Goal: Register for event/course: Sign up to attend an event or enroll in a course

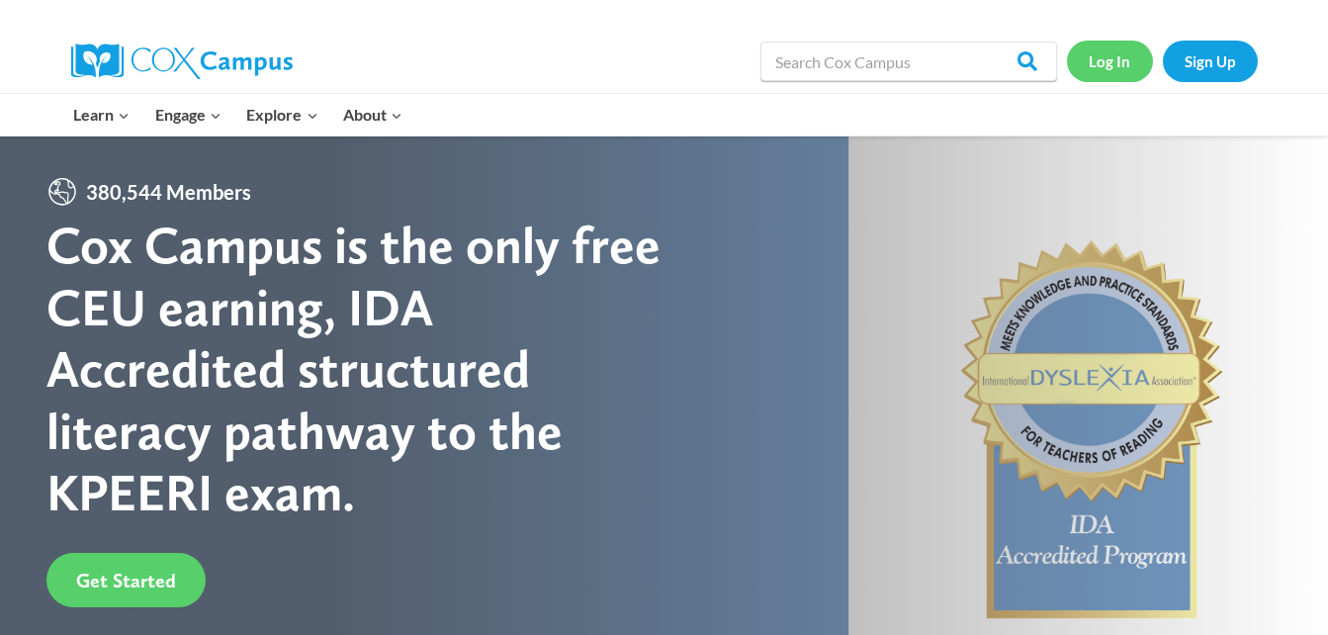
click at [1116, 65] on link "Log In" at bounding box center [1110, 61] width 86 height 41
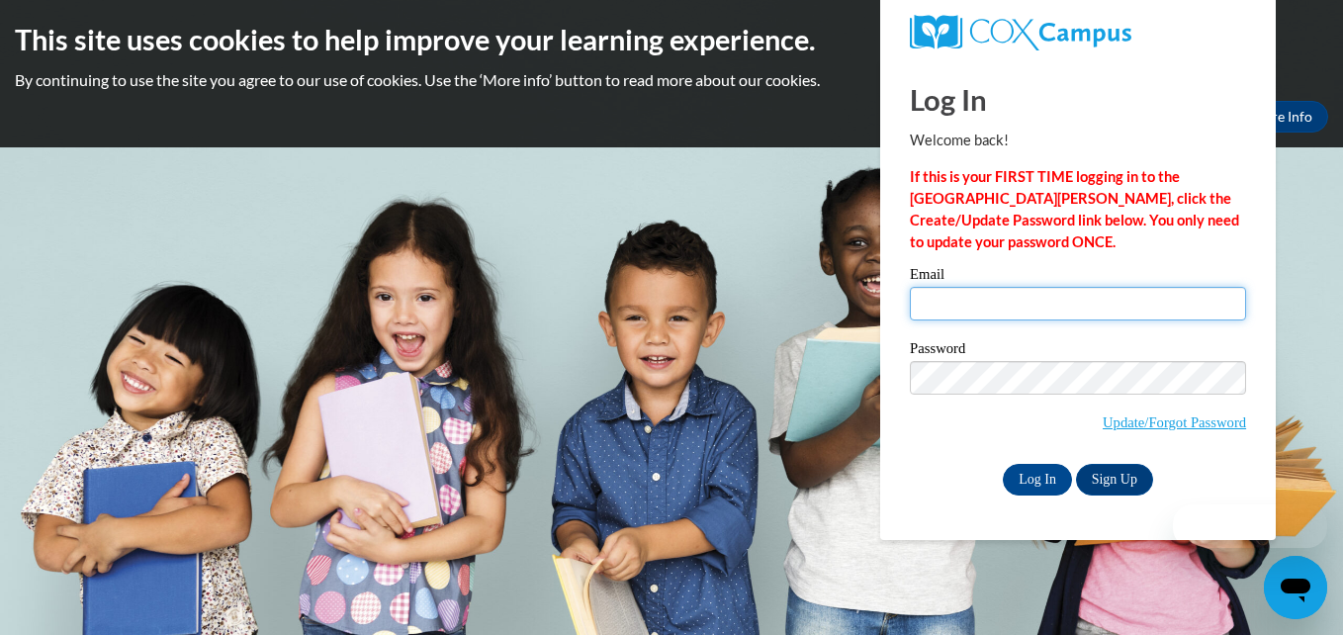
click at [976, 289] on input "Email" at bounding box center [1078, 304] width 336 height 34
type input "[EMAIL_ADDRESS][DOMAIN_NAME]"
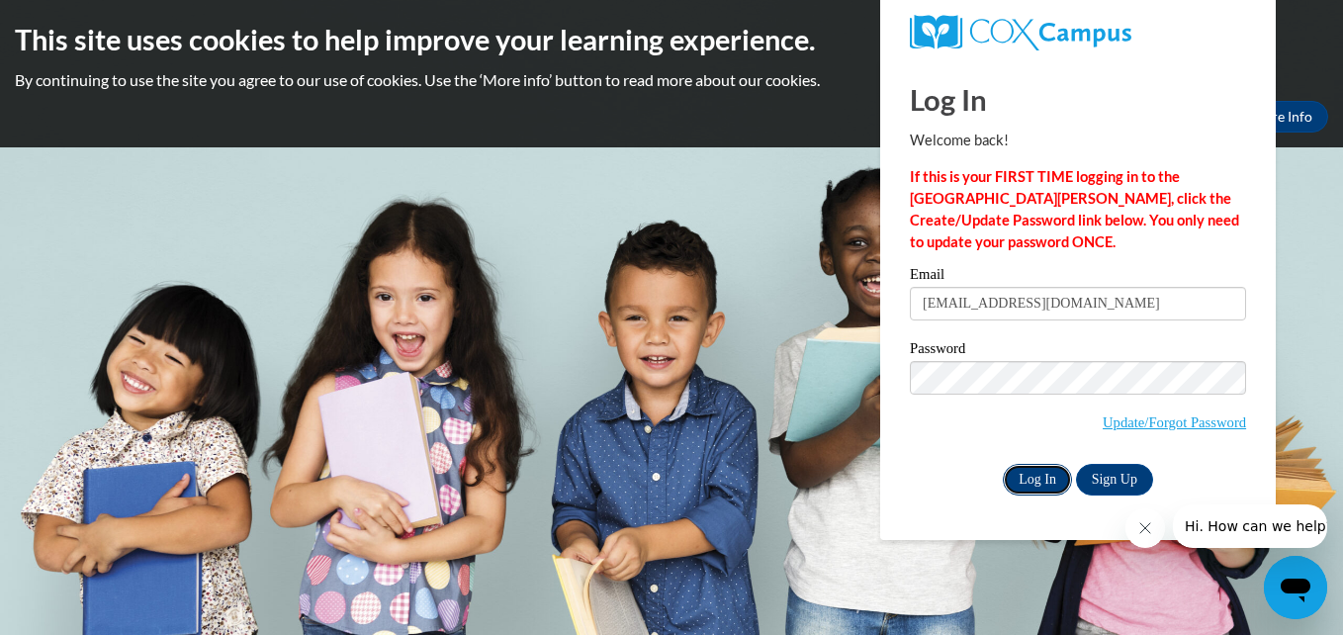
click at [1035, 476] on input "Log In" at bounding box center [1037, 480] width 69 height 32
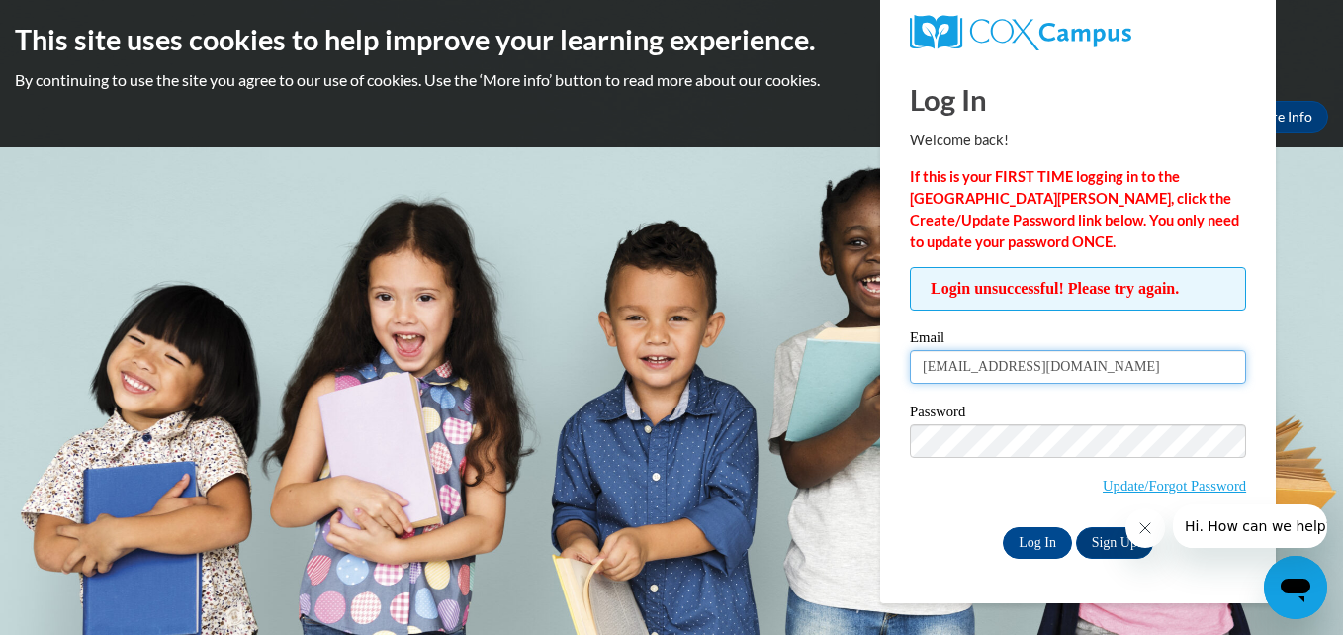
click at [1110, 369] on input "[EMAIL_ADDRESS][DOMAIN_NAME]" at bounding box center [1078, 367] width 336 height 34
type input "b"
type input "moorwee@cpsboe.k12.oh.us"
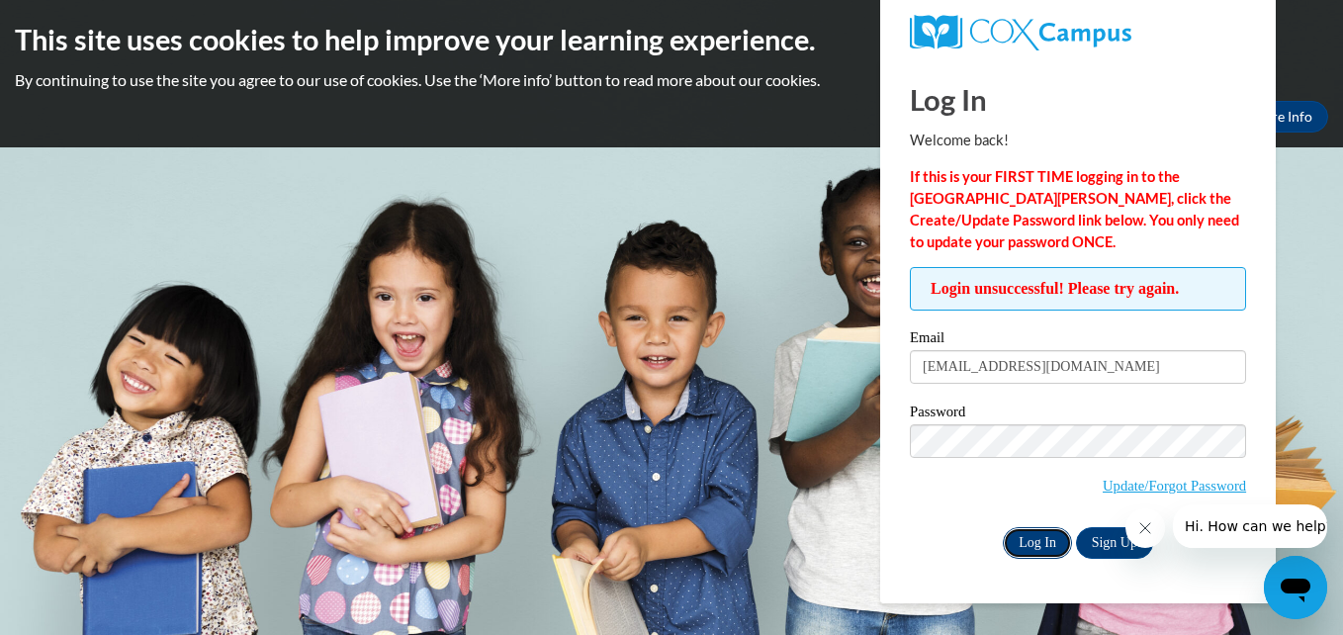
click at [1033, 538] on input "Log In" at bounding box center [1037, 543] width 69 height 32
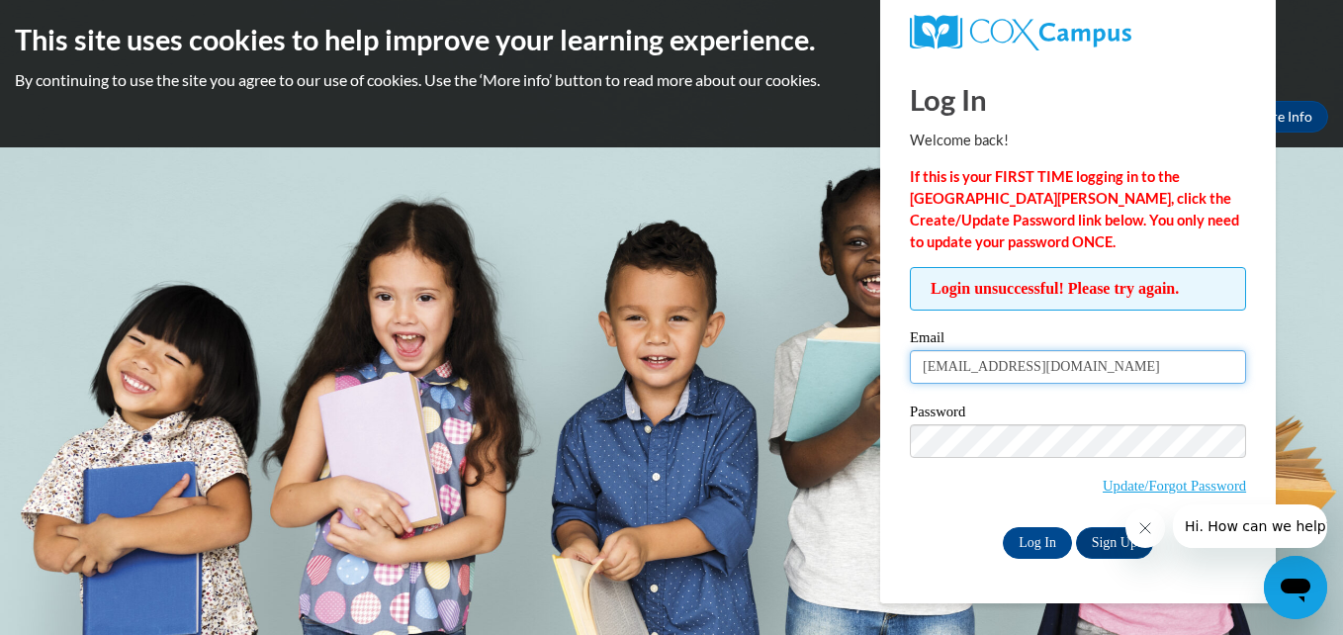
click at [1128, 363] on input "[EMAIL_ADDRESS][DOMAIN_NAME]" at bounding box center [1078, 367] width 336 height 34
type input "m"
type input "[EMAIL_ADDRESS][DOMAIN_NAME]"
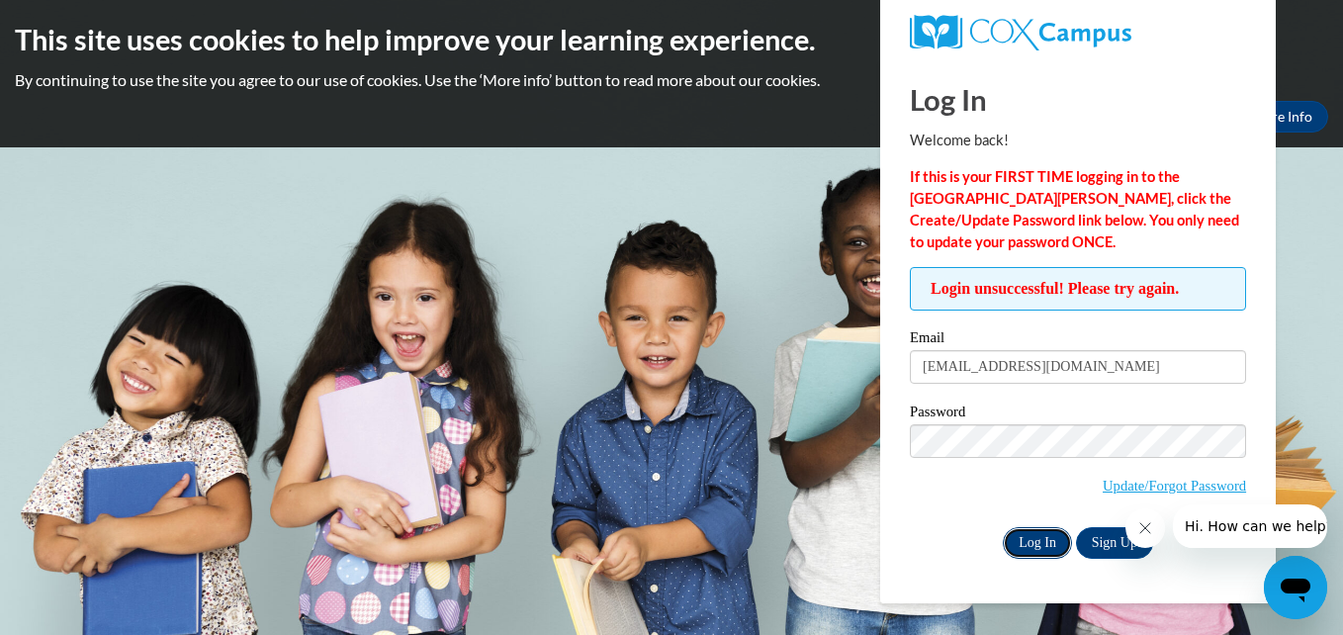
click at [1046, 543] on input "Log In" at bounding box center [1037, 543] width 69 height 32
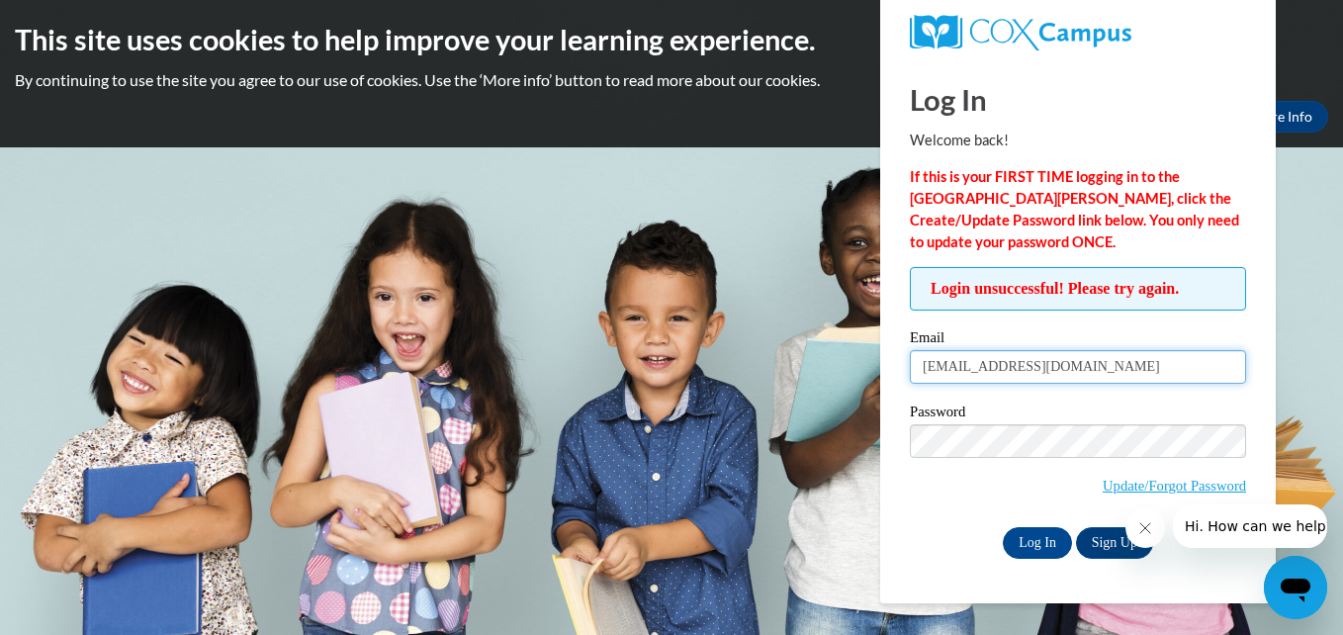
click at [1120, 368] on input "[EMAIL_ADDRESS][DOMAIN_NAME]" at bounding box center [1078, 367] width 336 height 34
type input "b"
type input "[EMAIL_ADDRESS][DOMAIN_NAME]"
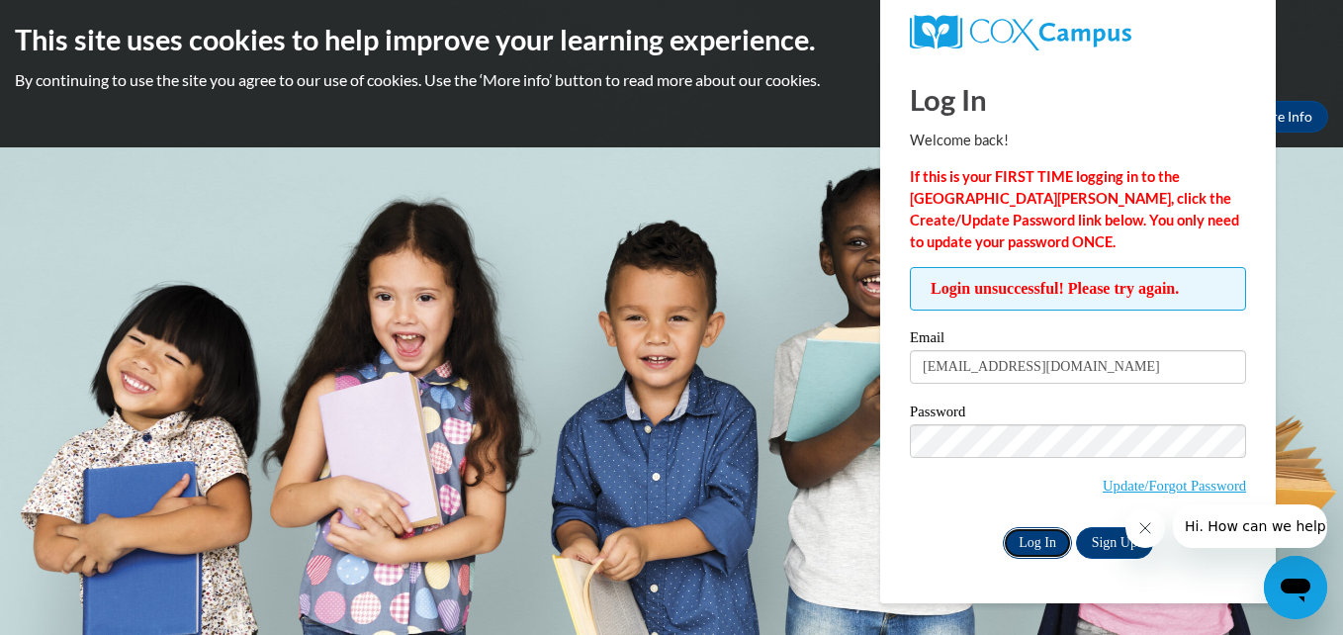
click at [1034, 540] on input "Log In" at bounding box center [1037, 543] width 69 height 32
click at [1147, 490] on link "Update/Forgot Password" at bounding box center [1174, 486] width 143 height 16
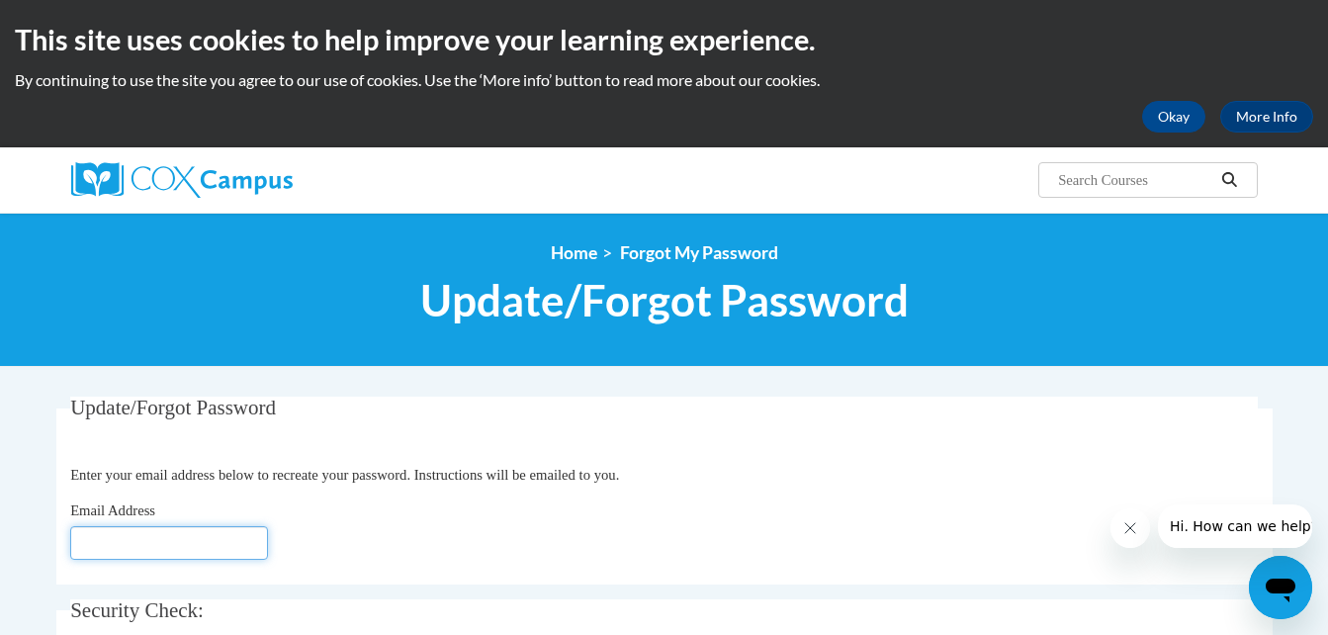
click at [179, 542] on input "Email Address" at bounding box center [169, 543] width 198 height 34
type input "moorwee@cpsboe.k12.oh.us"
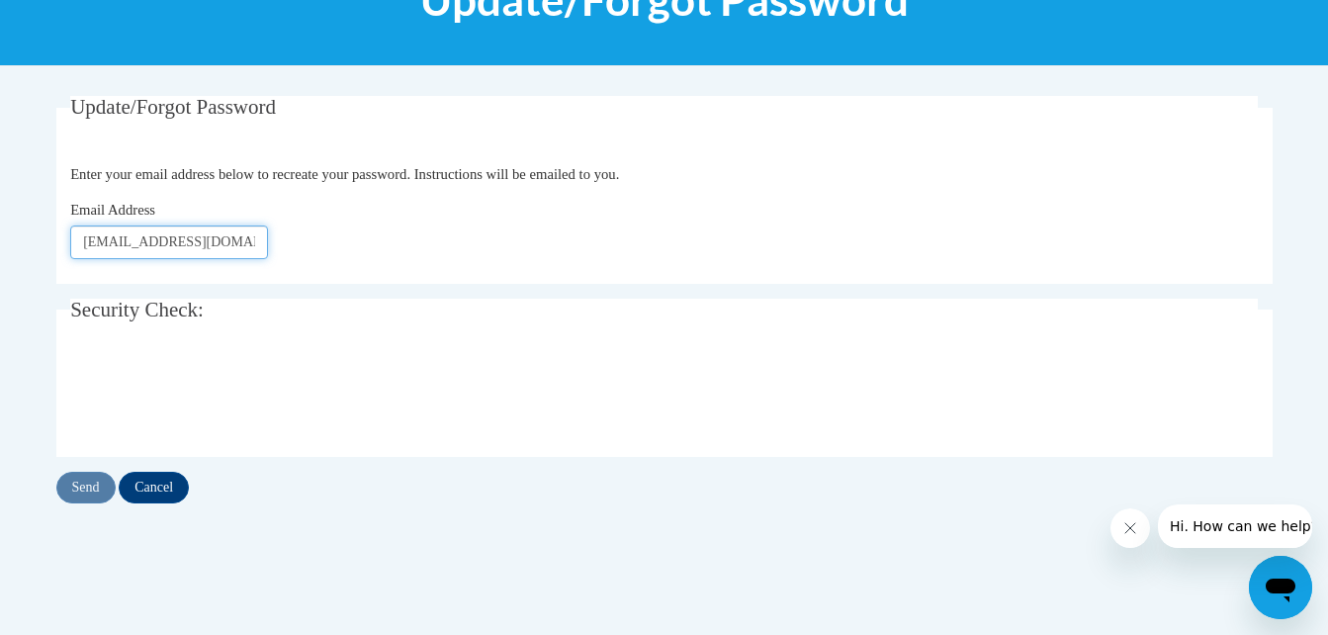
scroll to position [305, 0]
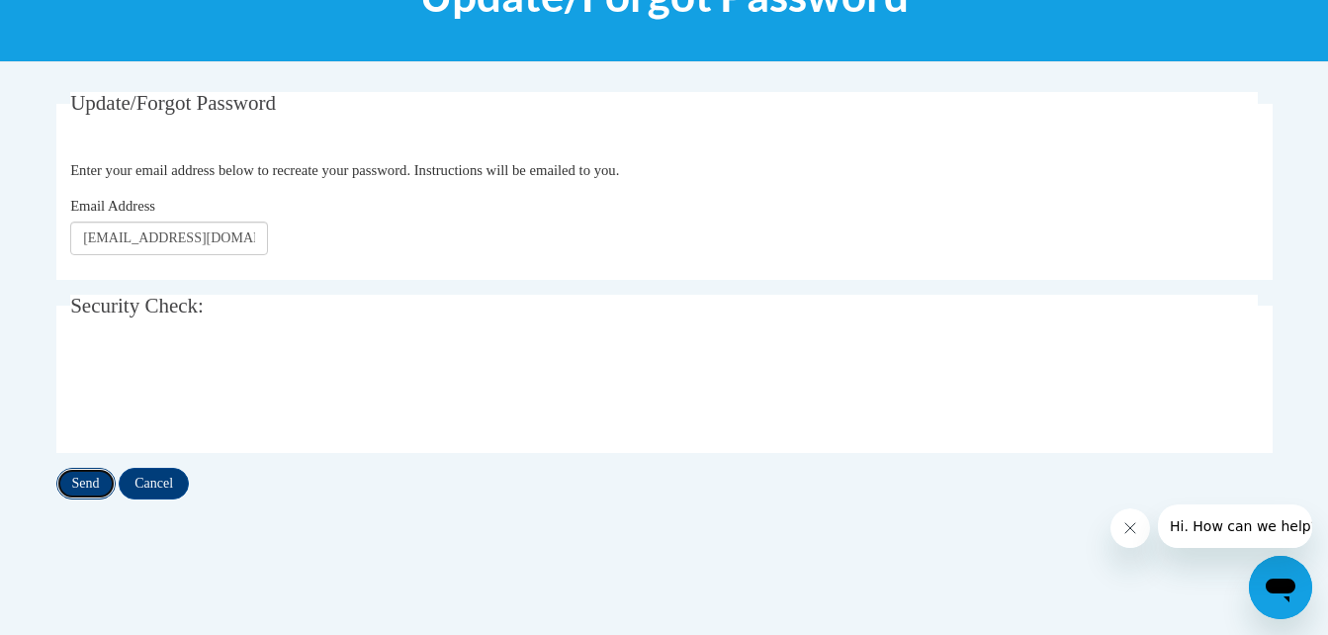
click at [93, 486] on input "Send" at bounding box center [85, 484] width 59 height 32
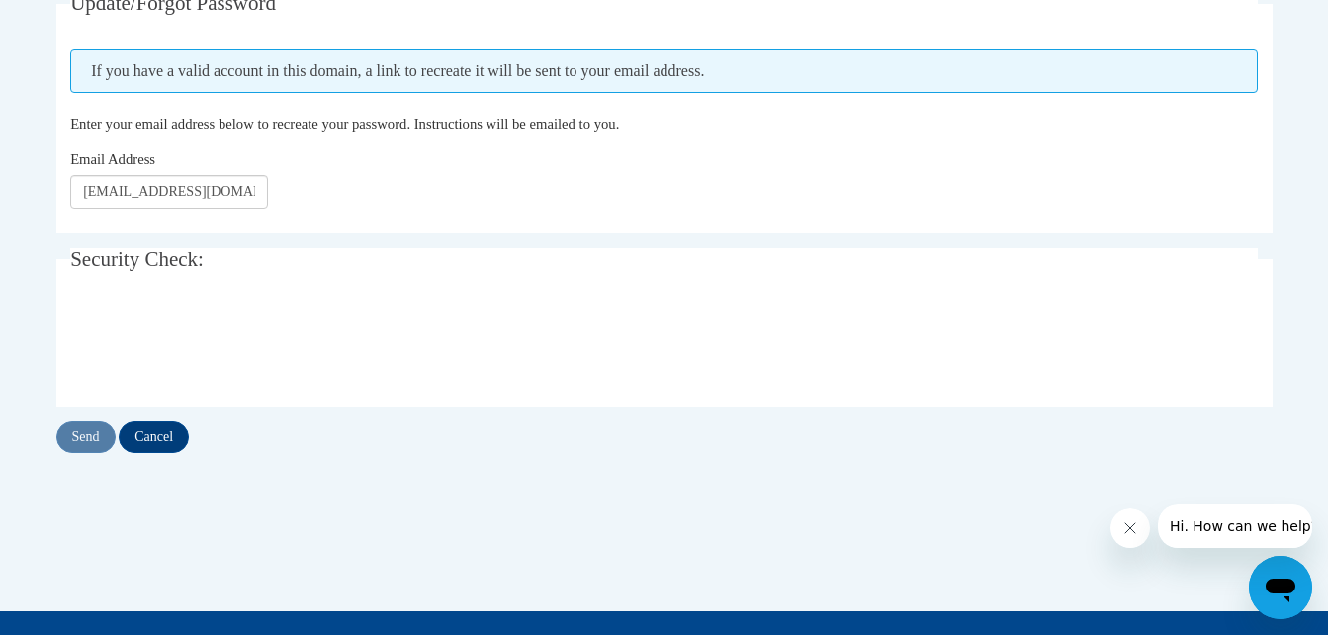
scroll to position [407, 0]
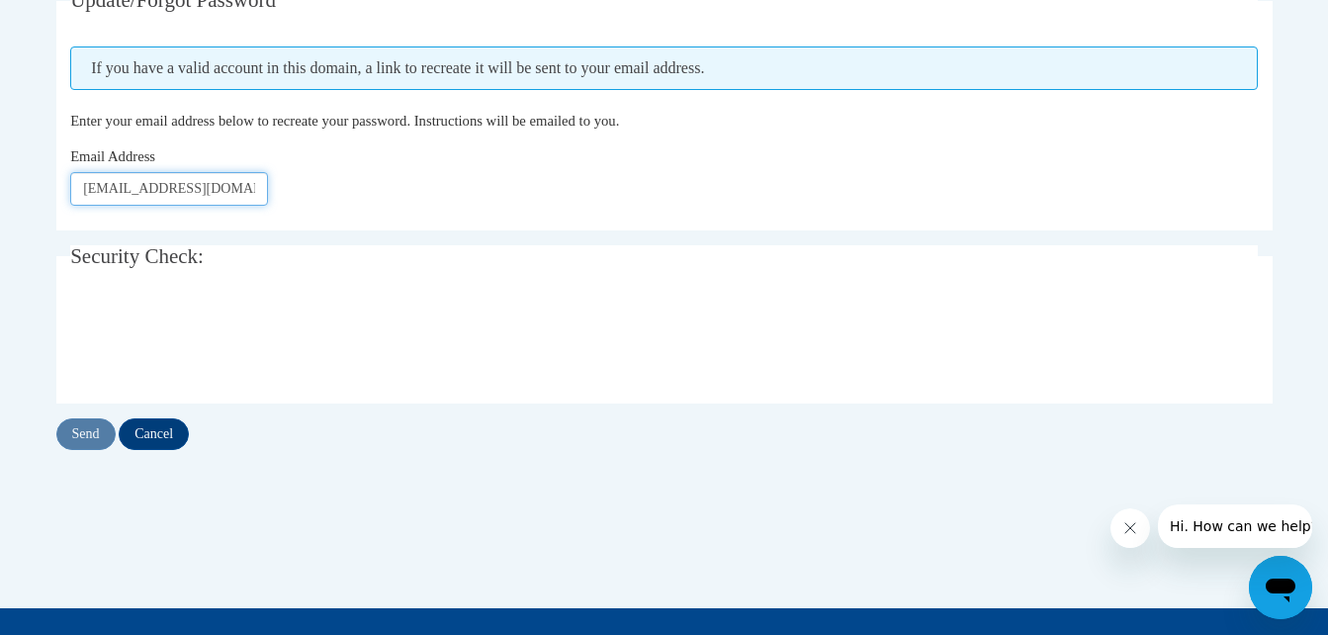
click at [257, 194] on input "moorwee@cpsboe.k12.oh.us" at bounding box center [169, 189] width 198 height 34
type input "m"
type input "beth"
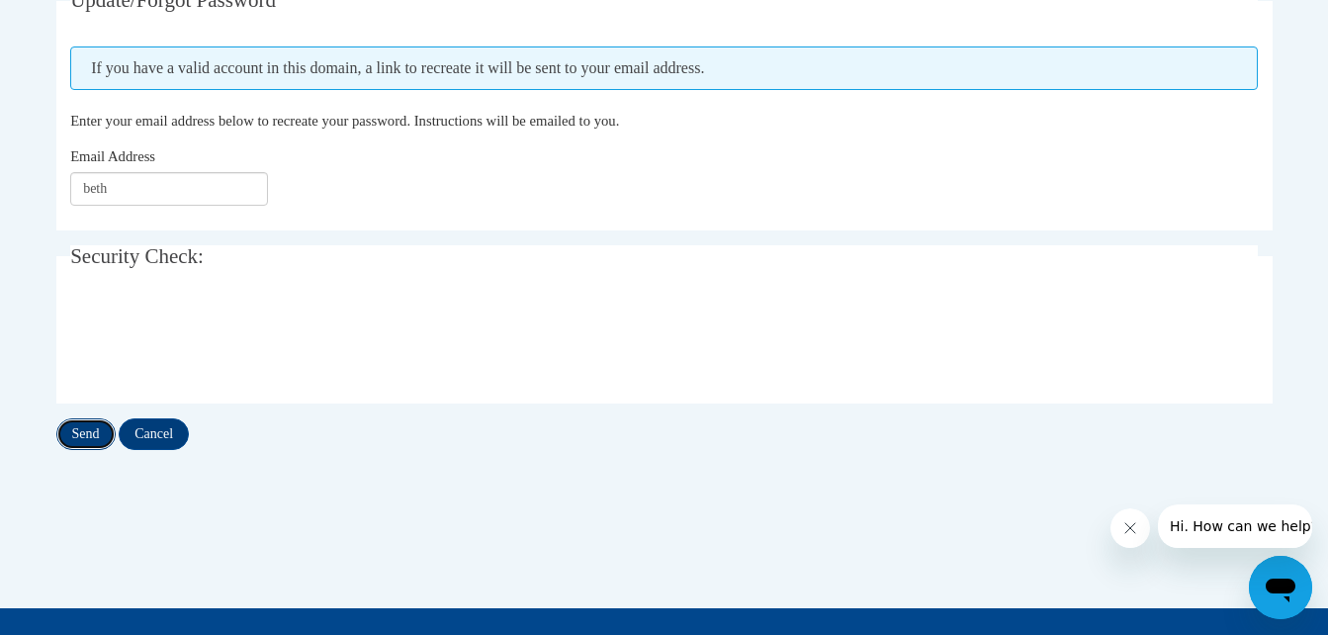
click at [75, 436] on input "Send" at bounding box center [85, 434] width 59 height 32
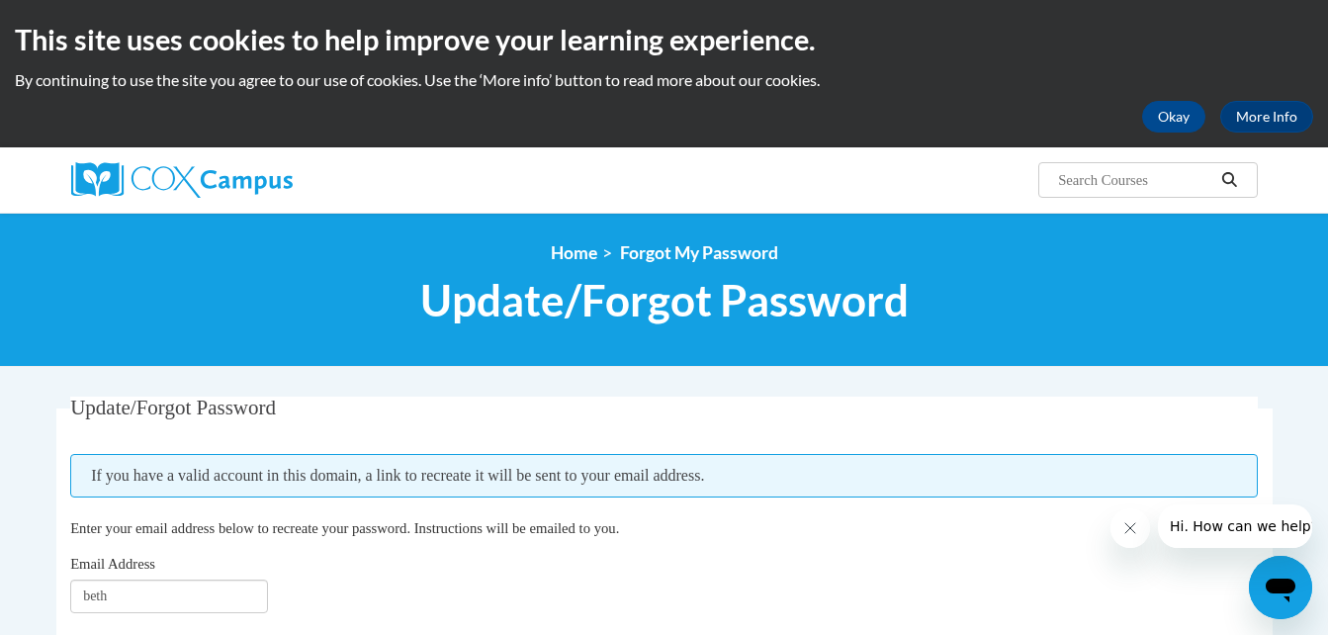
click at [353, 596] on div "Email Address beth" at bounding box center [664, 583] width 1188 height 60
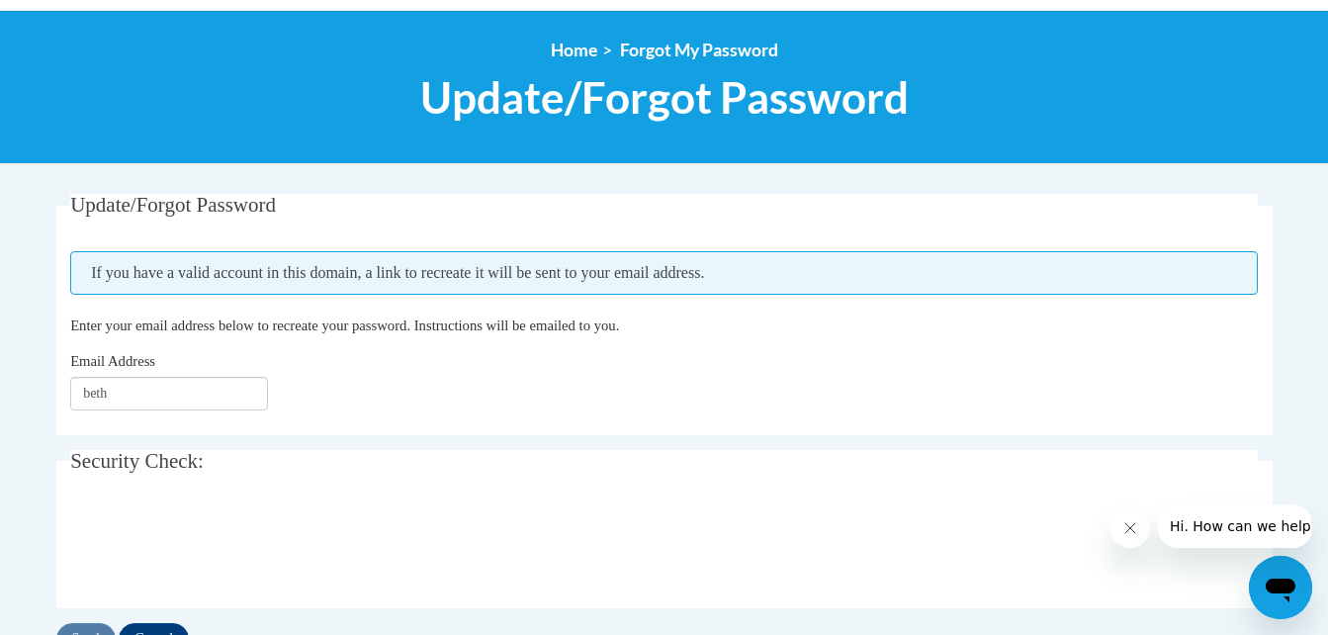
scroll to position [227, 0]
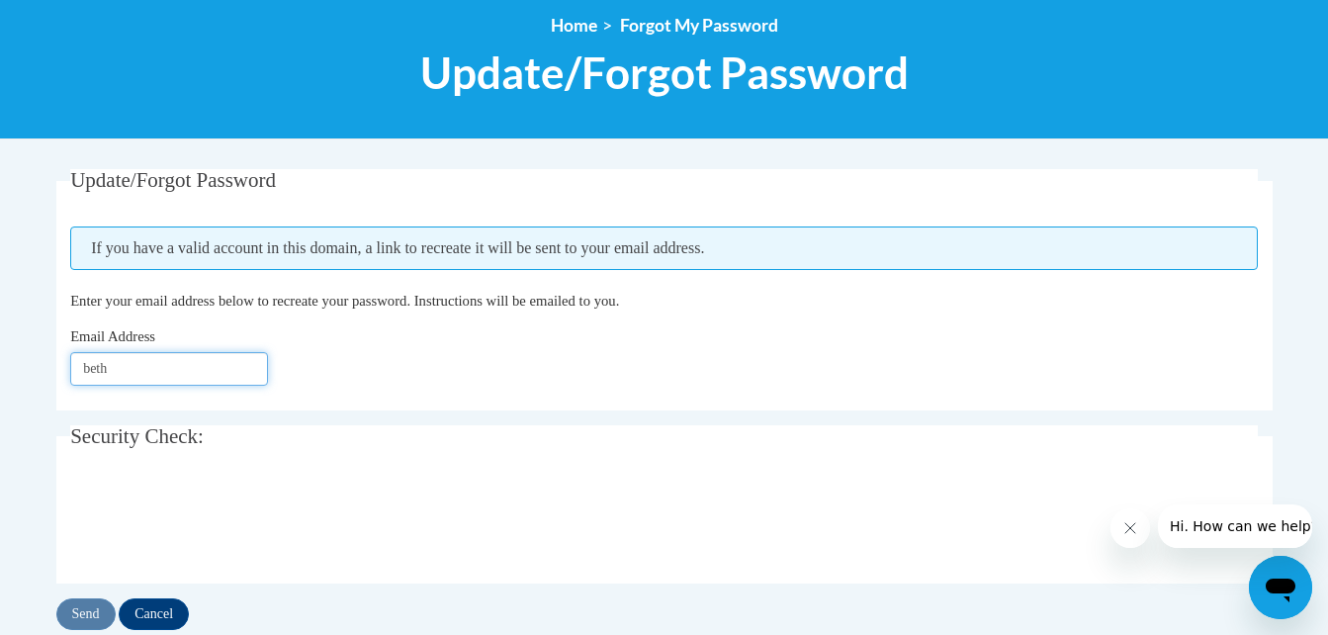
click at [133, 377] on input "beth" at bounding box center [169, 369] width 198 height 34
type input "[EMAIL_ADDRESS][DOMAIN_NAME]"
click at [83, 615] on input "Send" at bounding box center [85, 614] width 59 height 32
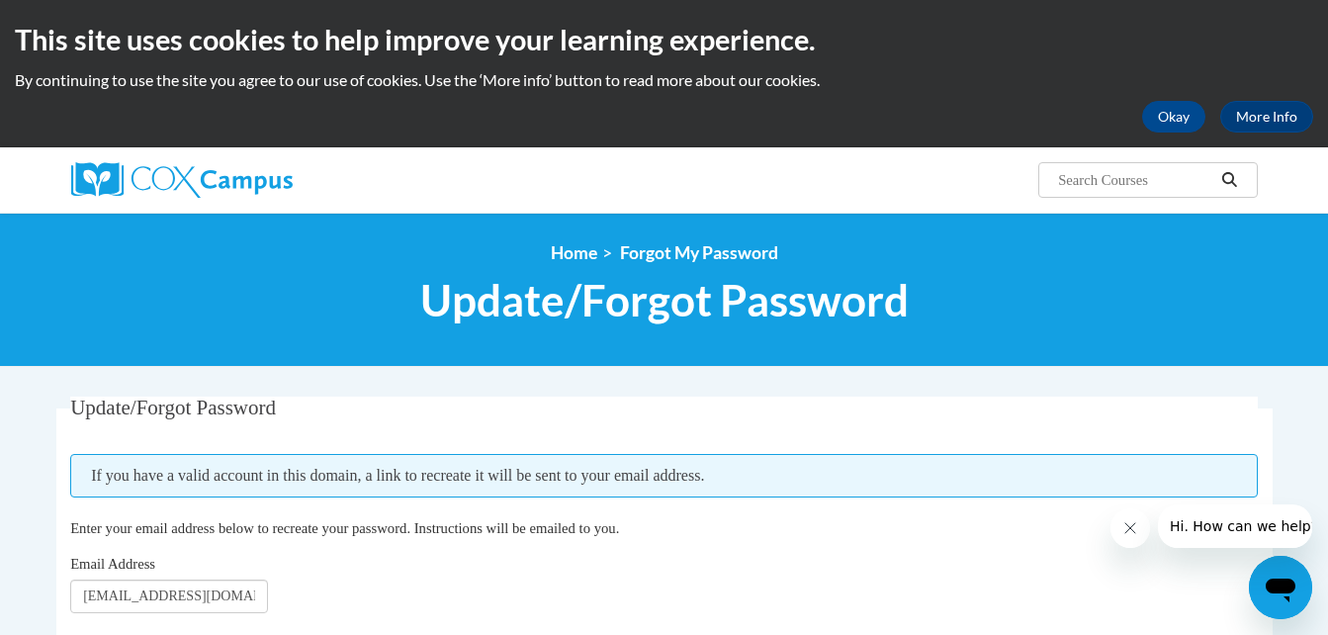
click at [269, 595] on div "Email Address bethmoorwessel@gmail.com" at bounding box center [664, 583] width 1188 height 60
click at [259, 599] on input "[EMAIL_ADDRESS][DOMAIN_NAME]" at bounding box center [169, 596] width 198 height 34
click at [547, 589] on div "Email Address bethmoorwessel@gmail.com" at bounding box center [664, 583] width 1188 height 60
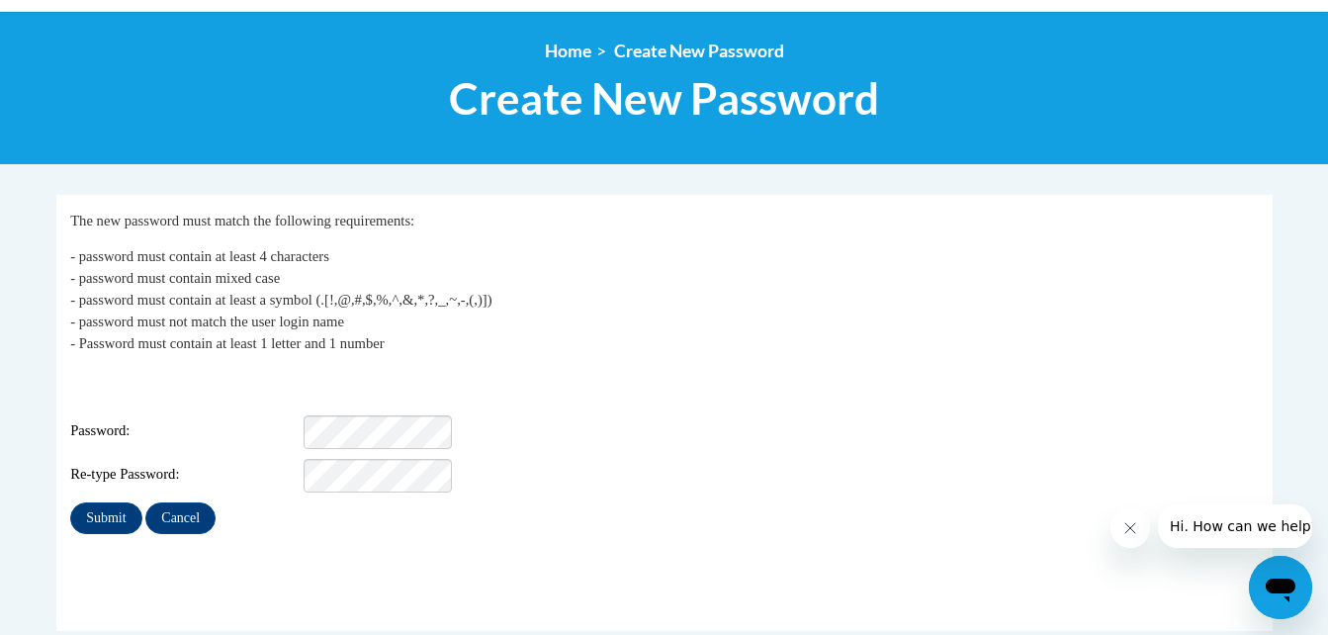
scroll to position [213, 0]
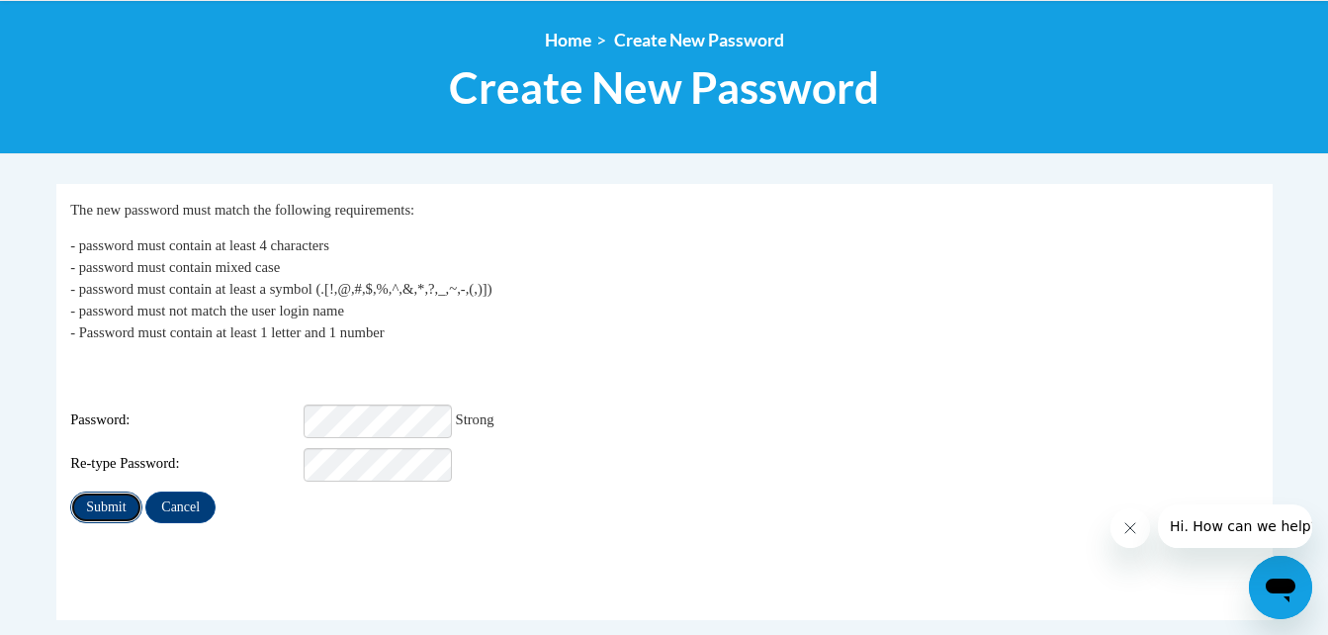
click at [92, 491] on input "Submit" at bounding box center [105, 507] width 71 height 32
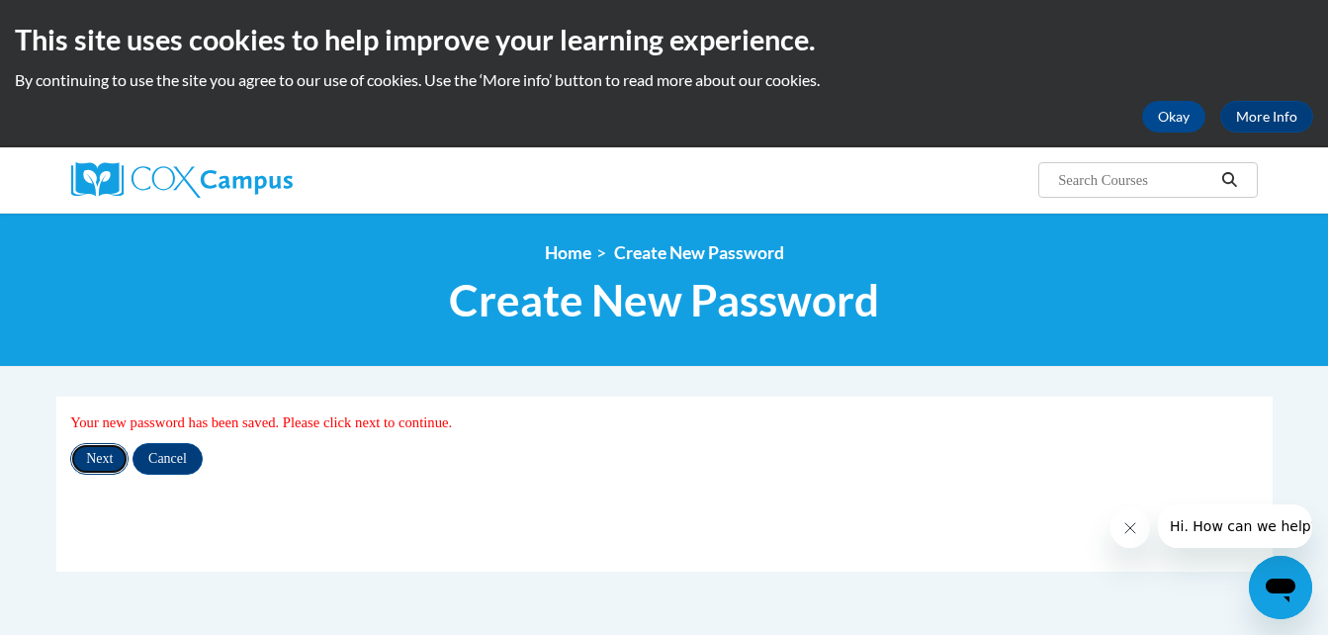
click at [95, 465] on input "Next" at bounding box center [99, 459] width 58 height 32
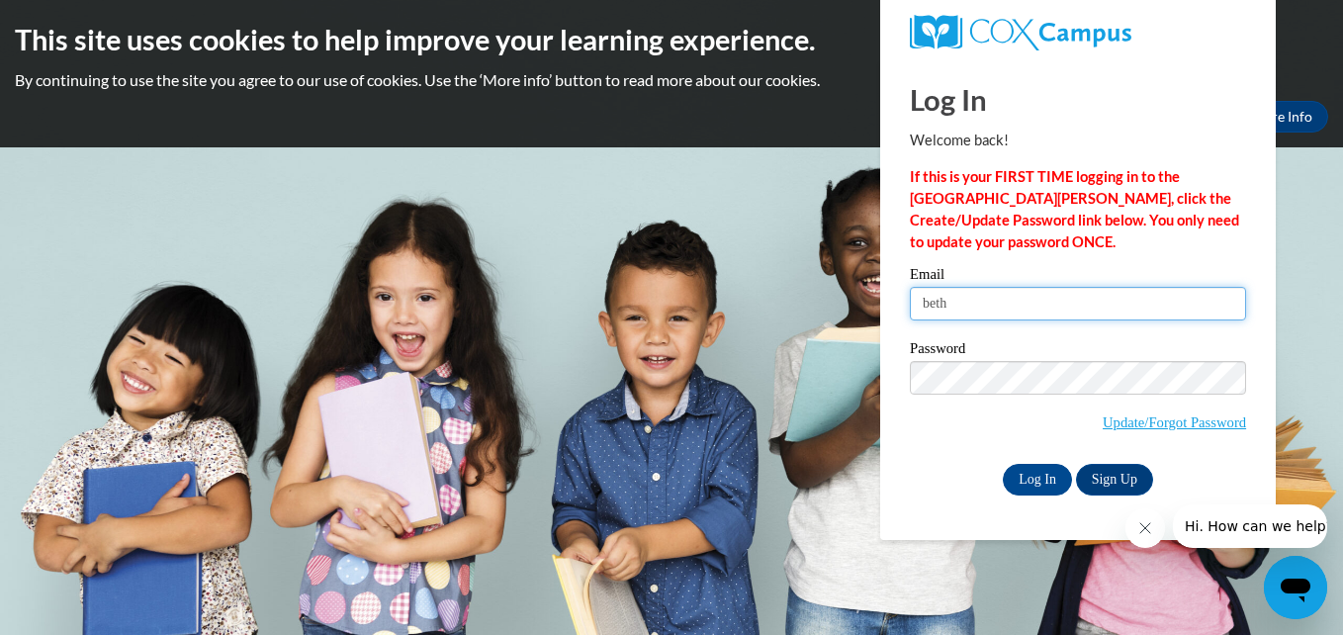
click at [955, 302] on input "beth" at bounding box center [1078, 304] width 336 height 34
type input "[EMAIL_ADDRESS][DOMAIN_NAME]"
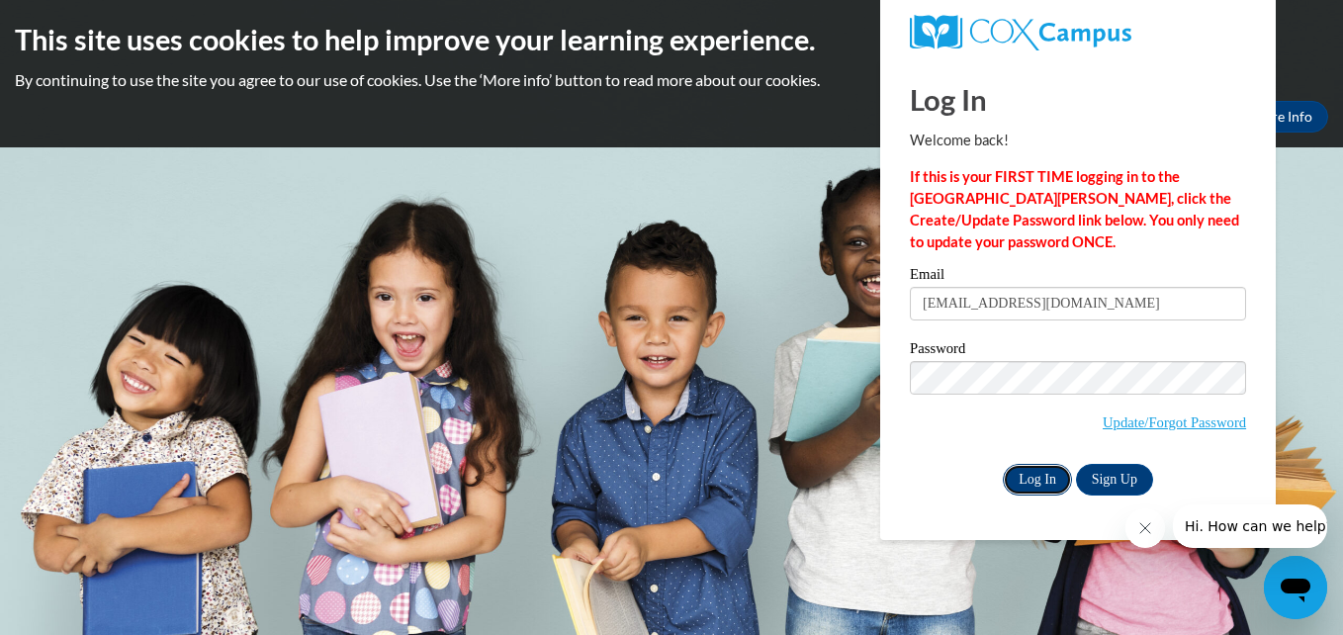
click at [1024, 482] on input "Log In" at bounding box center [1037, 480] width 69 height 32
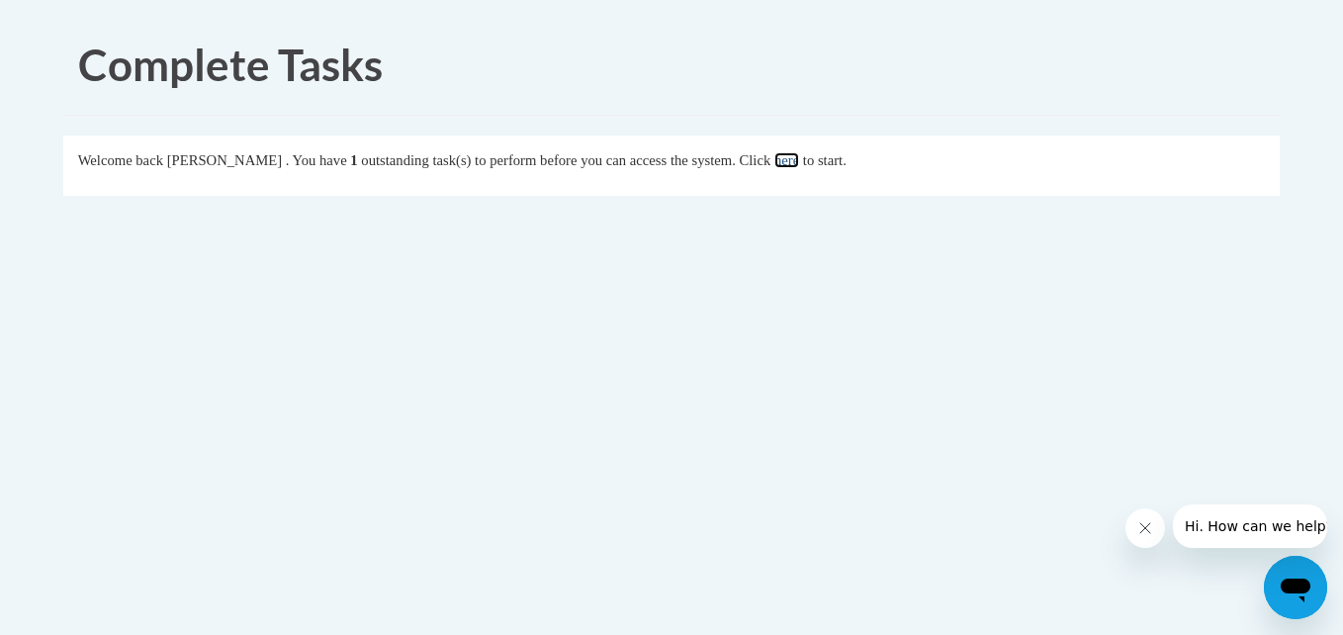
click at [799, 165] on link "here" at bounding box center [786, 160] width 25 height 16
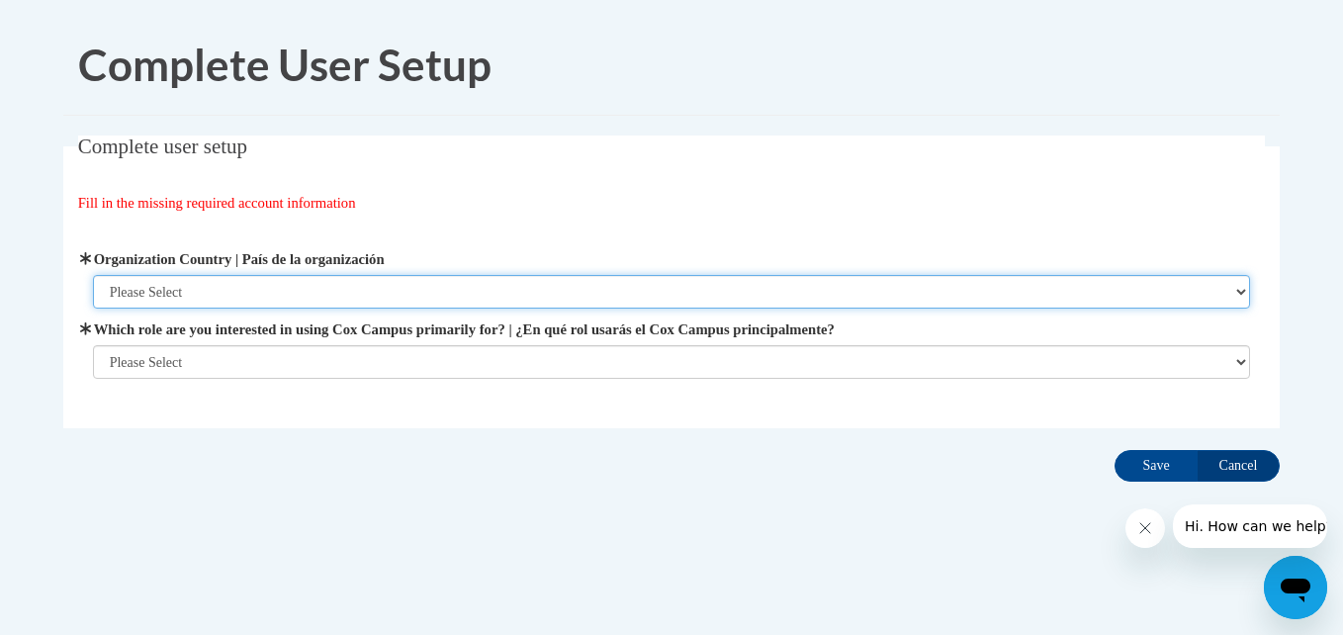
click at [332, 293] on select "Please Select United States | Estados Unidos Outside of the United States | Fue…" at bounding box center [672, 292] width 1158 height 34
select select "ad49bcad-a171-4b2e-b99c-48b446064914"
click at [93, 275] on select "Please Select United States | Estados Unidos Outside of the United States | Fue…" at bounding box center [672, 292] width 1158 height 34
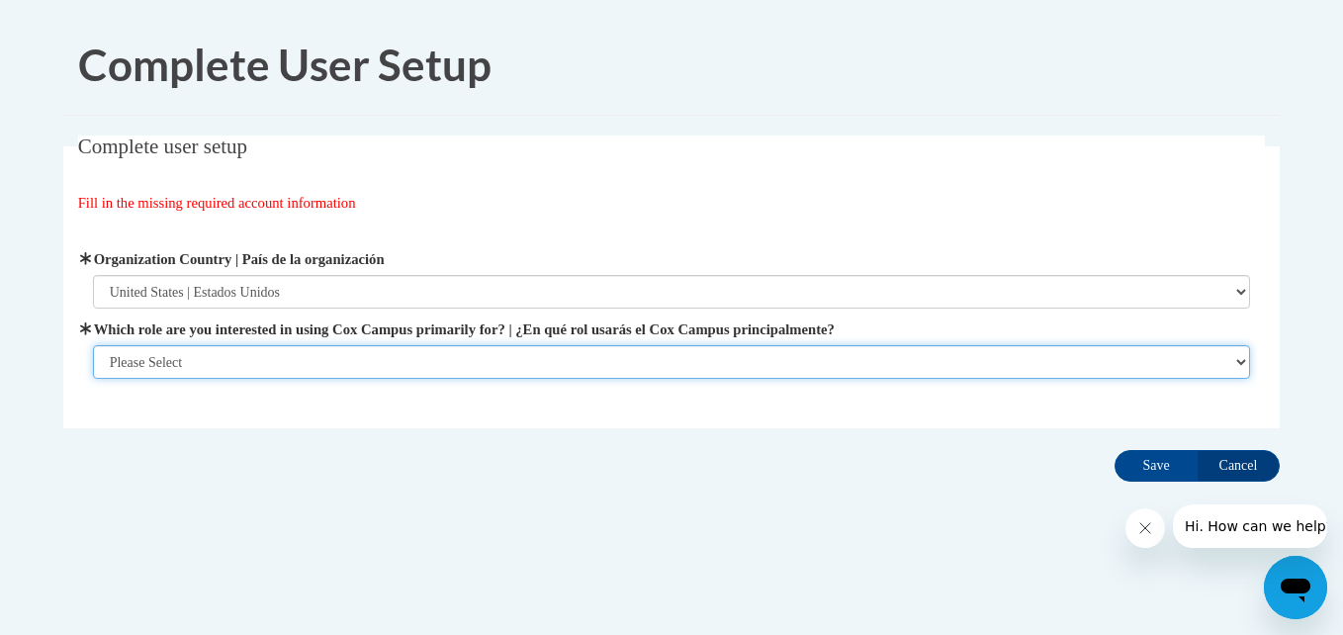
click at [287, 360] on select "Please Select College/University | Colegio/Universidad Community/Nonprofit Part…" at bounding box center [672, 362] width 1158 height 34
select select "fbf2d438-af2f-41f8-98f1-81c410e29de3"
click at [93, 379] on select "Please Select College/University | Colegio/Universidad Community/Nonprofit Part…" at bounding box center [672, 362] width 1158 height 34
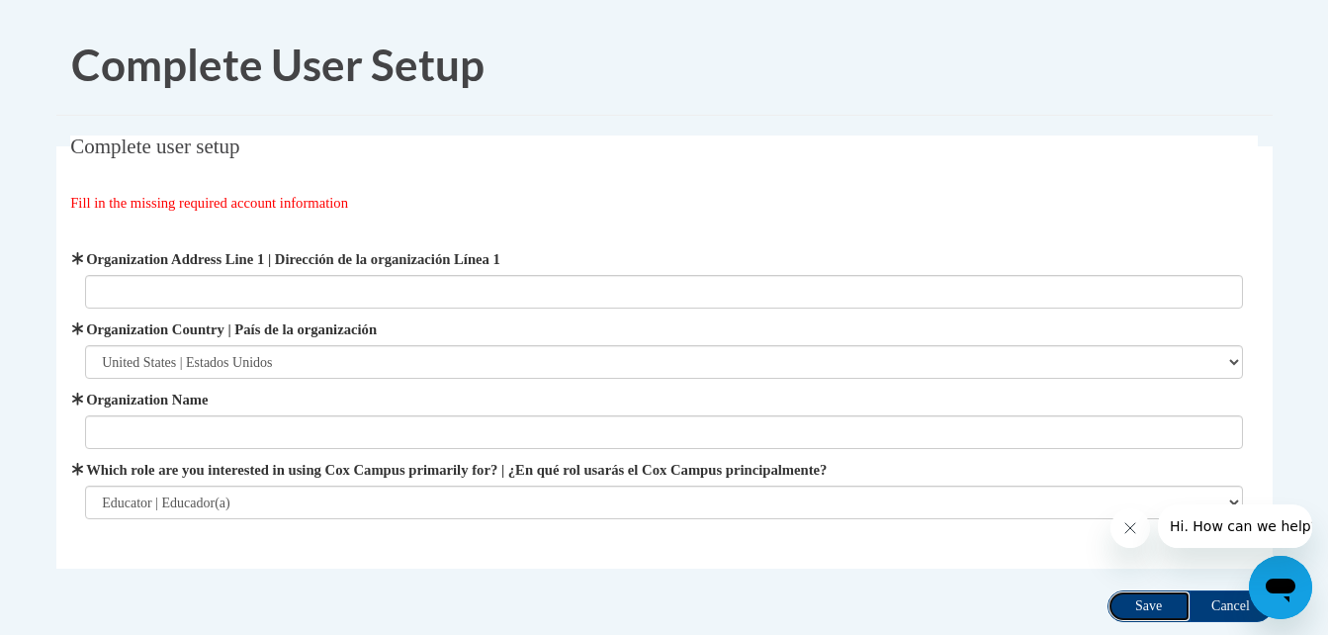
click at [1129, 597] on input "Save" at bounding box center [1149, 606] width 83 height 32
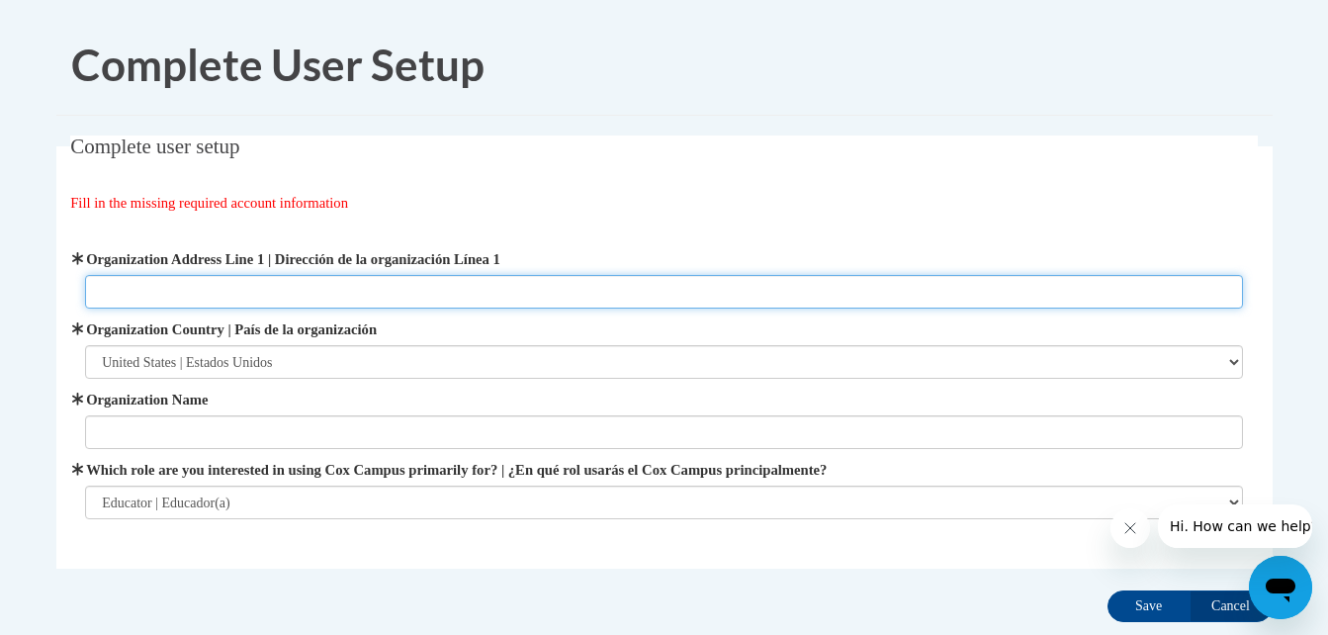
click at [478, 292] on input "Organization Address Line 1 | Dirección de la organización Línea 1" at bounding box center [664, 292] width 1158 height 34
type input "1228 Considine Ave"
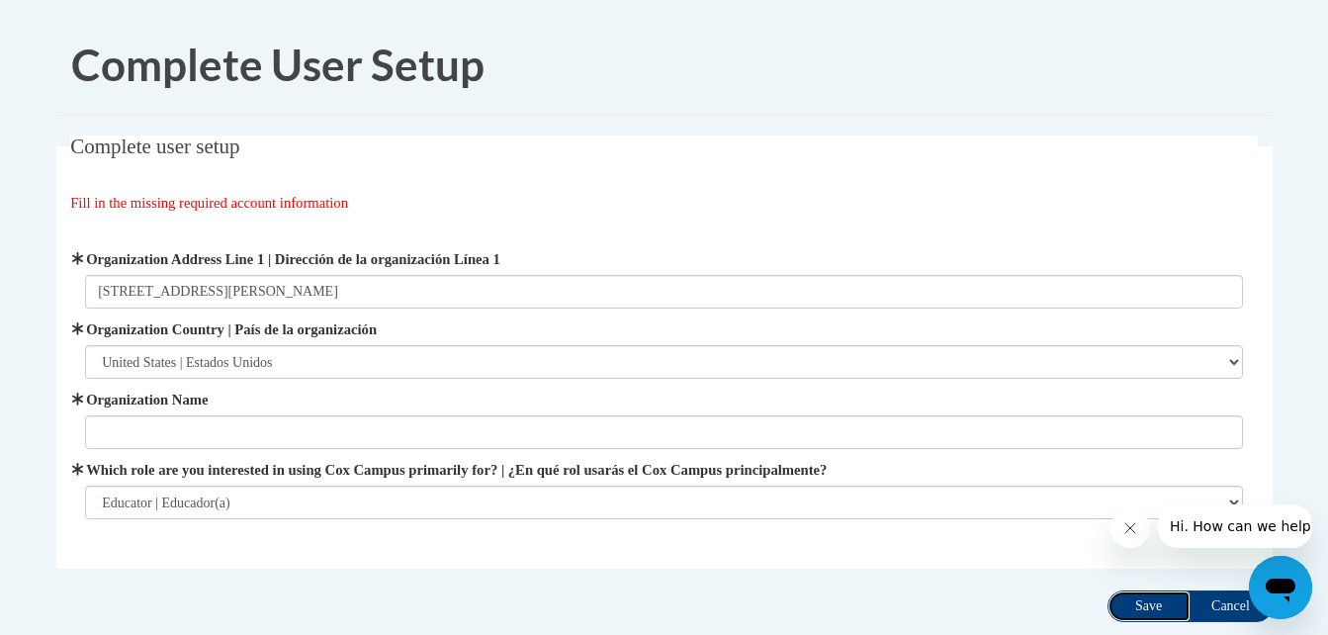
click at [1131, 609] on input "Save" at bounding box center [1149, 606] width 83 height 32
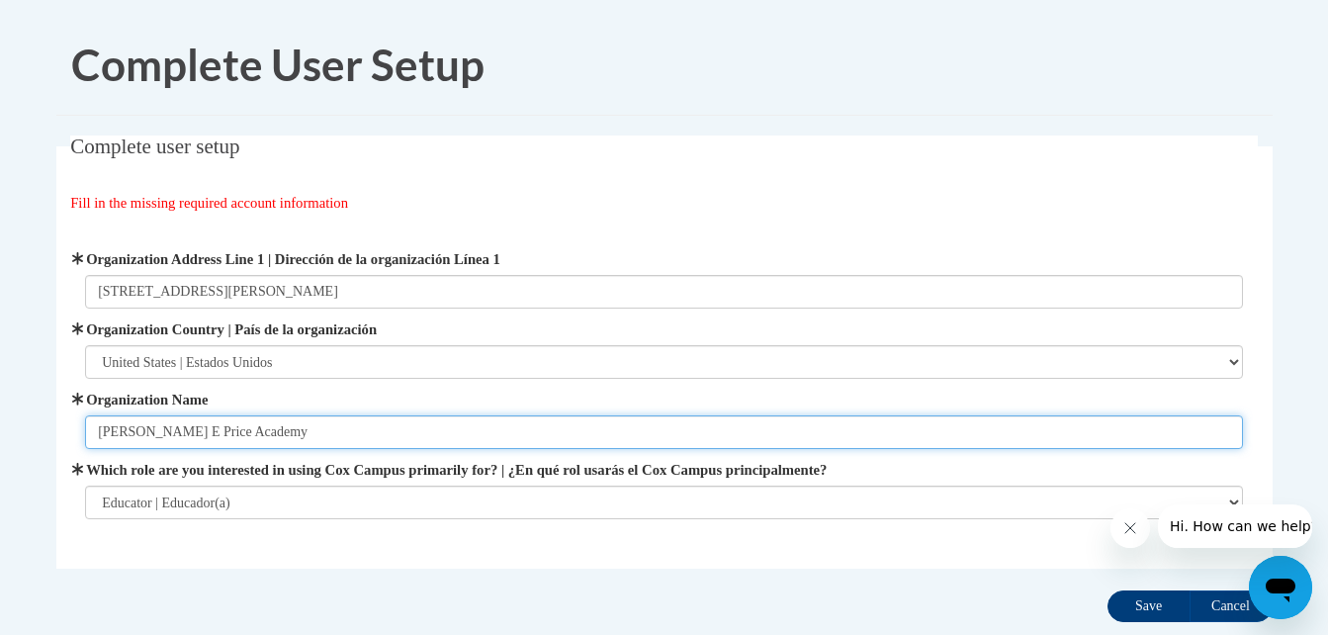
type input "Rees E Price Academy"
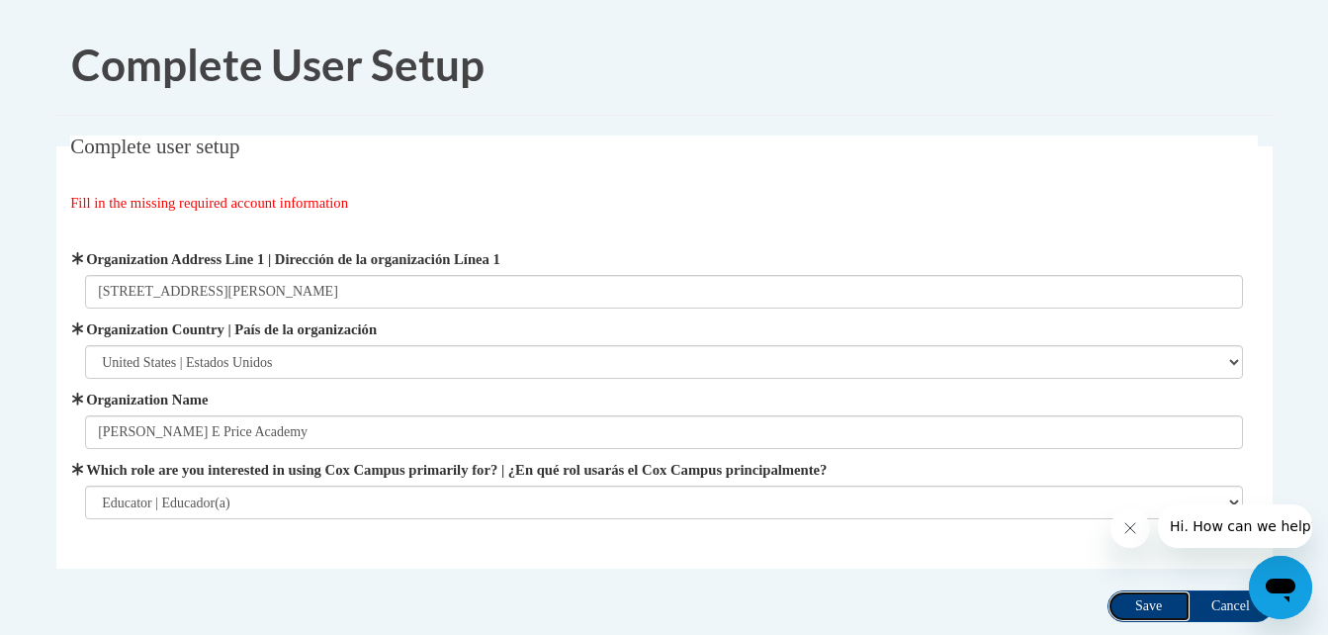
click at [1136, 608] on input "Save" at bounding box center [1149, 606] width 83 height 32
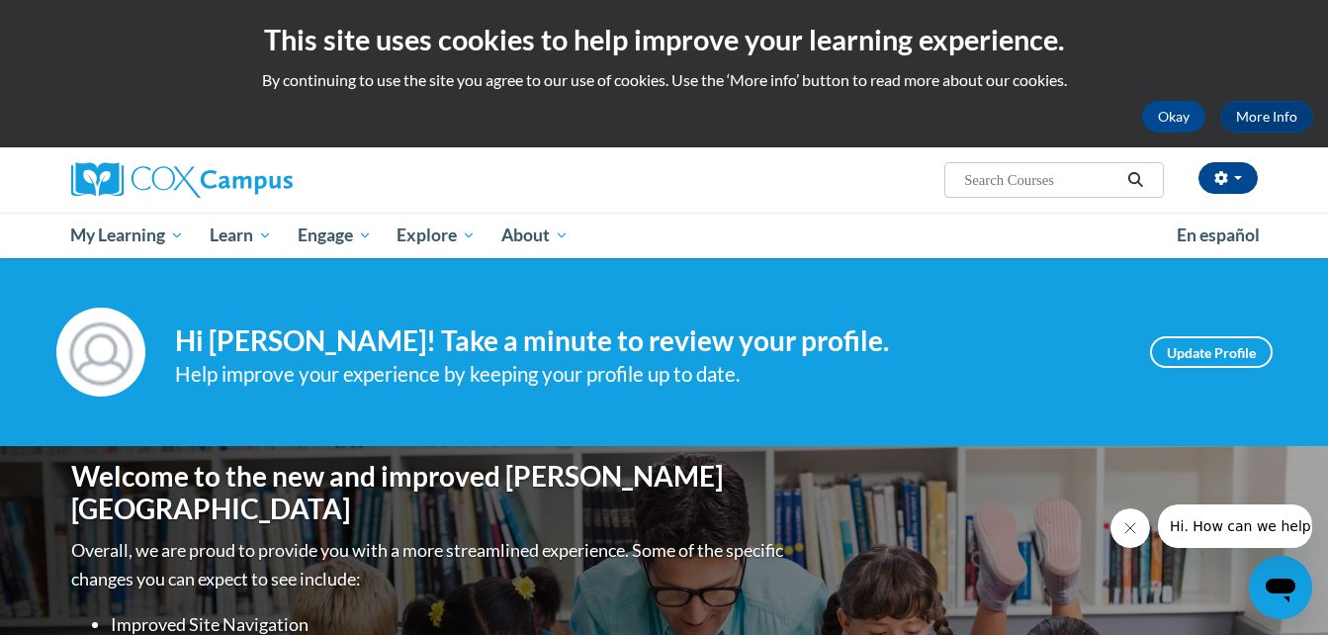
click at [970, 184] on input "Search..." at bounding box center [1041, 180] width 158 height 24
type input "meaningful conversations"
click at [1138, 181] on icon "Search" at bounding box center [1135, 179] width 15 height 15
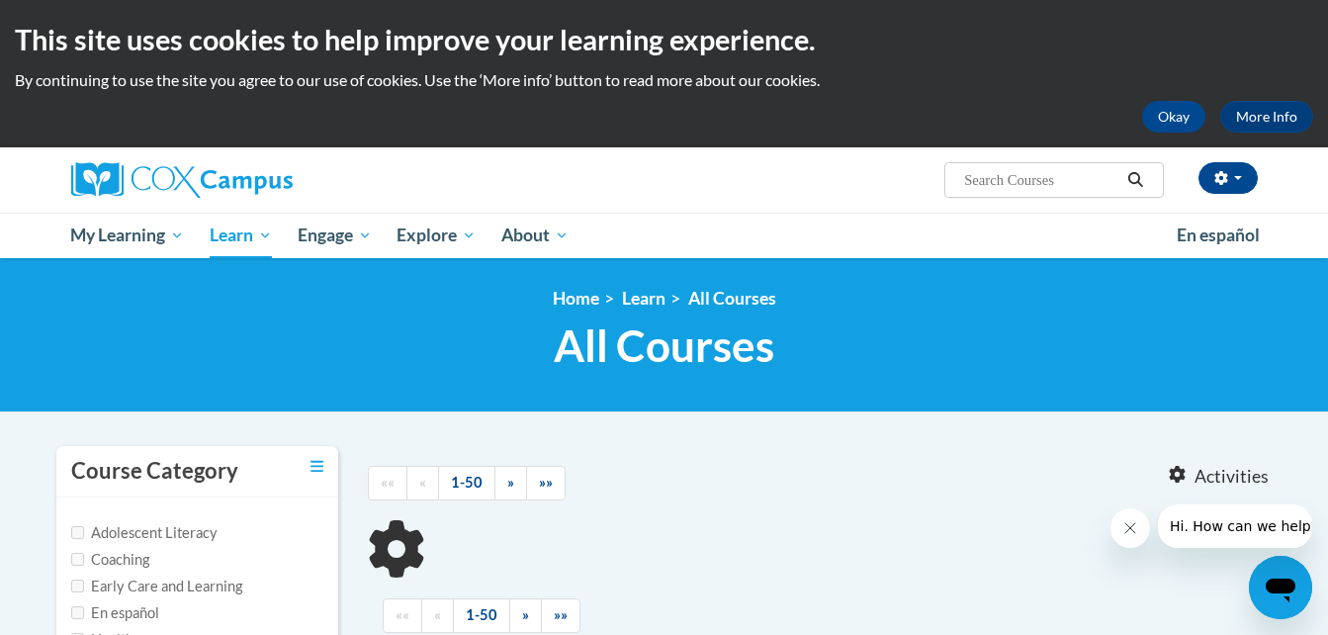
type input "meaningful conversations"
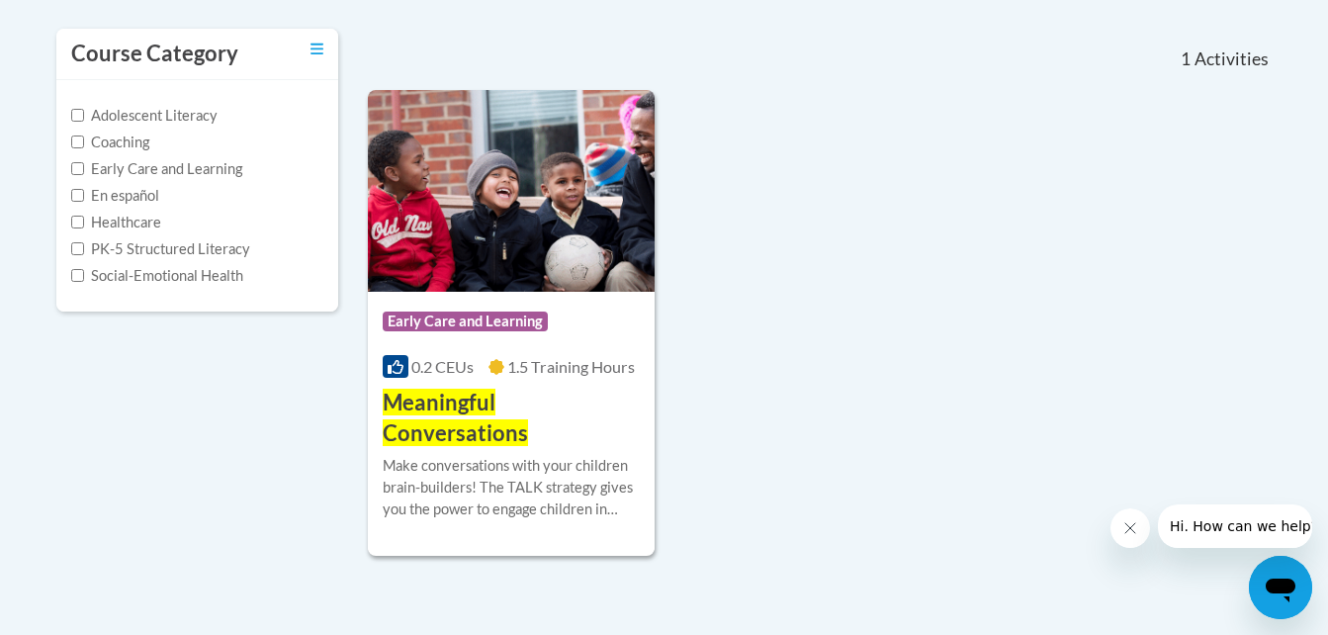
scroll to position [419, 0]
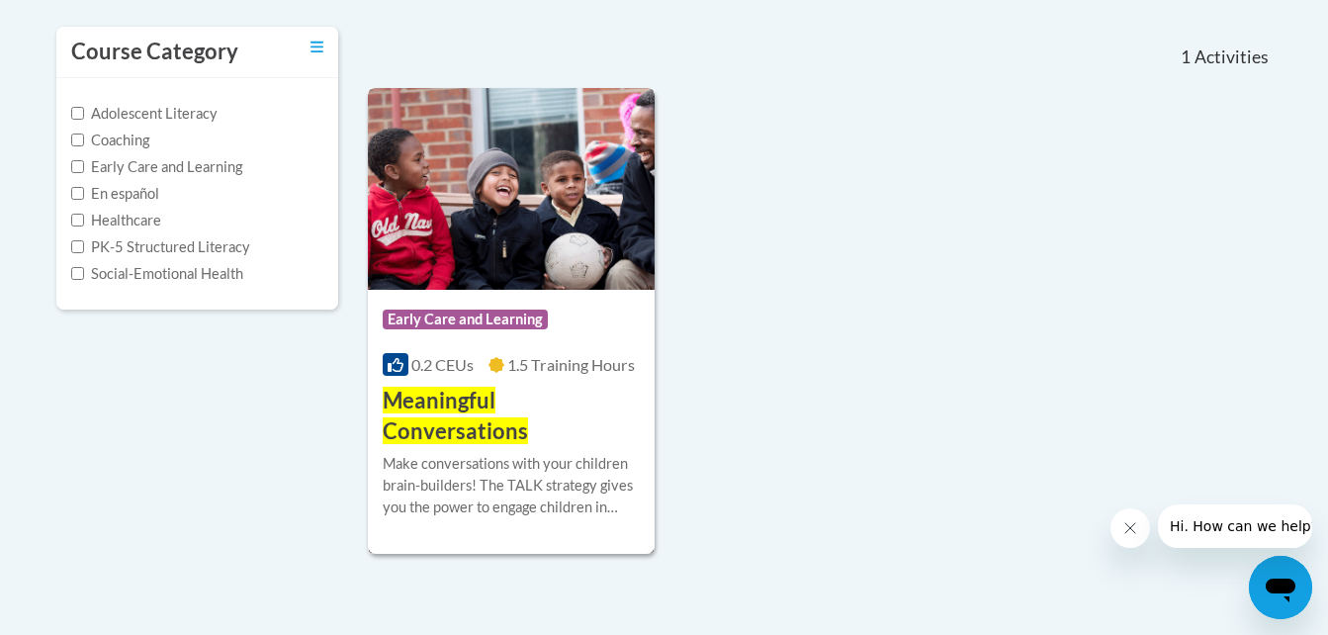
click at [498, 234] on img at bounding box center [512, 189] width 288 height 202
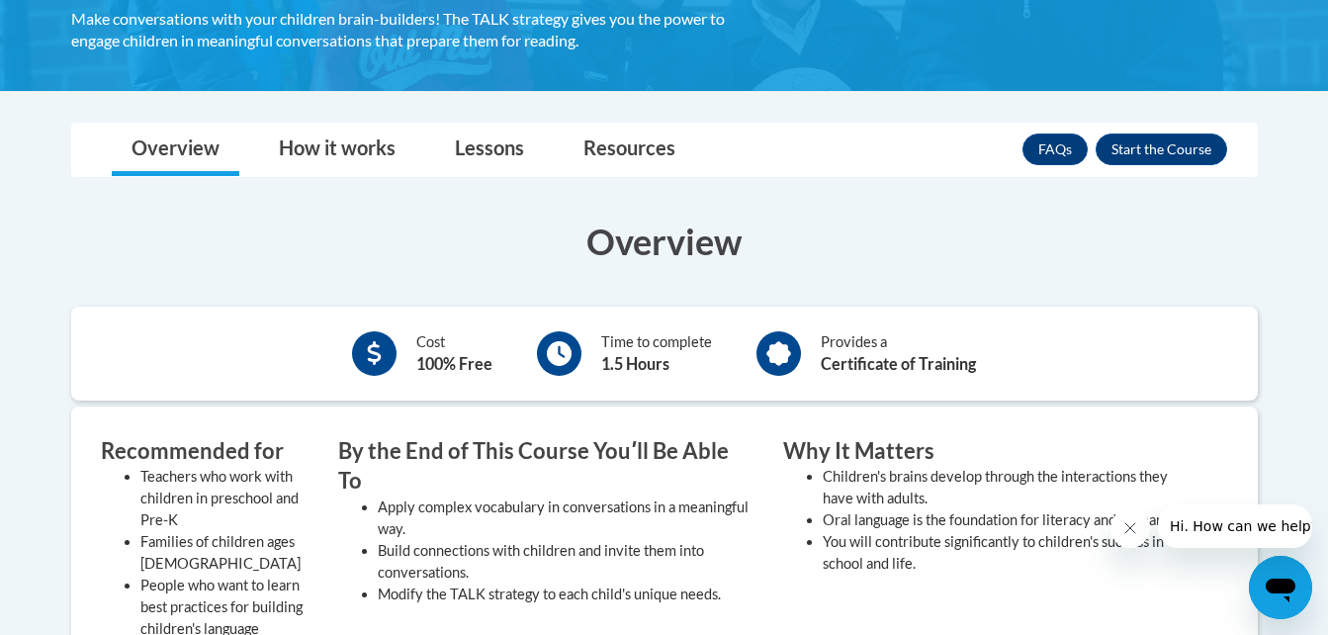
scroll to position [465, 0]
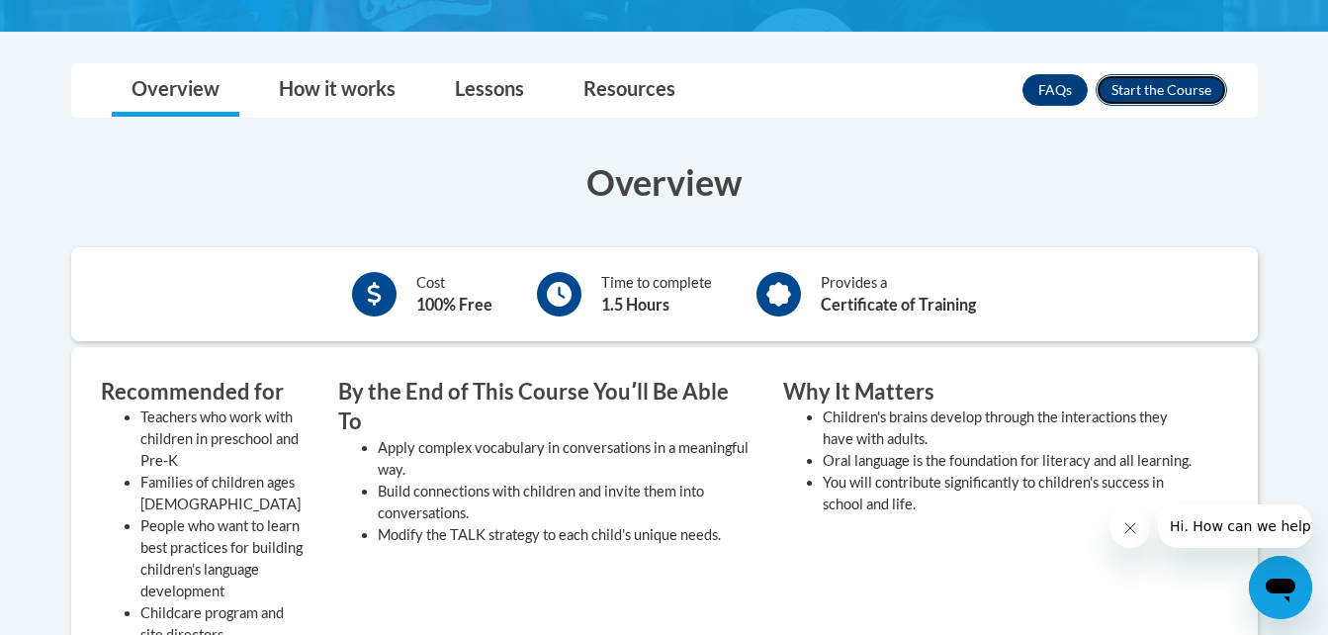
click at [1184, 94] on button "Enroll" at bounding box center [1162, 90] width 132 height 32
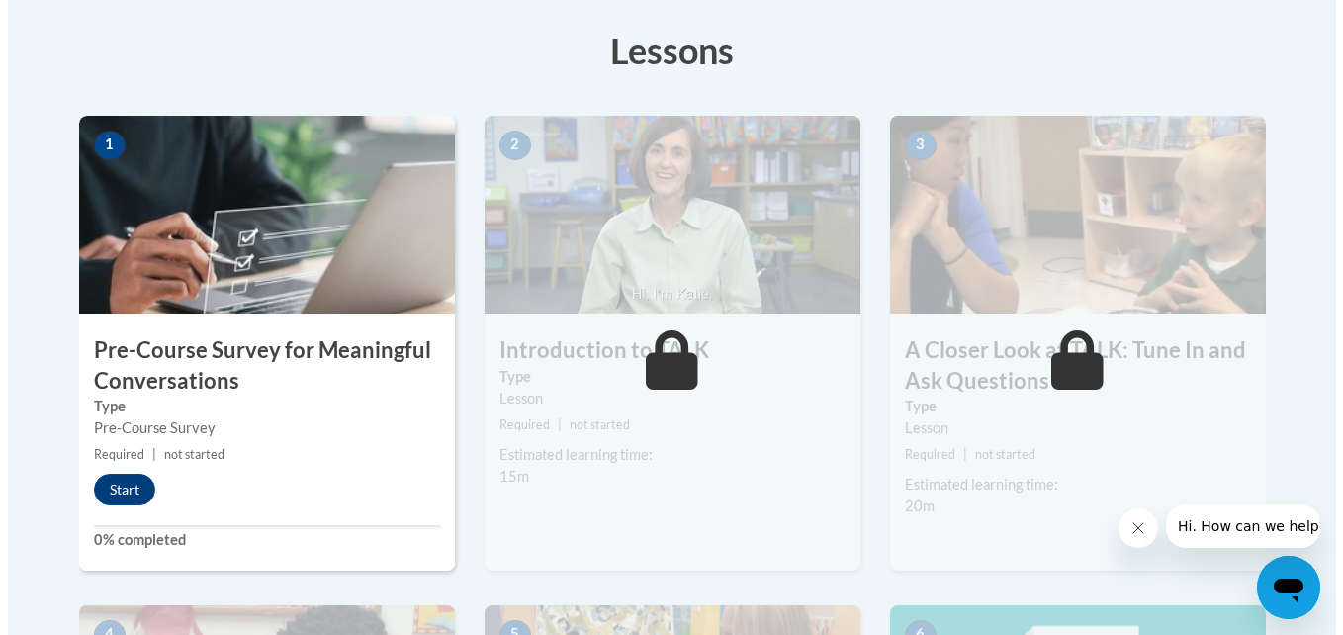
scroll to position [566, 0]
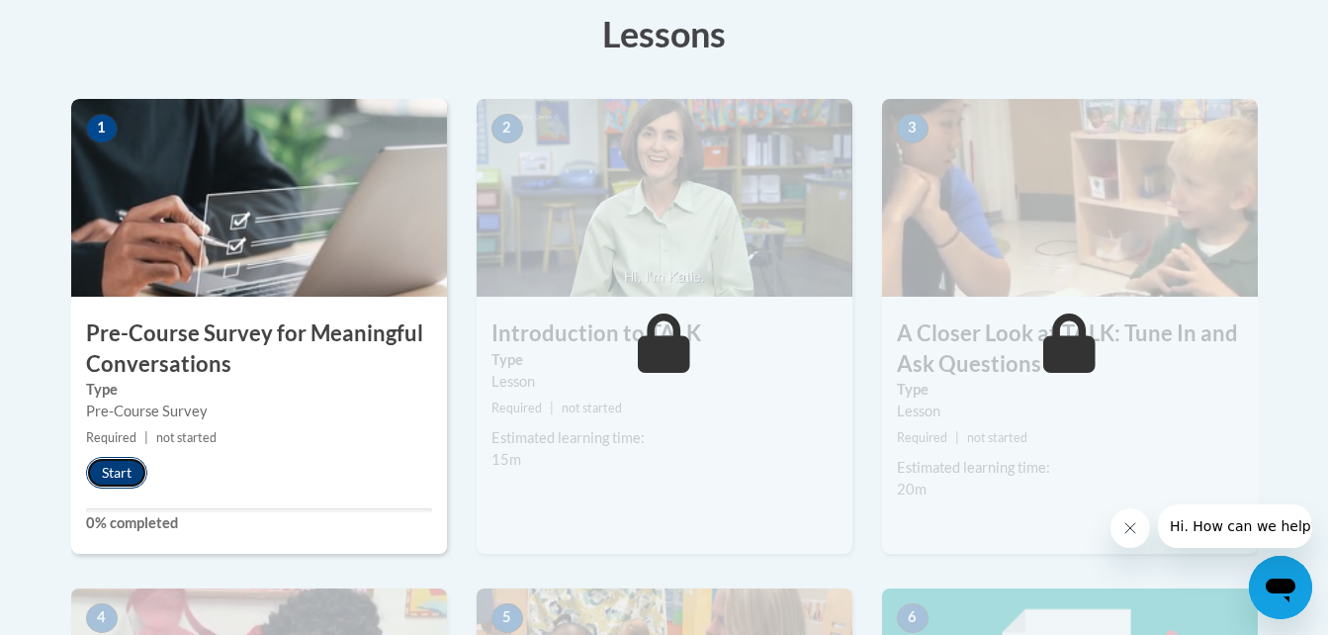
click at [131, 475] on button "Start" at bounding box center [116, 473] width 61 height 32
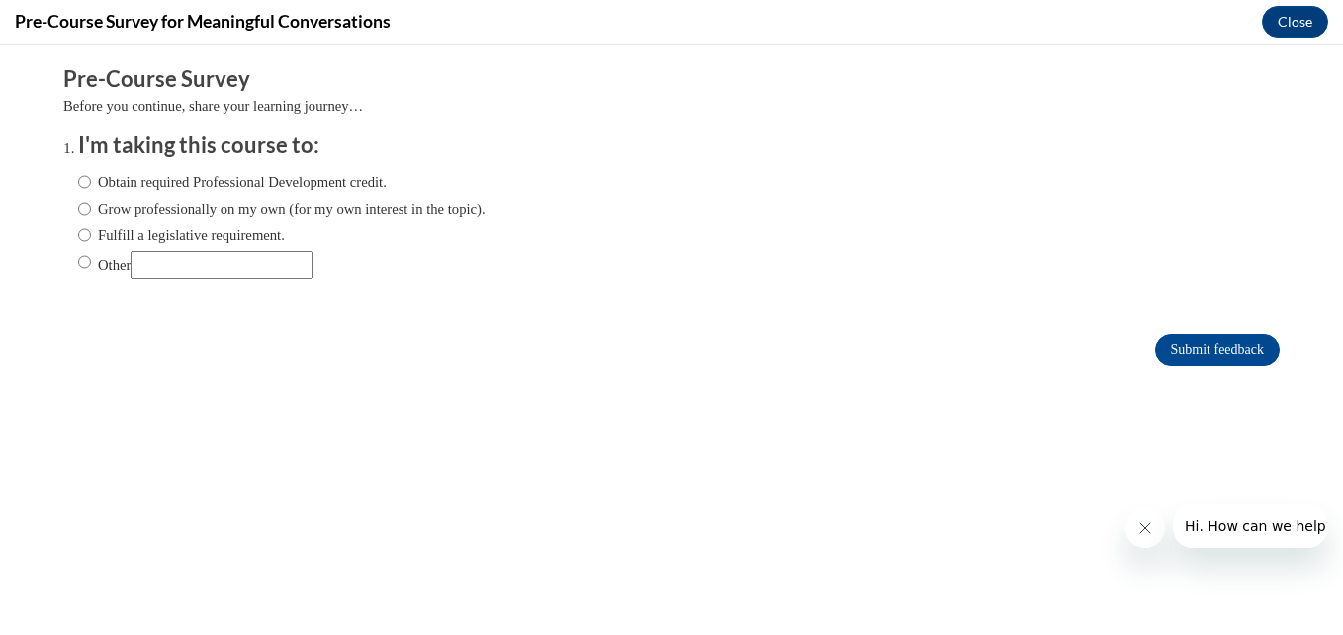
scroll to position [0, 0]
click at [78, 187] on input "Obtain required Professional Development credit." at bounding box center [84, 182] width 13 height 22
radio input "true"
click at [1197, 349] on input "Submit feedback" at bounding box center [1217, 350] width 125 height 32
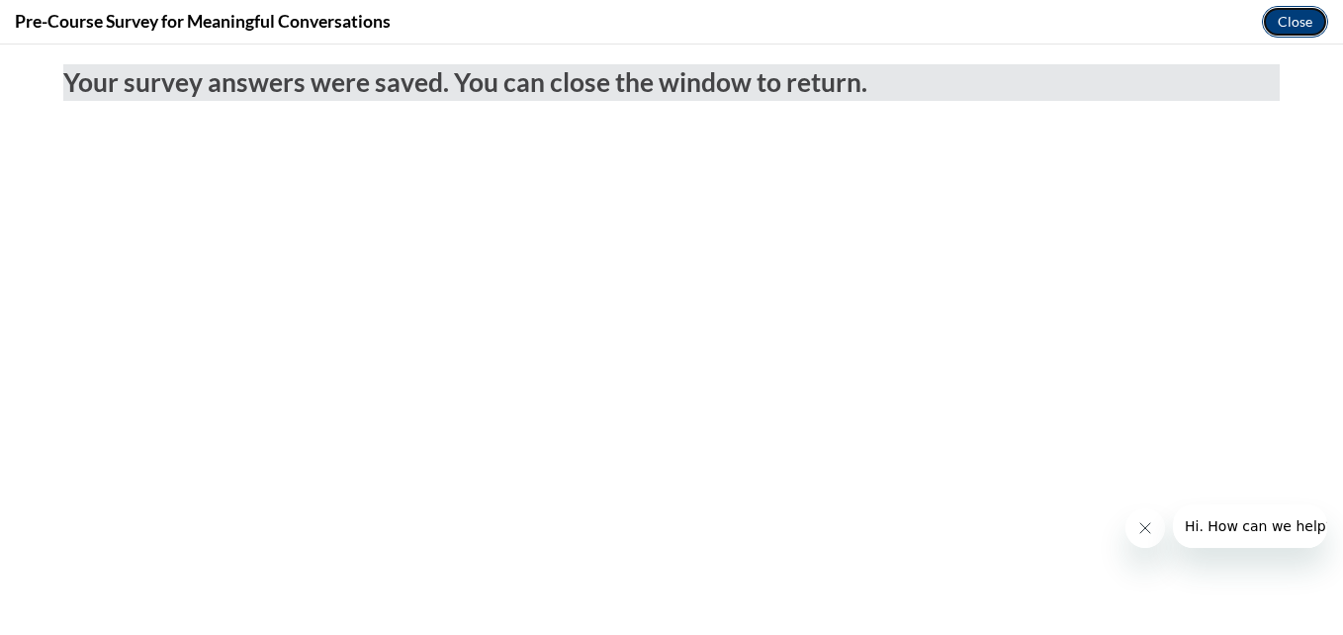
click at [1283, 24] on button "Close" at bounding box center [1295, 22] width 66 height 32
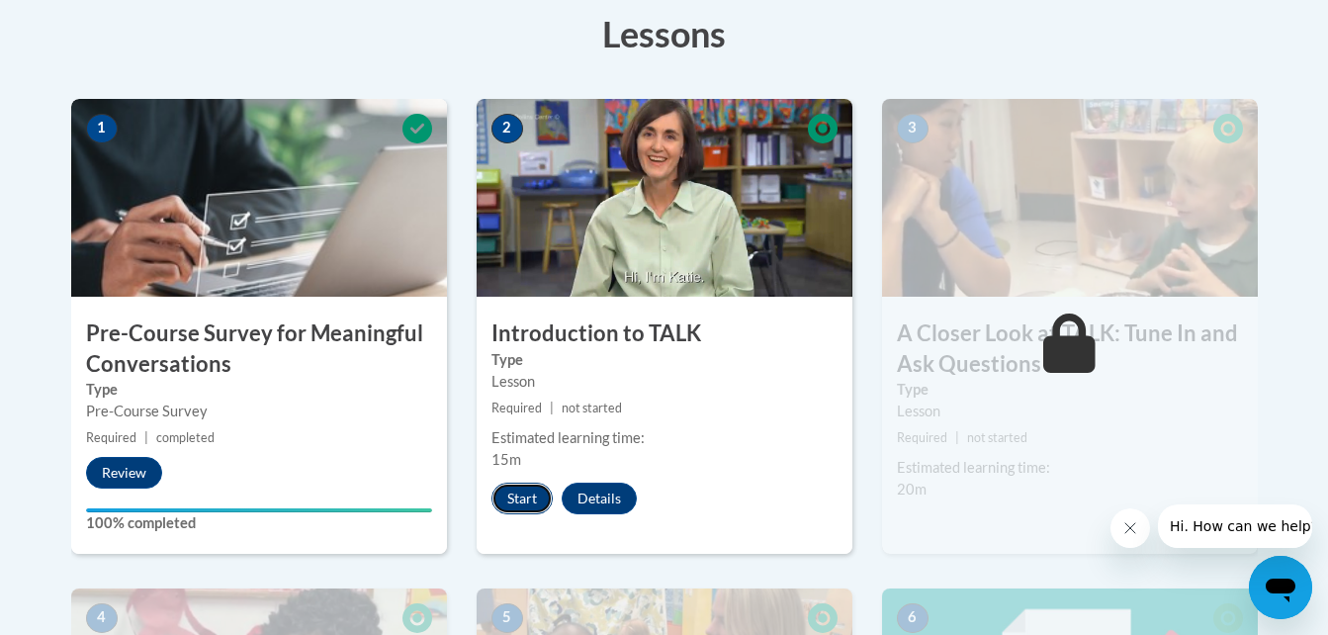
click at [526, 492] on button "Start" at bounding box center [521, 499] width 61 height 32
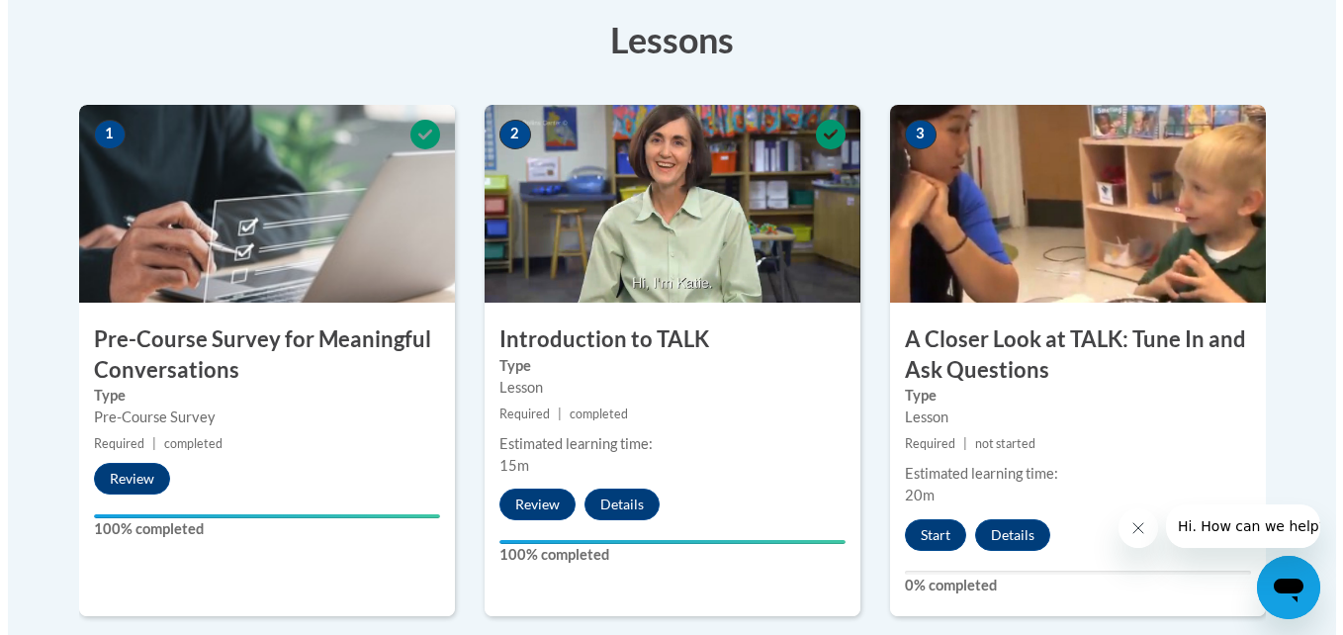
scroll to position [567, 0]
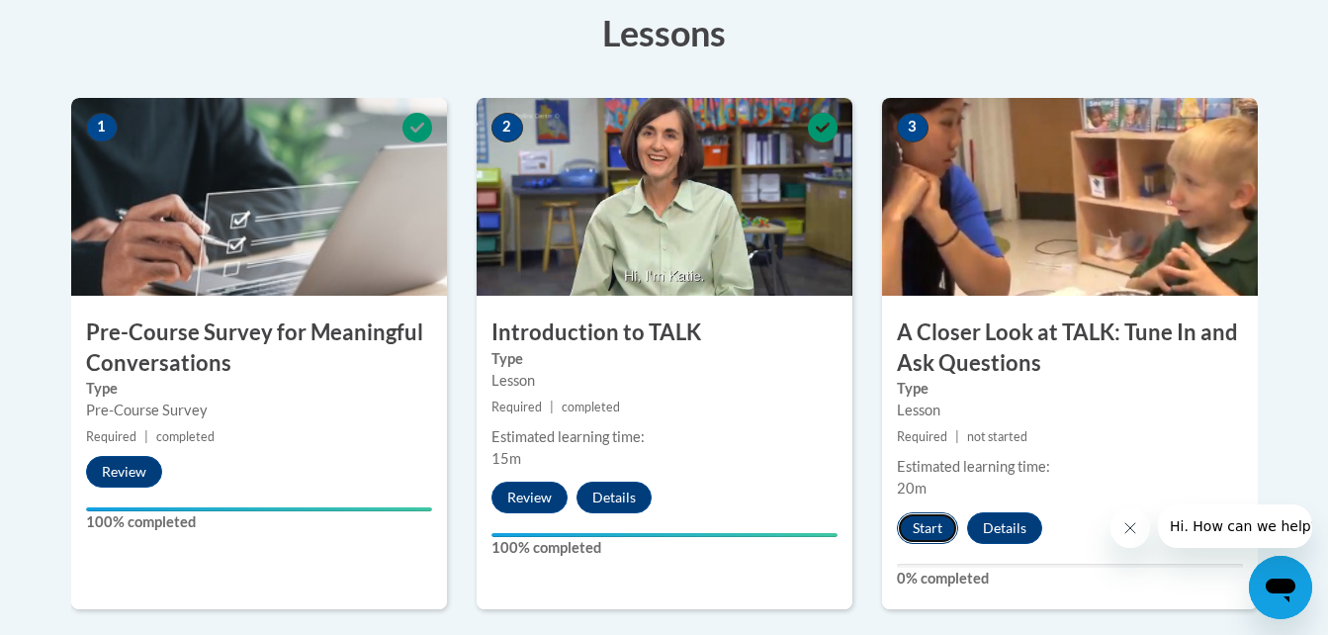
click at [935, 528] on button "Start" at bounding box center [927, 528] width 61 height 32
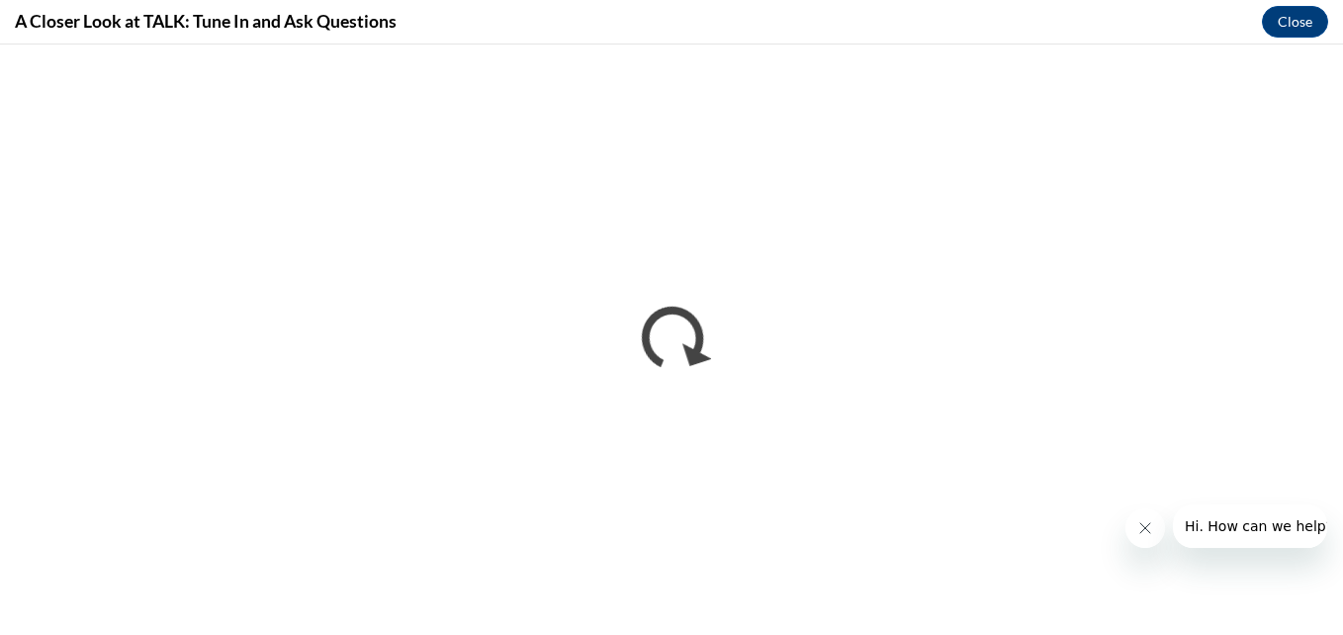
scroll to position [0, 0]
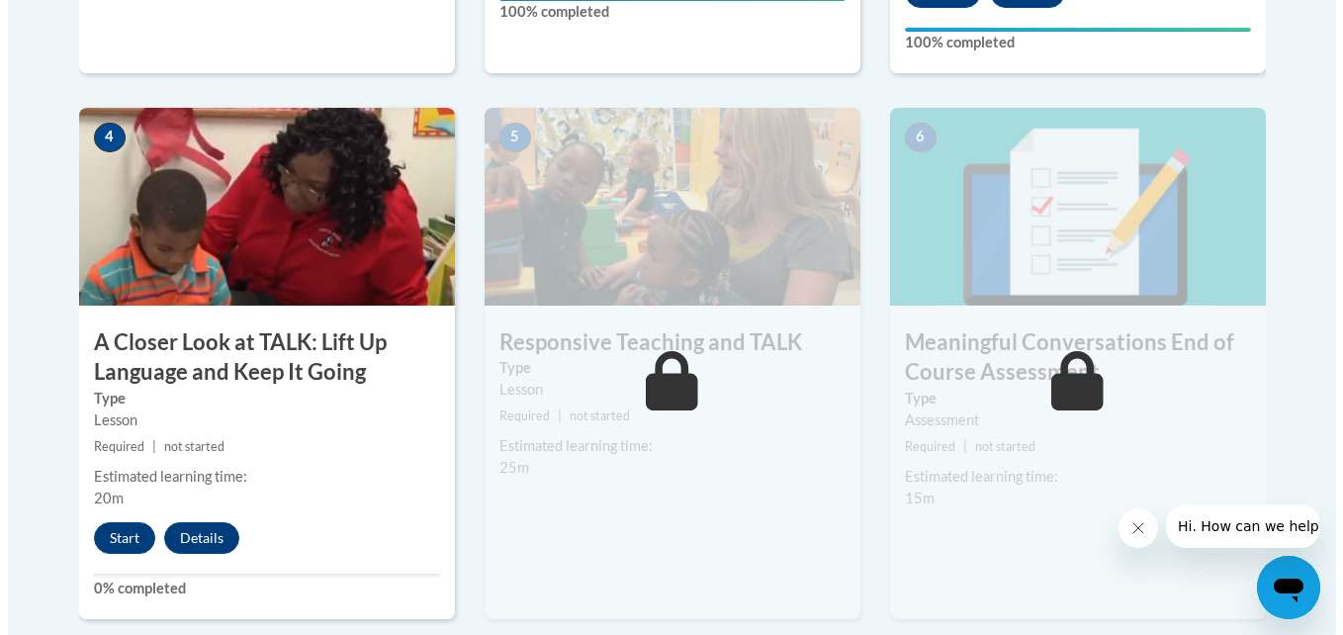
scroll to position [1107, 0]
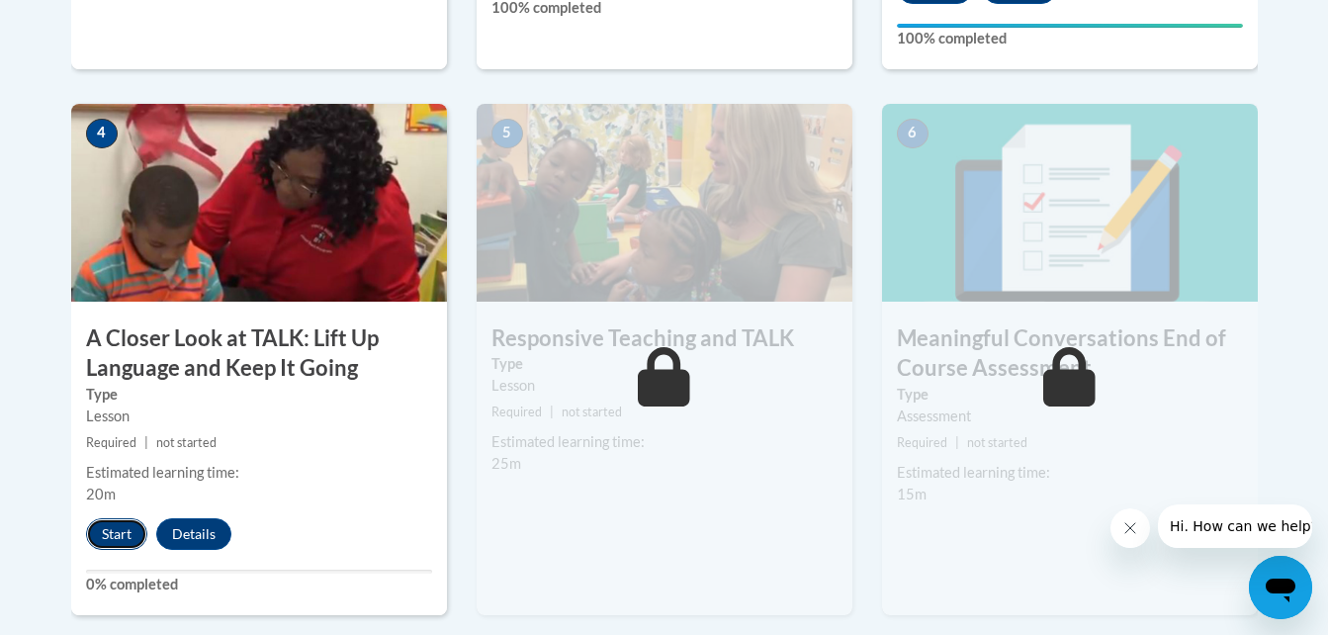
click at [114, 541] on button "Start" at bounding box center [116, 534] width 61 height 32
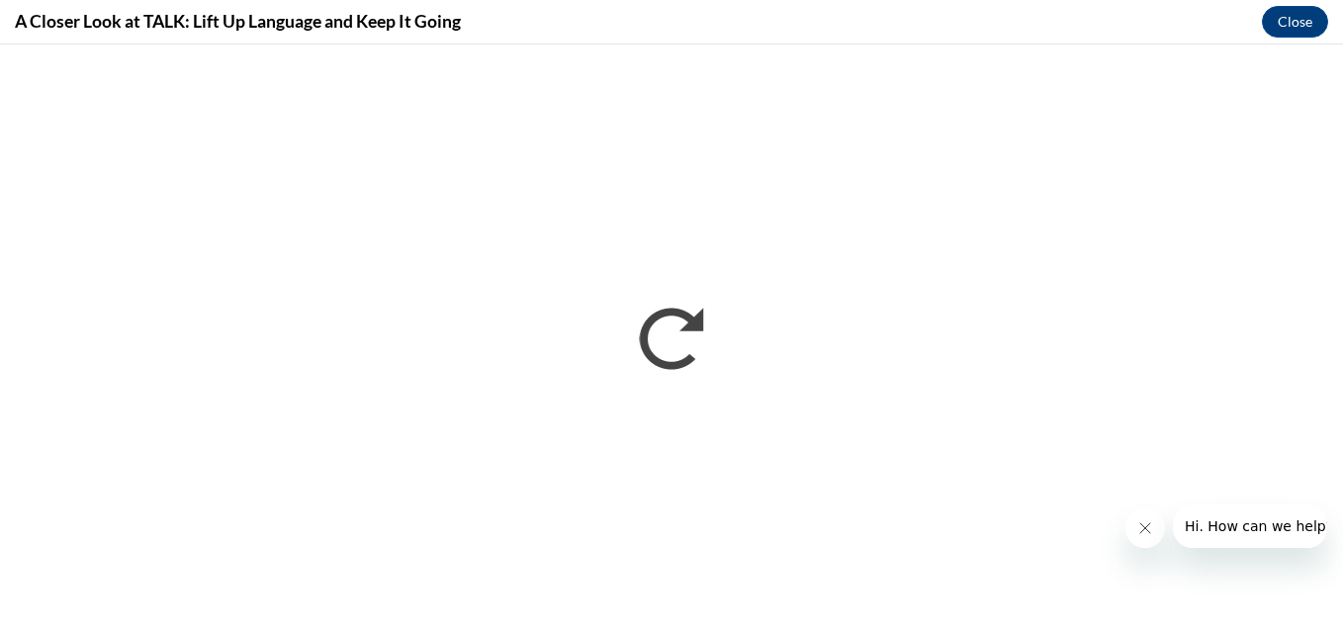
scroll to position [0, 0]
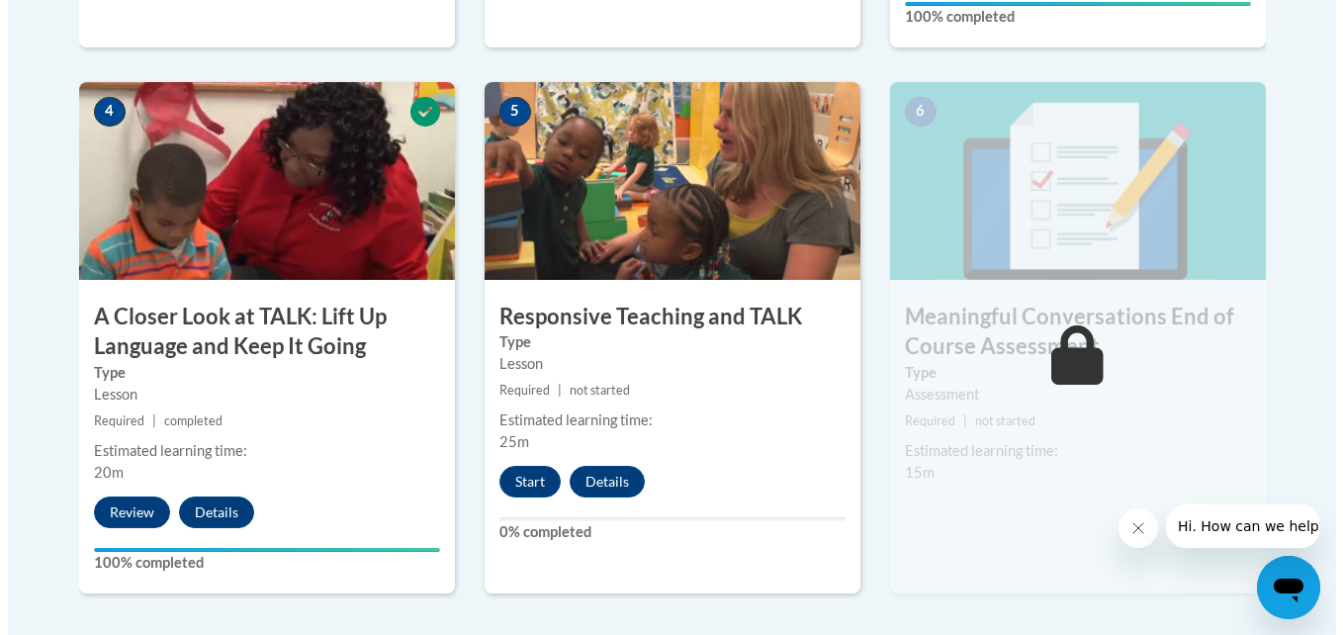
scroll to position [1136, 0]
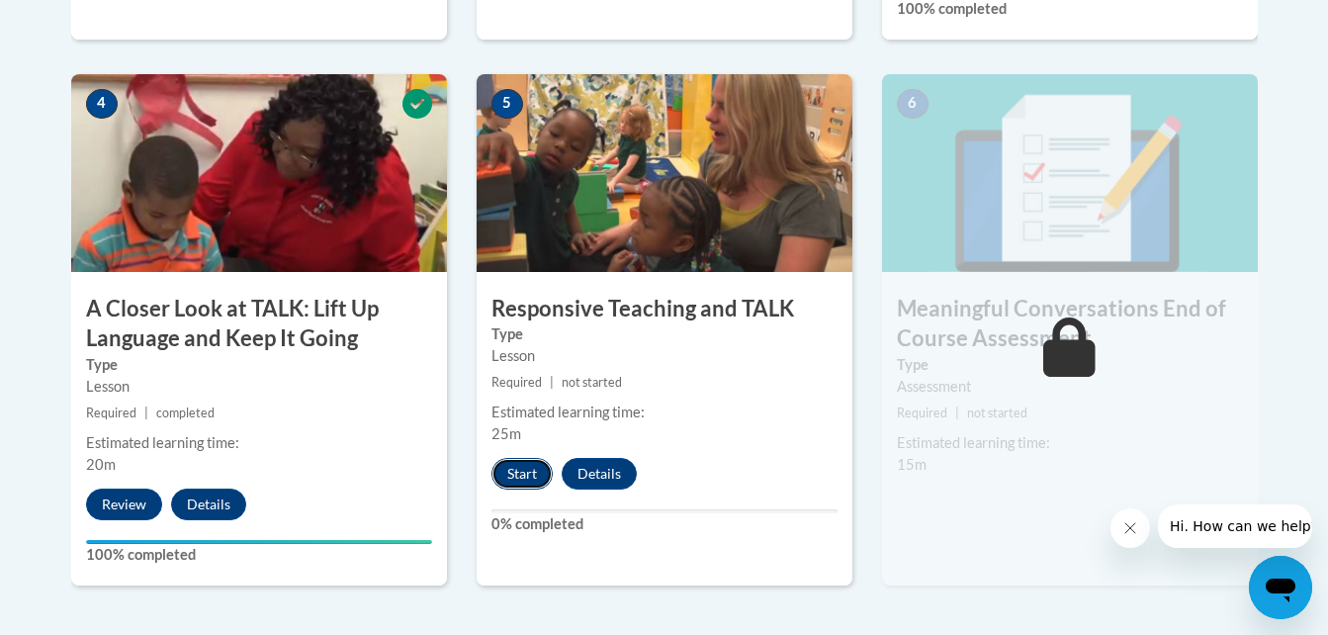
click at [522, 476] on button "Start" at bounding box center [521, 474] width 61 height 32
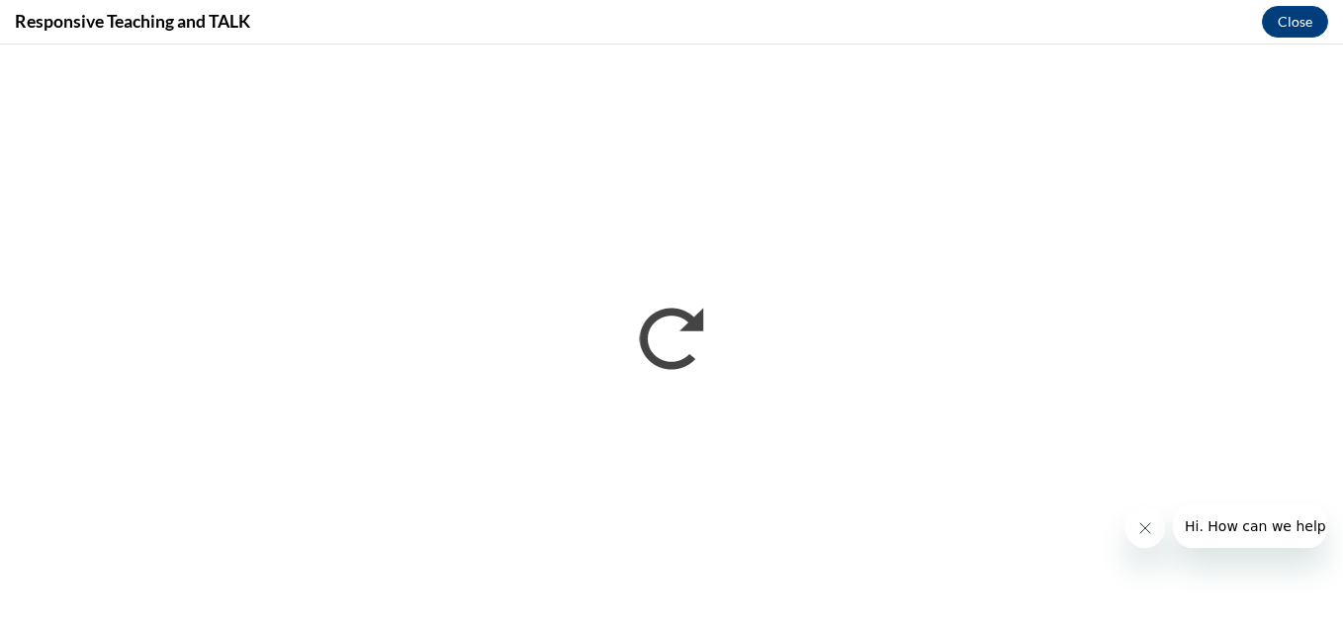
scroll to position [0, 0]
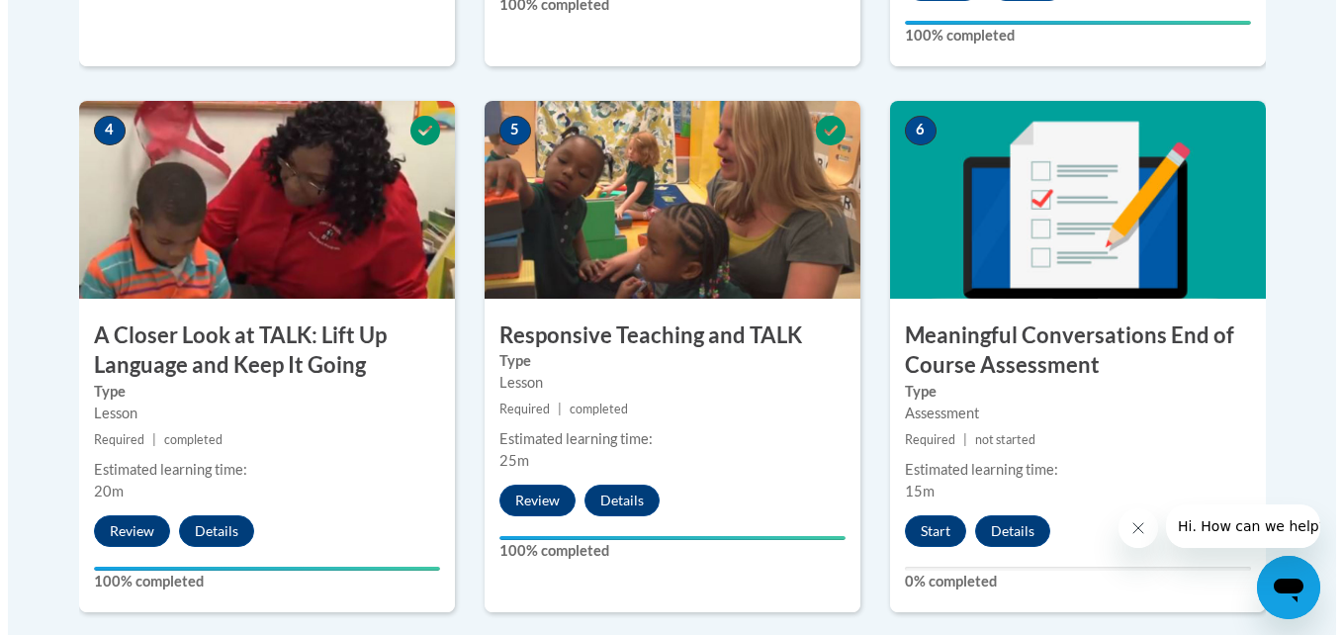
scroll to position [1125, 0]
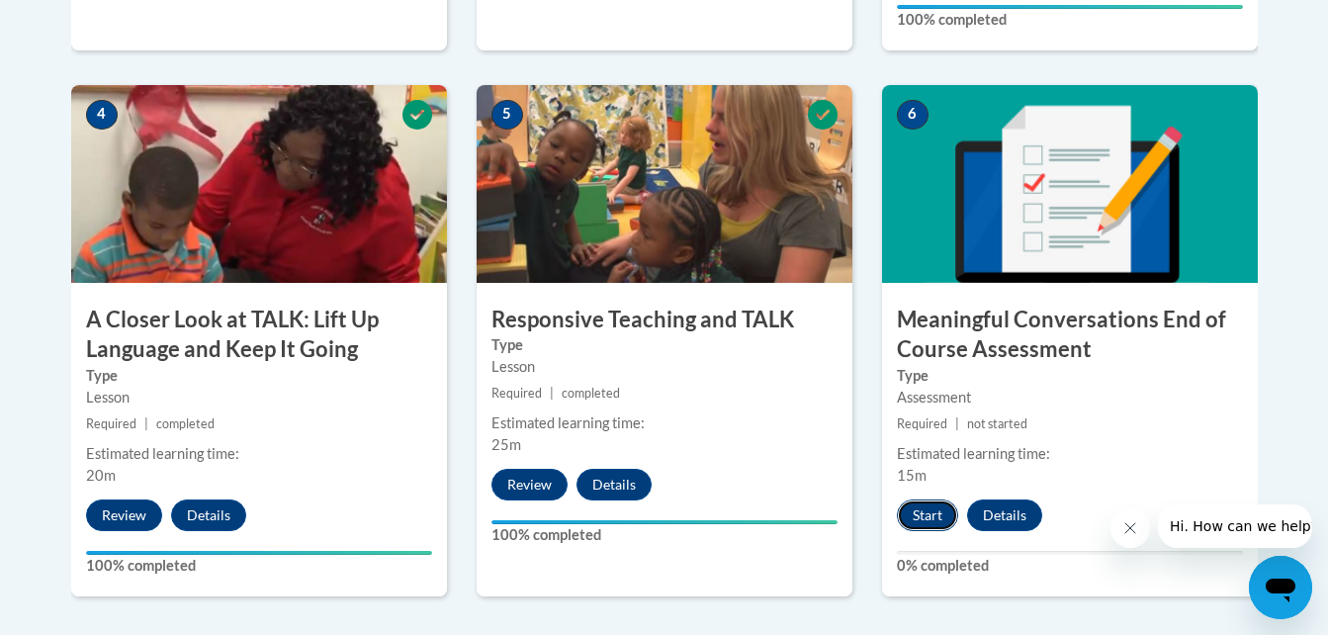
click at [920, 512] on button "Start" at bounding box center [927, 515] width 61 height 32
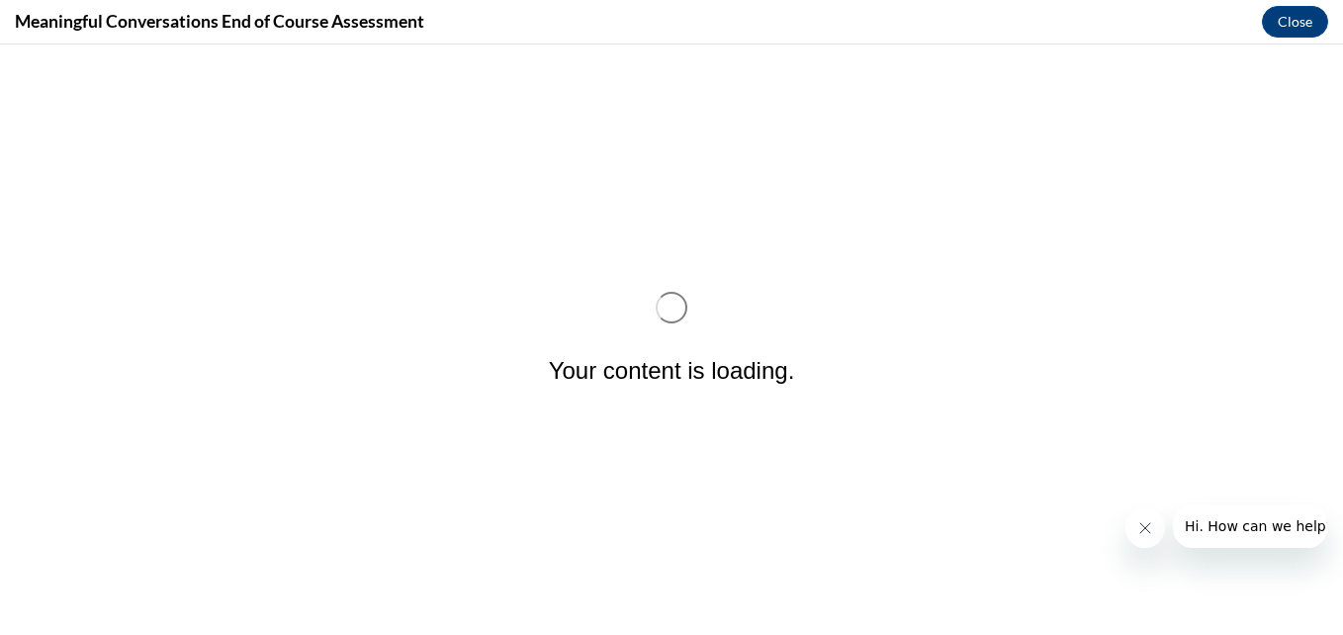
scroll to position [0, 0]
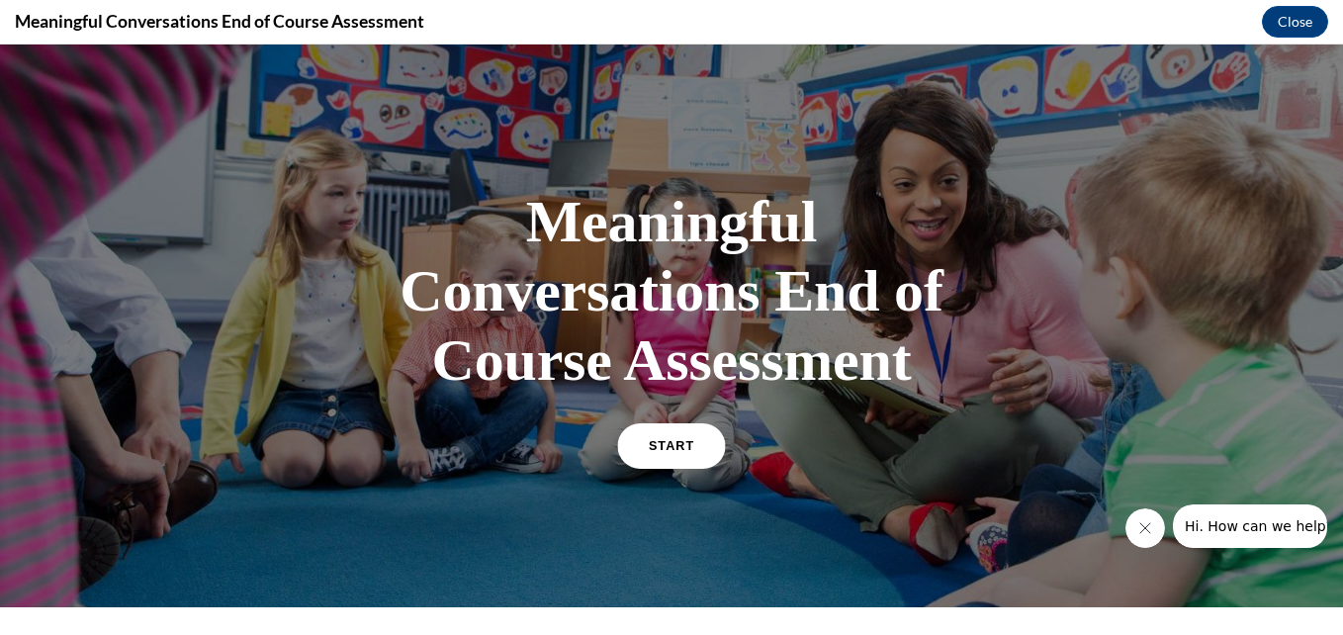
click at [668, 452] on link "START" at bounding box center [671, 445] width 108 height 45
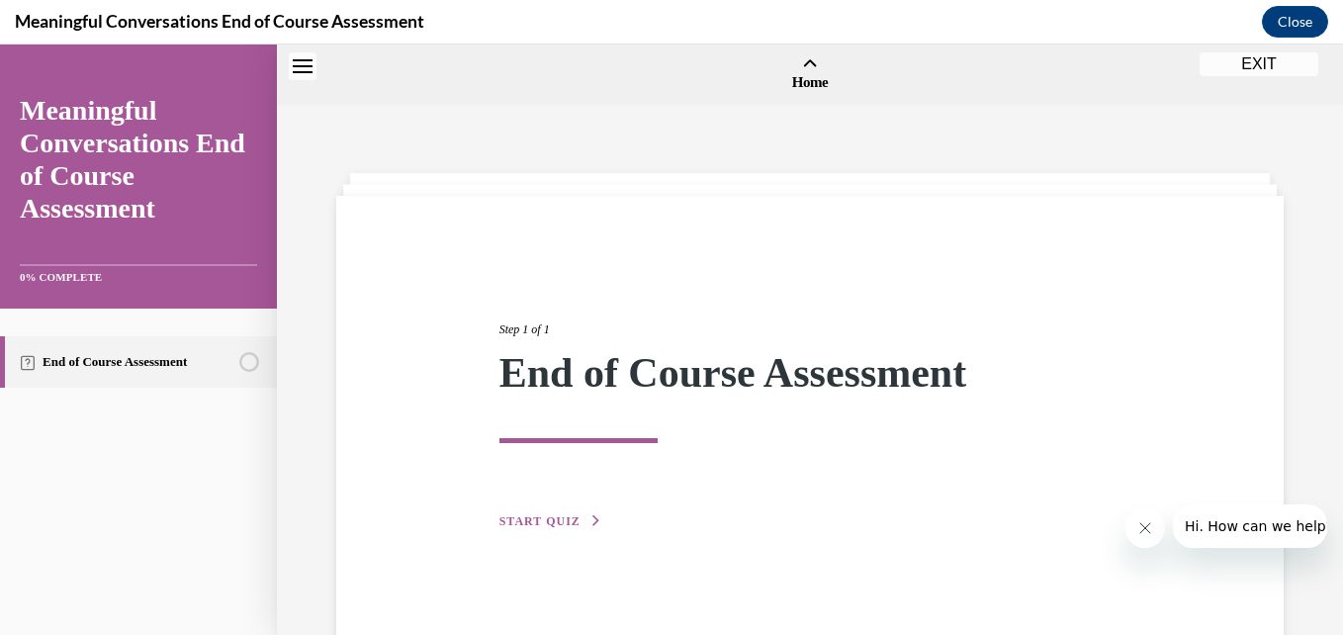
scroll to position [61, 0]
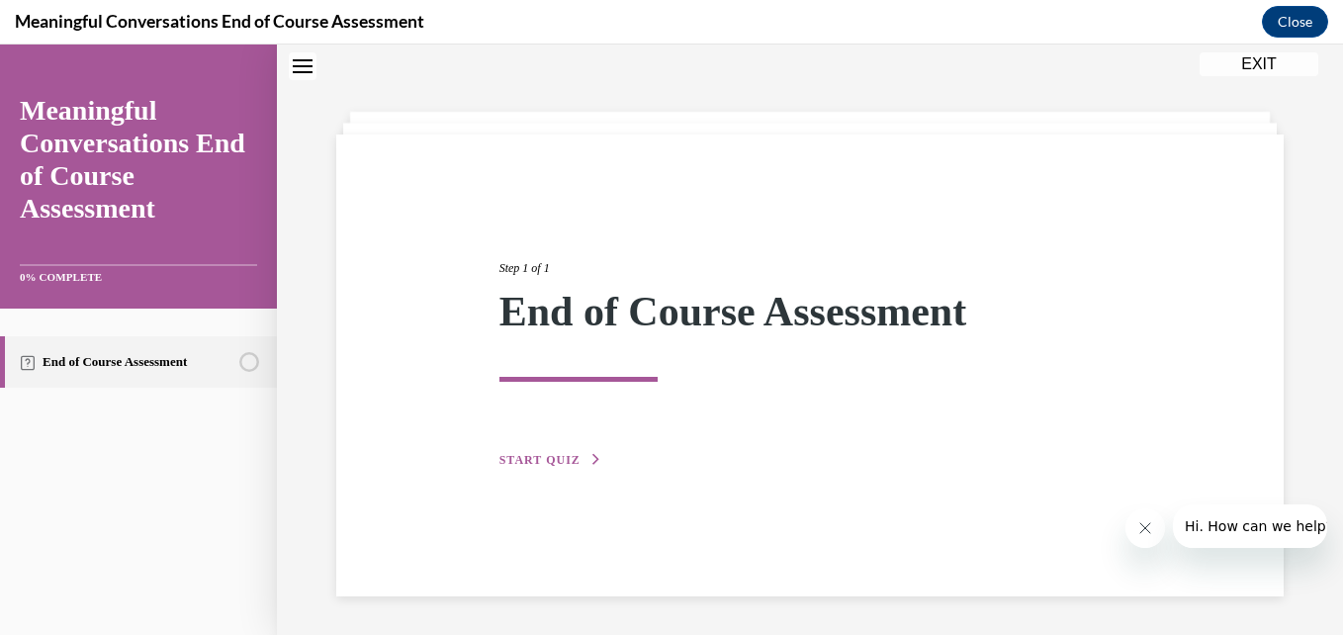
click at [558, 460] on span "START QUIZ" at bounding box center [539, 460] width 81 height 14
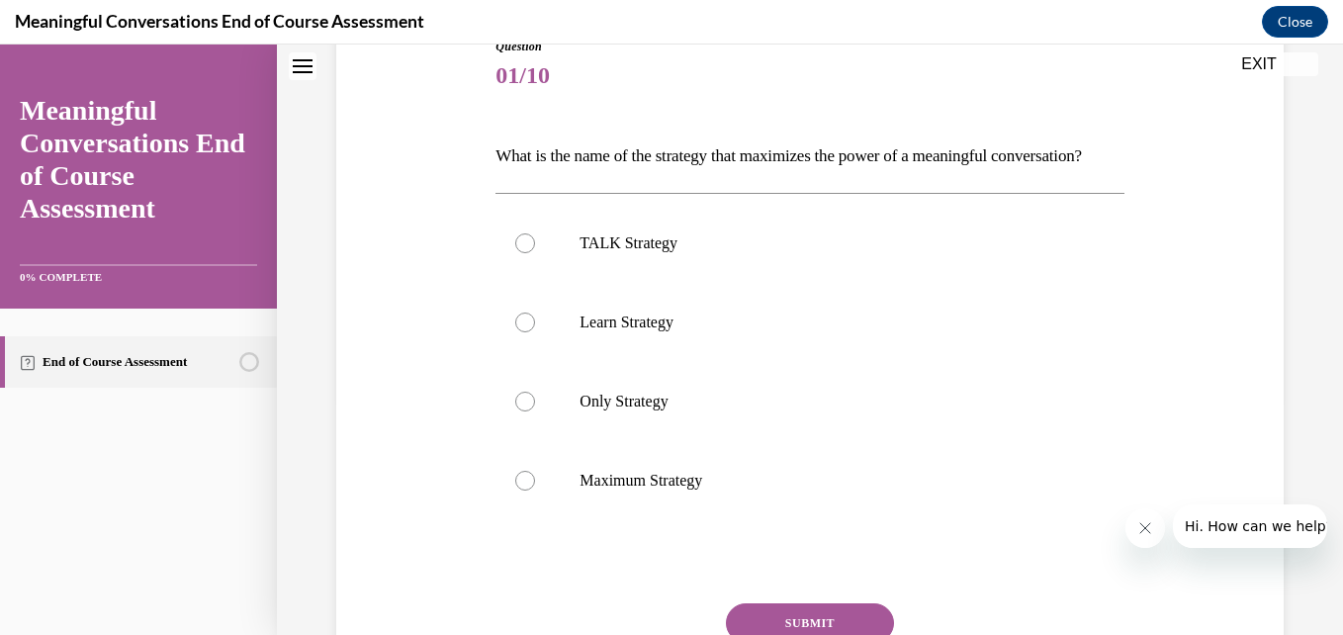
scroll to position [239, 0]
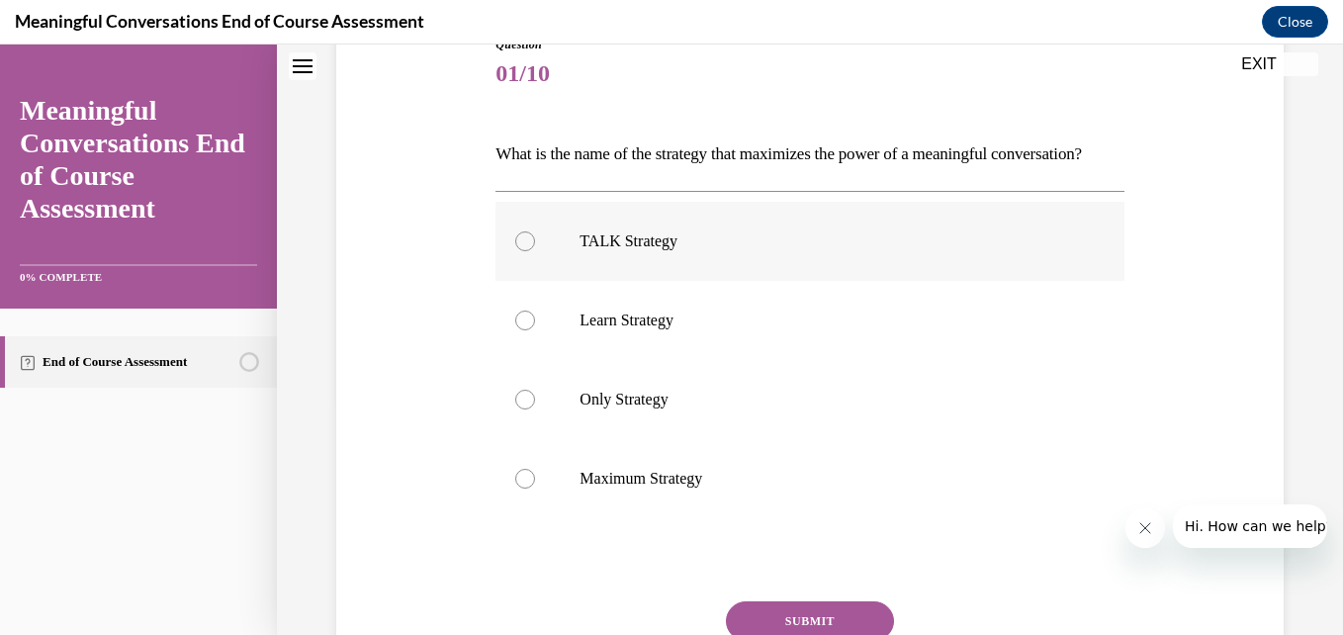
click at [526, 251] on div at bounding box center [525, 241] width 20 height 20
click at [526, 251] on input "TALK Strategy" at bounding box center [525, 241] width 20 height 20
radio input "true"
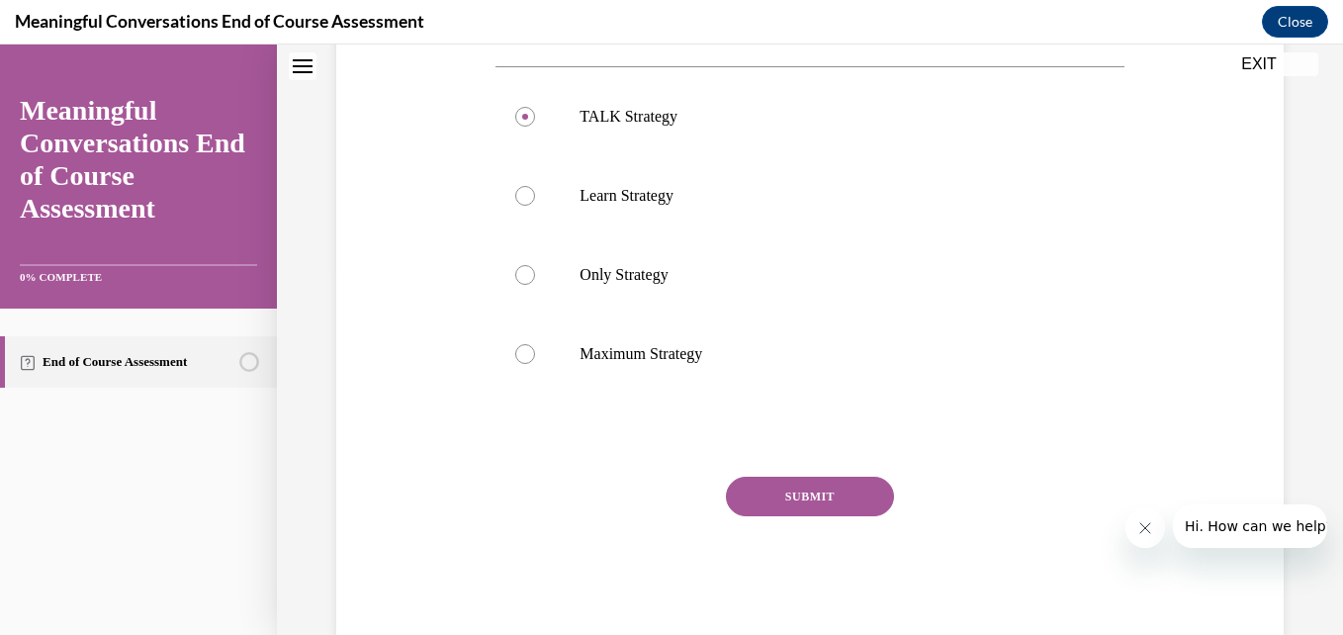
scroll to position [368, 0]
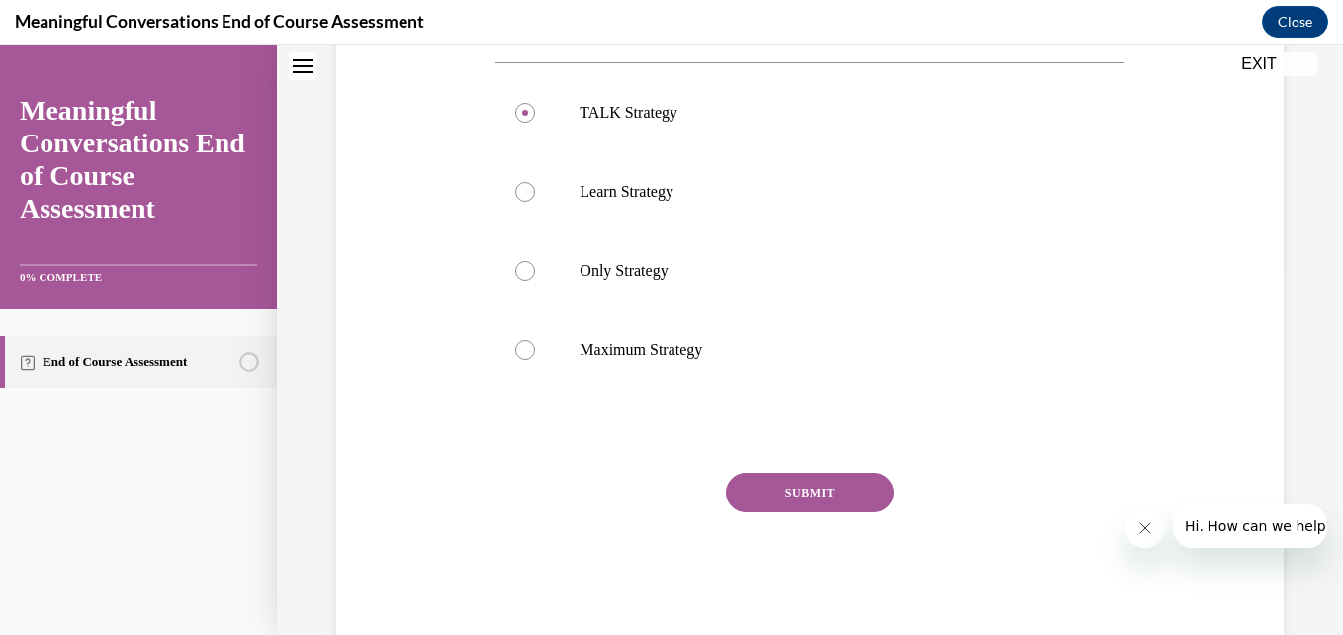
click at [805, 512] on button "SUBMIT" at bounding box center [810, 493] width 168 height 40
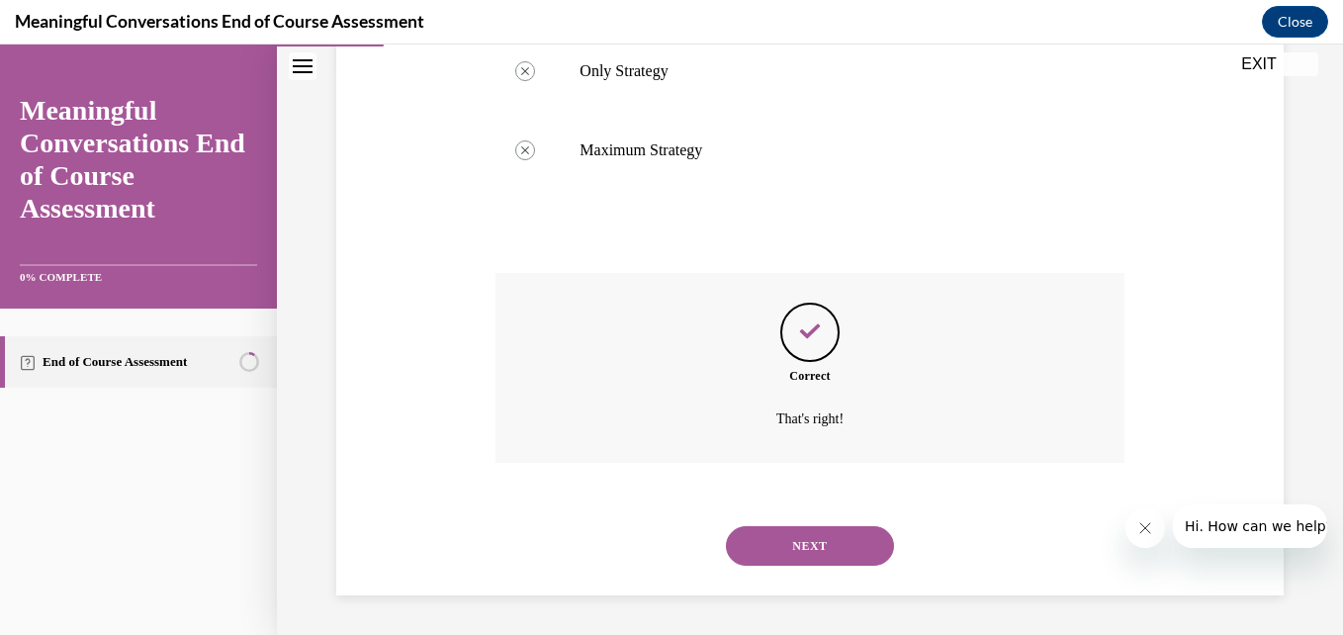
scroll to position [601, 0]
click at [808, 549] on button "NEXT" at bounding box center [810, 546] width 168 height 40
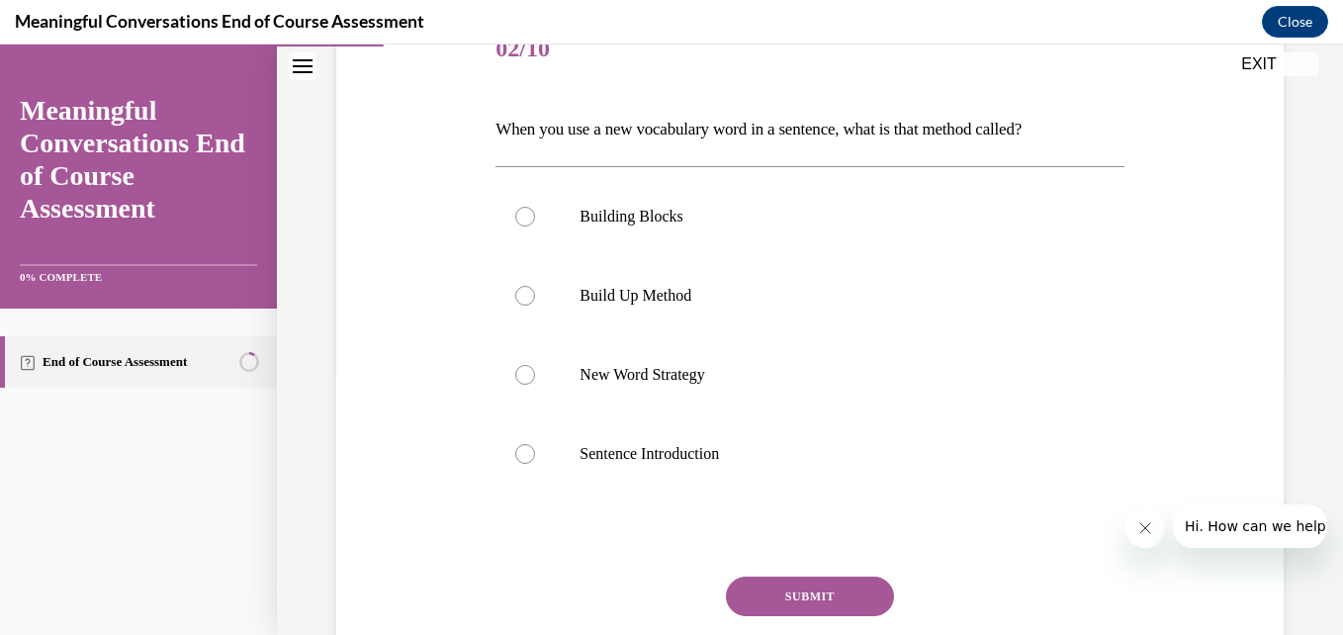
scroll to position [272, 0]
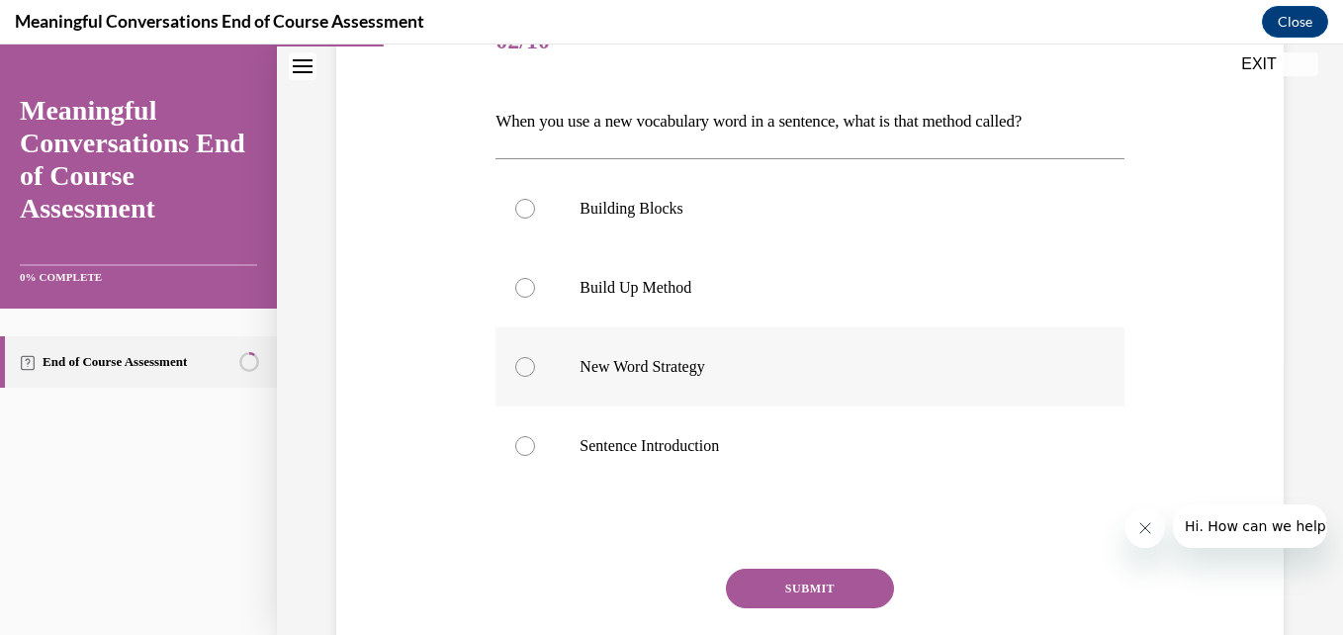
click at [517, 377] on label "New Word Strategy" at bounding box center [809, 366] width 628 height 79
click at [517, 377] on input "New Word Strategy" at bounding box center [525, 367] width 20 height 20
radio input "true"
click at [783, 579] on button "SUBMIT" at bounding box center [810, 589] width 168 height 40
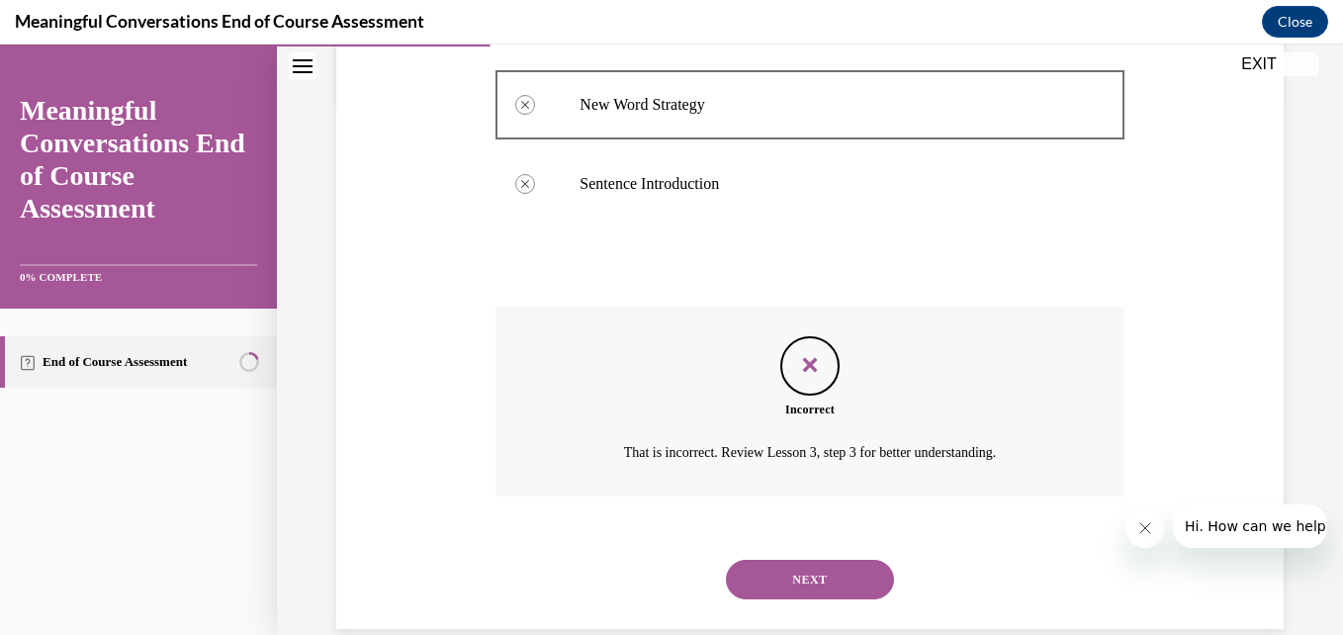
scroll to position [568, 0]
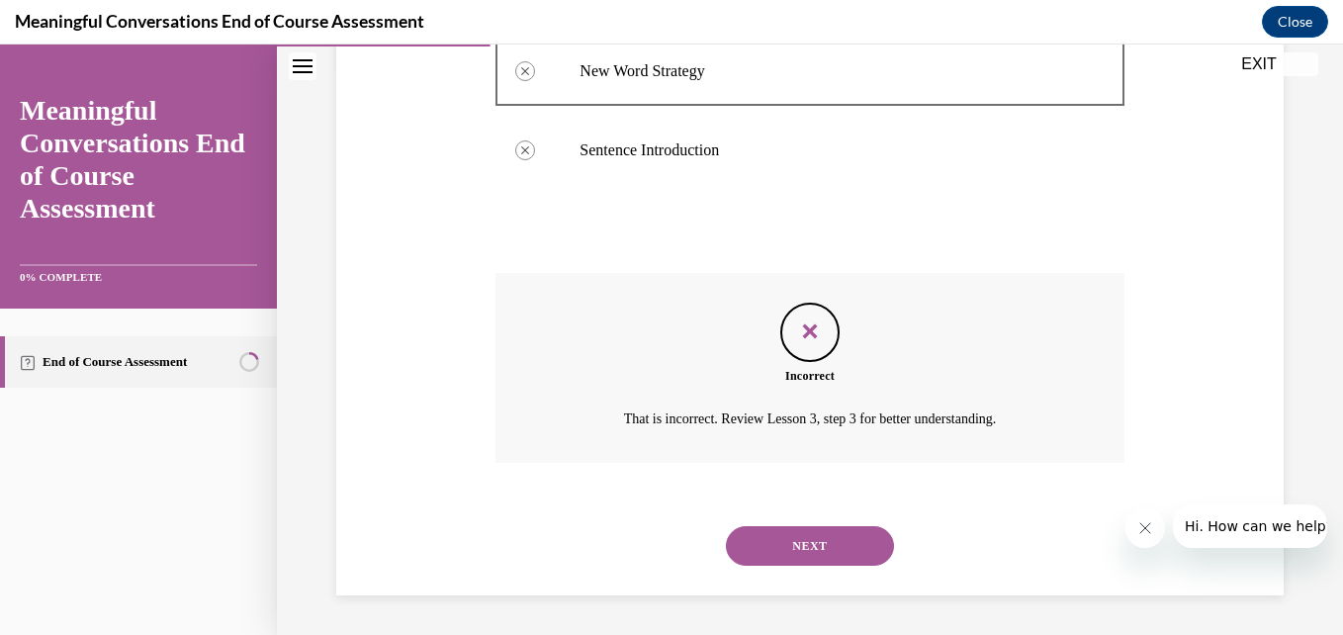
click at [806, 545] on button "NEXT" at bounding box center [810, 546] width 168 height 40
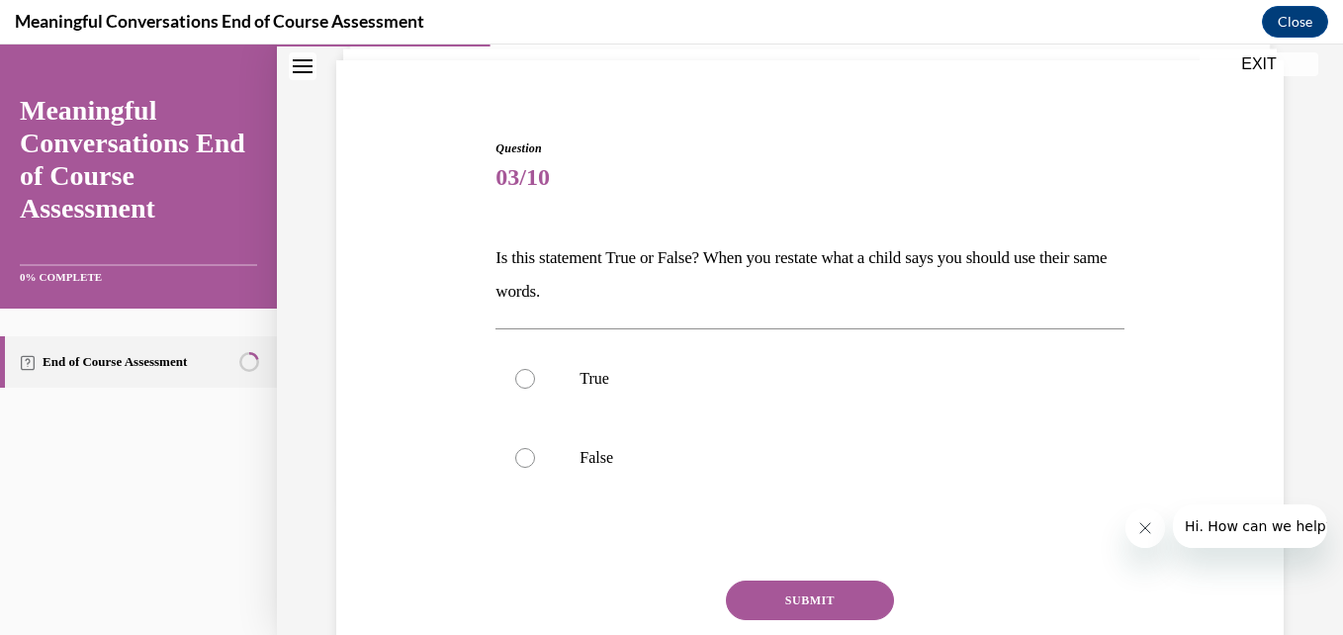
scroll to position [138, 0]
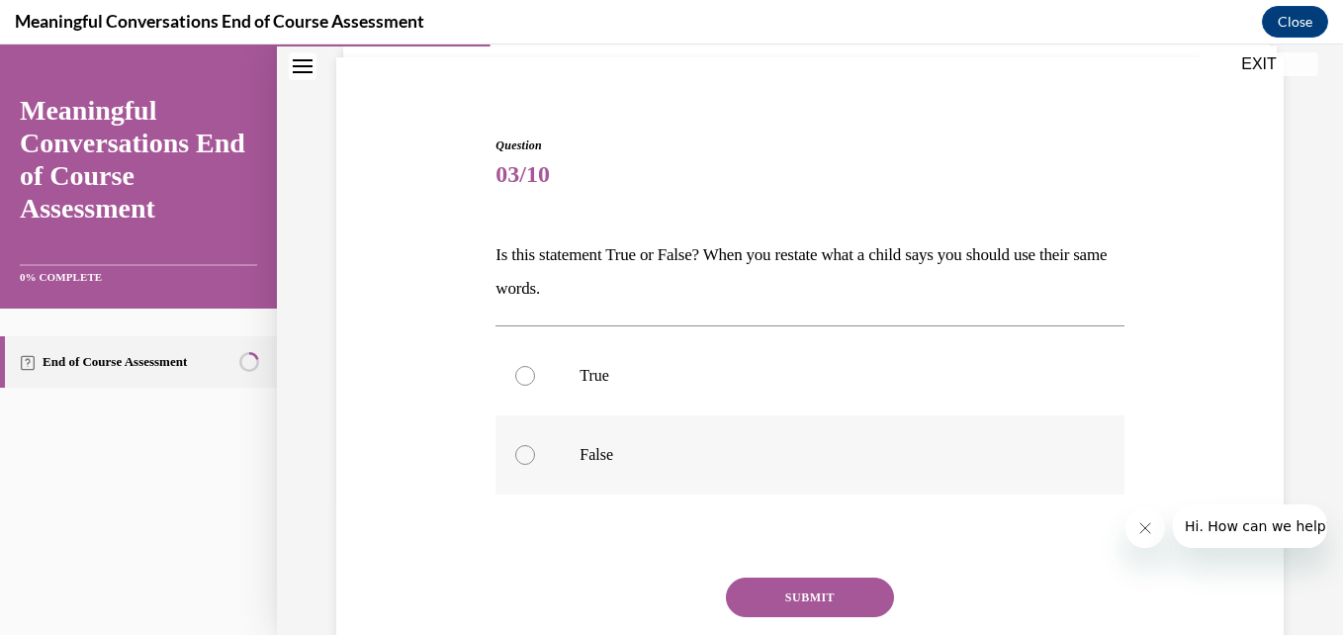
click at [520, 467] on label "False" at bounding box center [809, 454] width 628 height 79
click at [520, 465] on input "False" at bounding box center [525, 455] width 20 height 20
radio input "true"
click at [774, 593] on button "SUBMIT" at bounding box center [810, 597] width 168 height 40
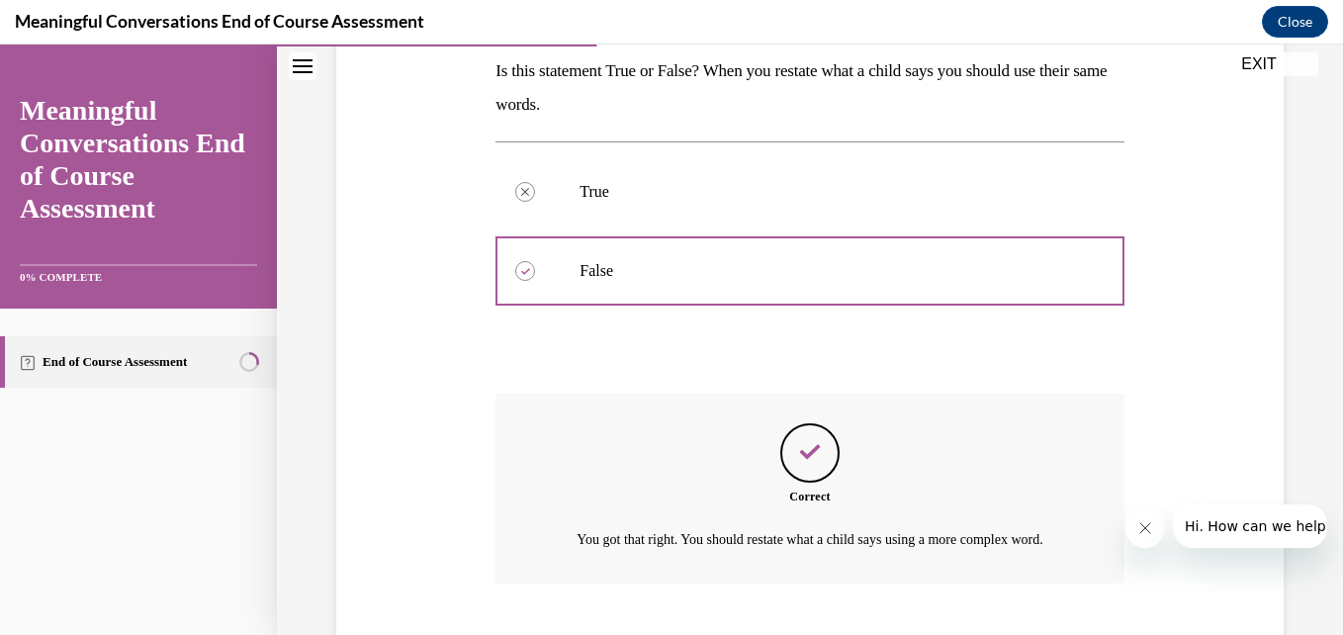
scroll to position [467, 0]
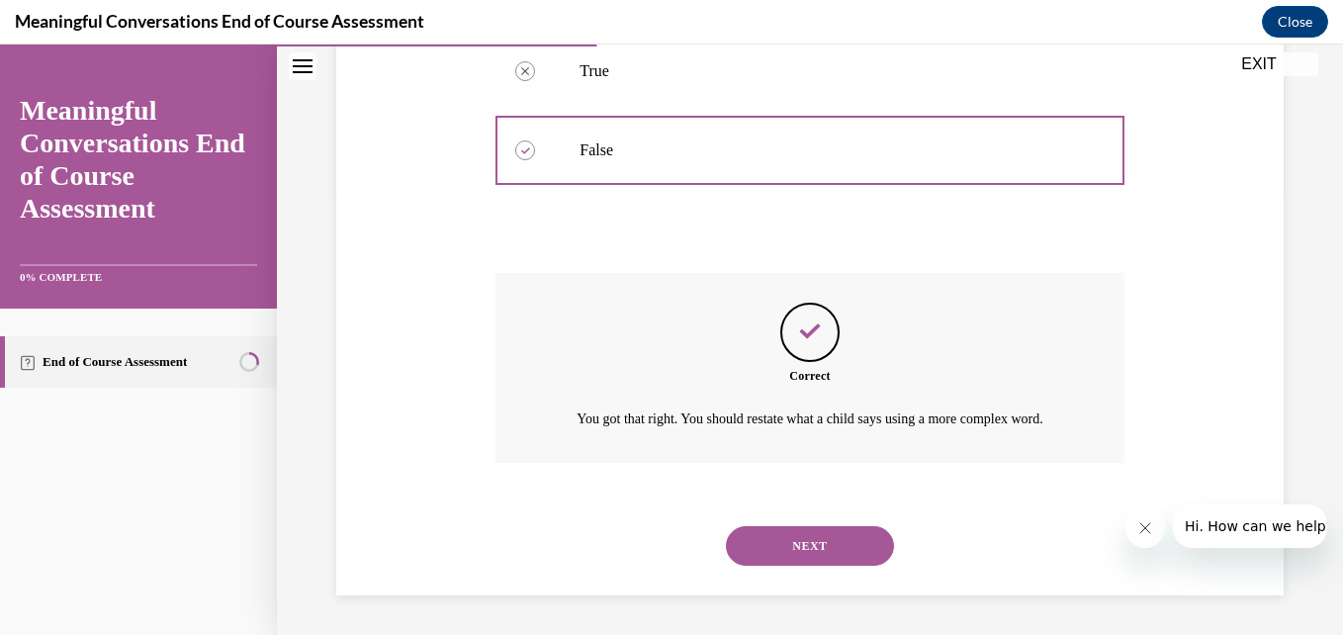
click at [827, 546] on button "NEXT" at bounding box center [810, 546] width 168 height 40
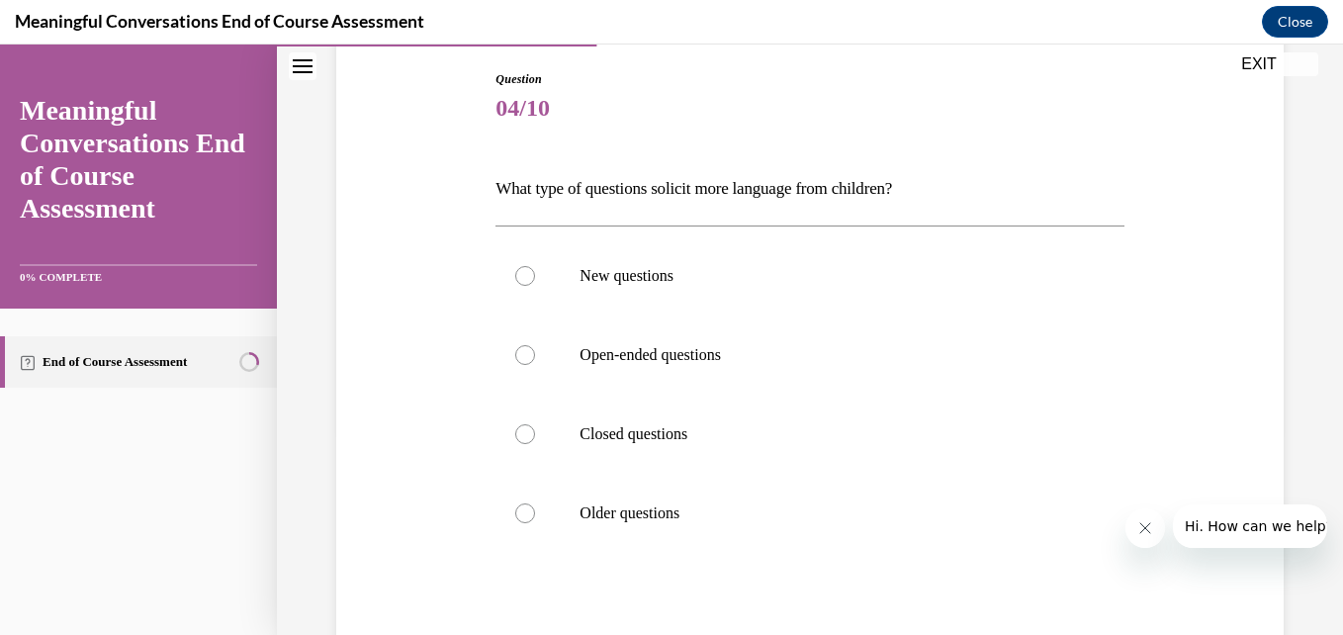
scroll to position [207, 0]
click at [517, 349] on div at bounding box center [525, 353] width 20 height 20
click at [517, 349] on input "Open-ended questions" at bounding box center [525, 353] width 20 height 20
radio input "true"
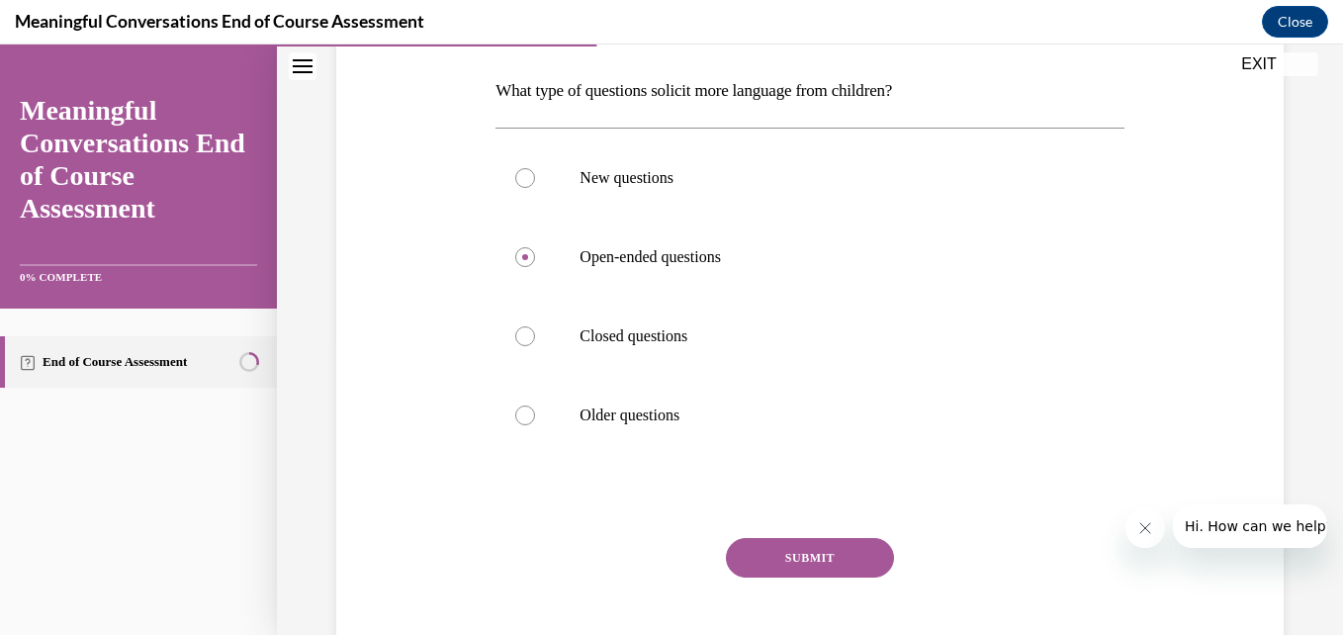
scroll to position [311, 0]
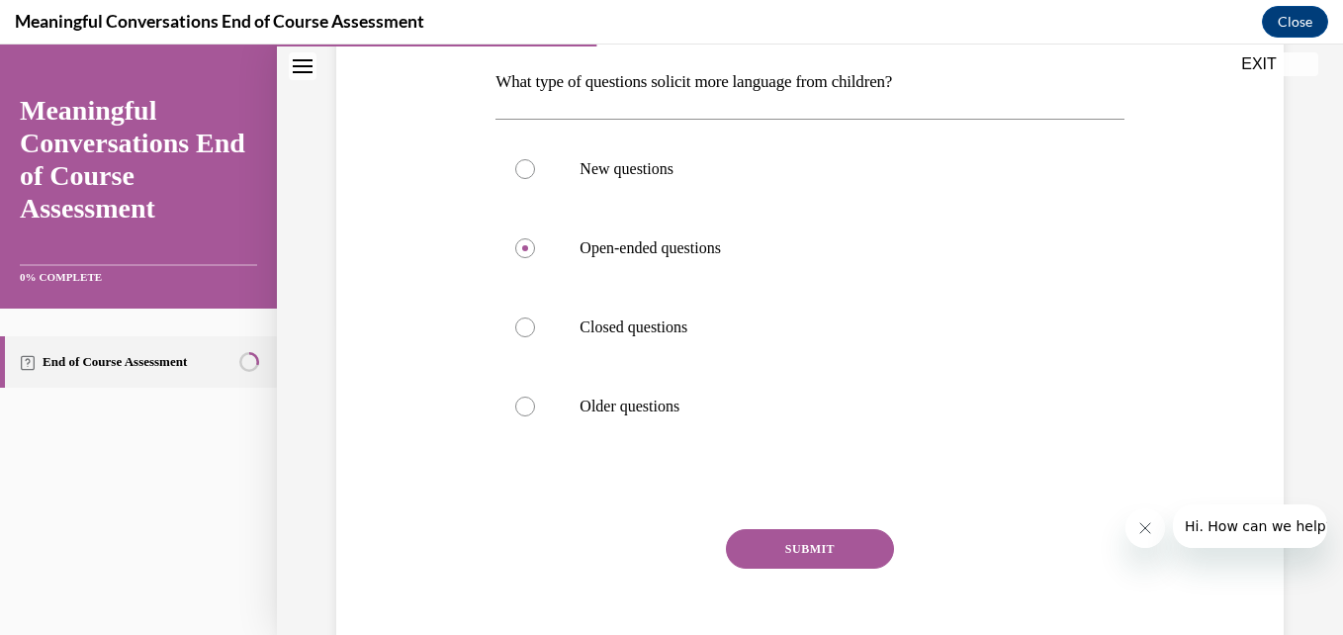
click at [823, 563] on button "SUBMIT" at bounding box center [810, 549] width 168 height 40
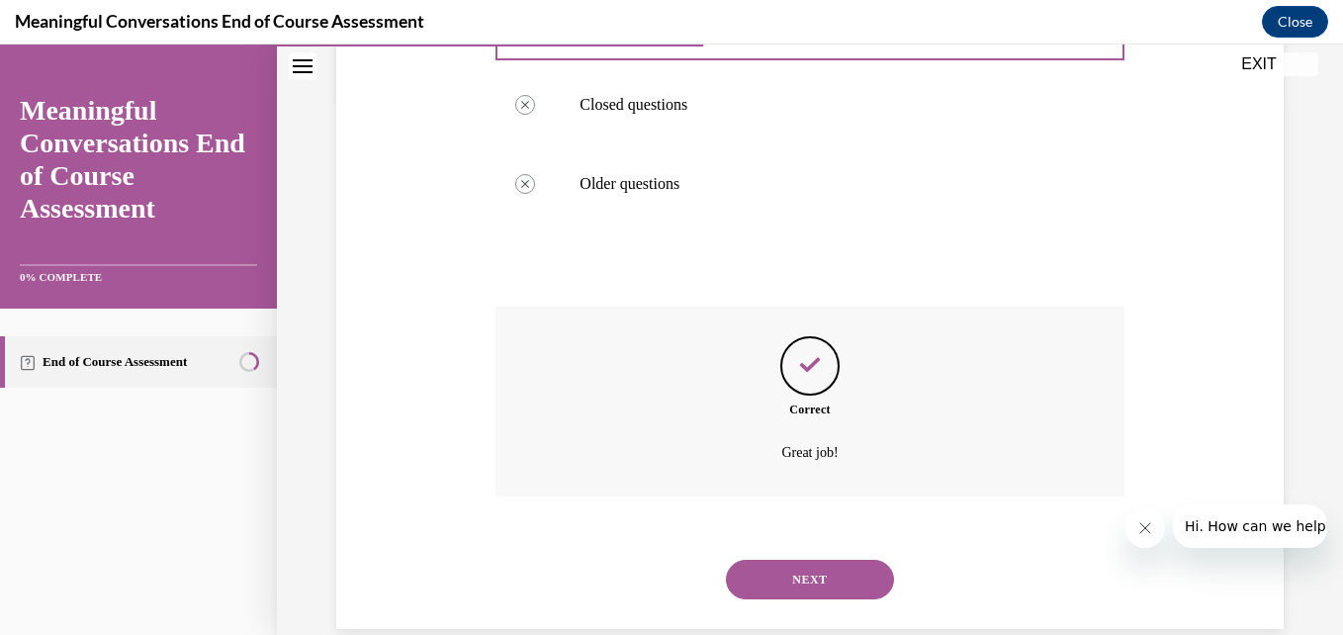
scroll to position [568, 0]
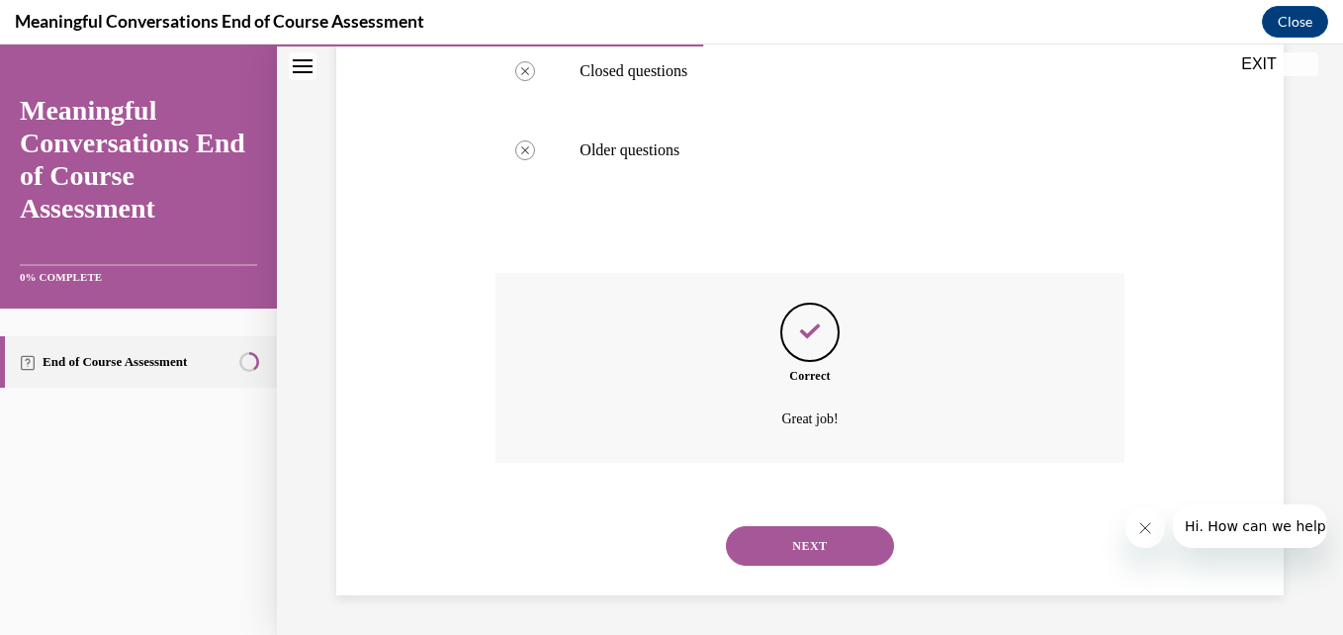
click at [822, 544] on button "NEXT" at bounding box center [810, 546] width 168 height 40
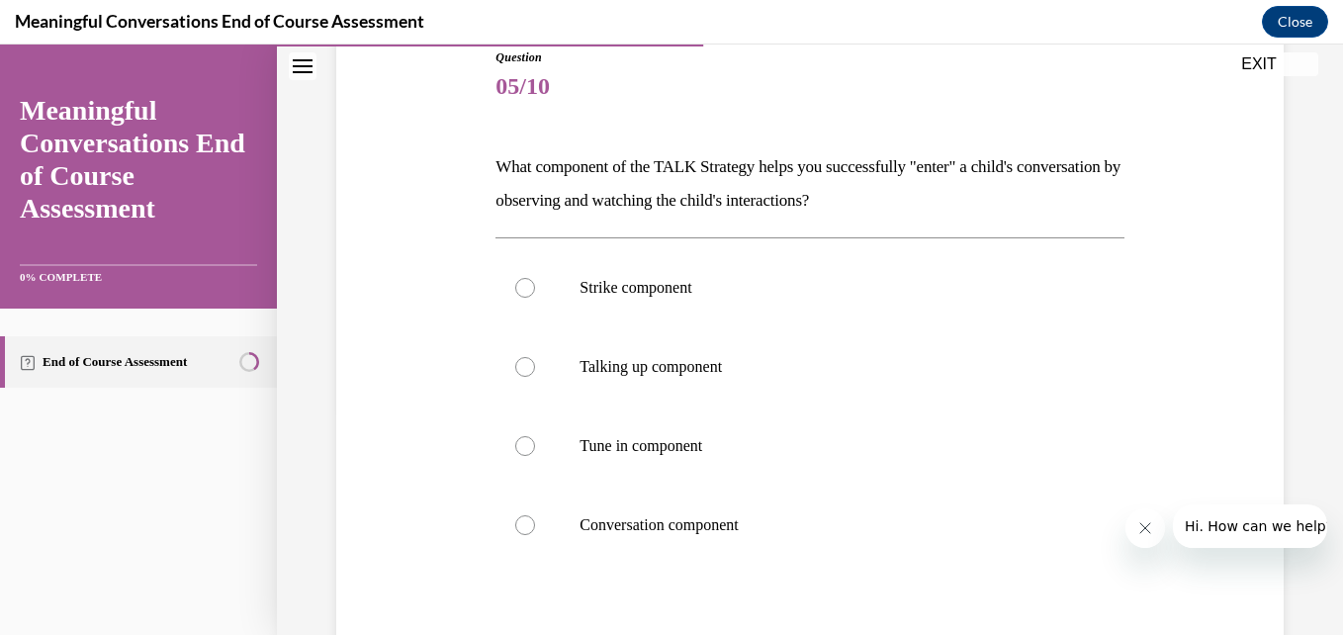
scroll to position [229, 0]
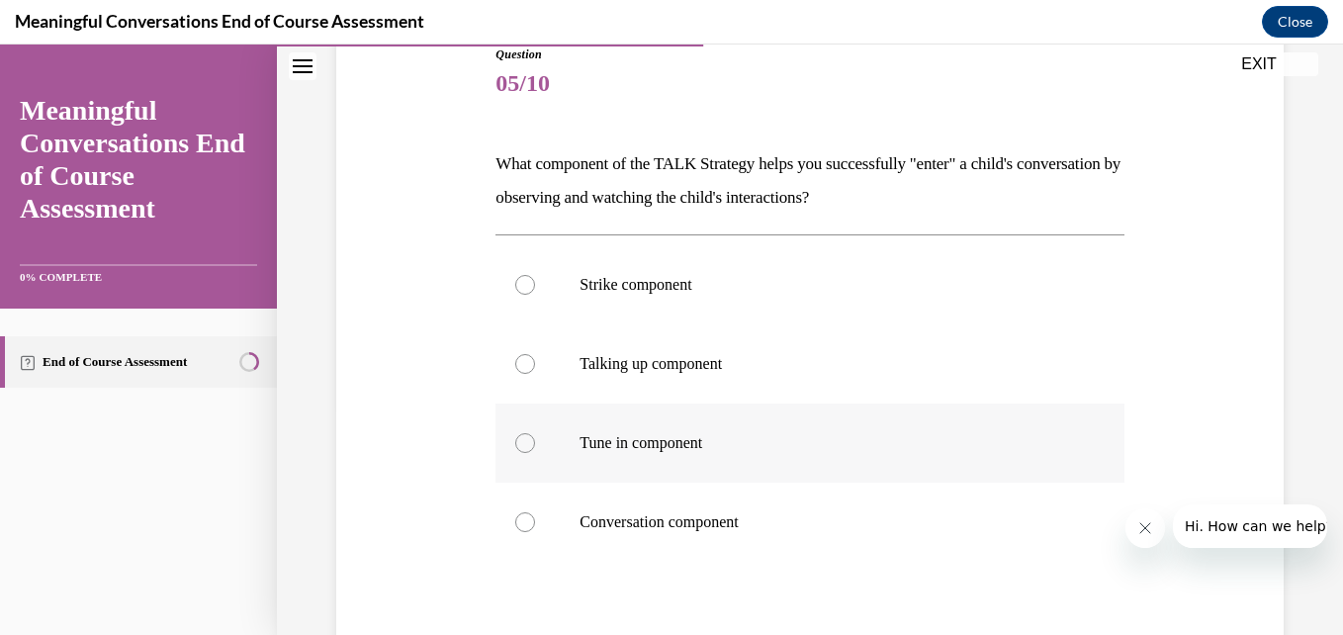
click at [520, 452] on div at bounding box center [525, 443] width 20 height 20
click at [520, 452] on input "Tune in component" at bounding box center [525, 443] width 20 height 20
radio input "true"
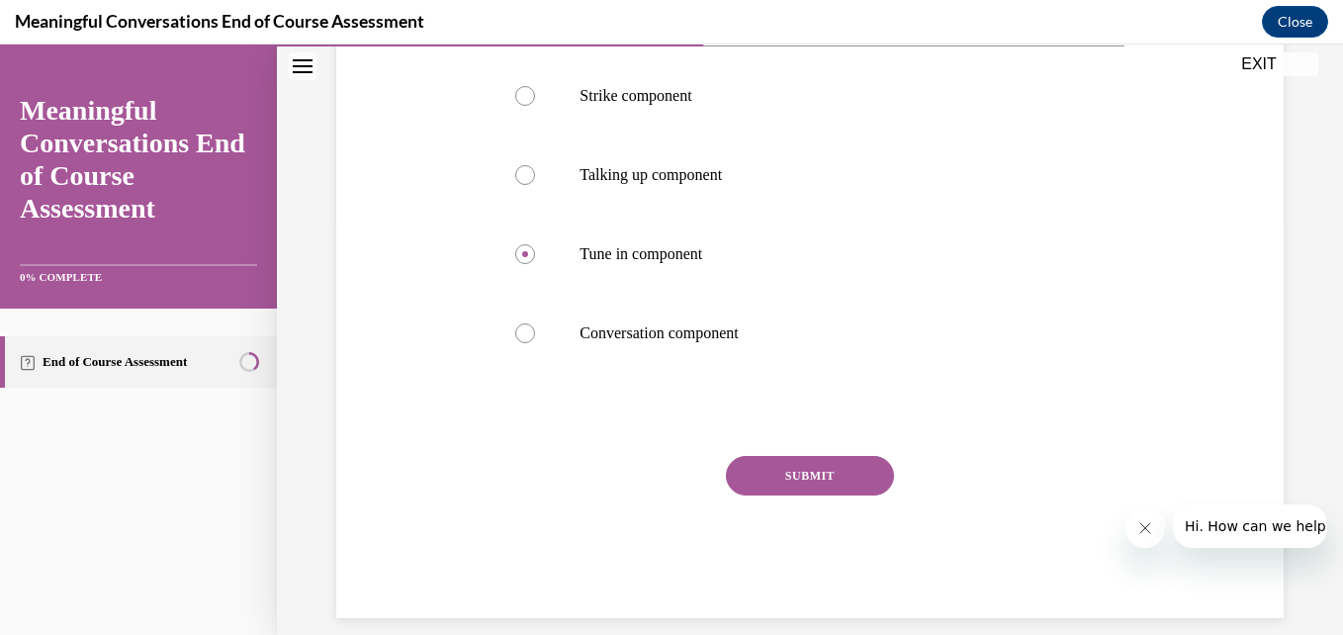
scroll to position [426, 0]
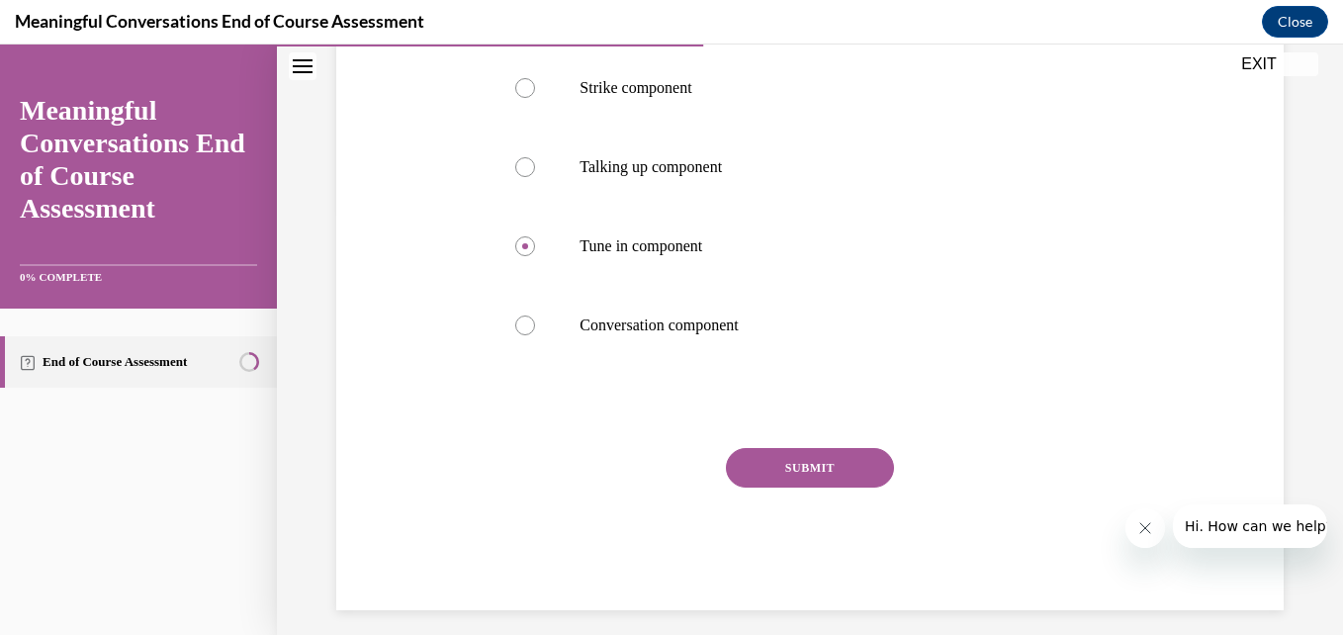
click at [822, 476] on button "SUBMIT" at bounding box center [810, 468] width 168 height 40
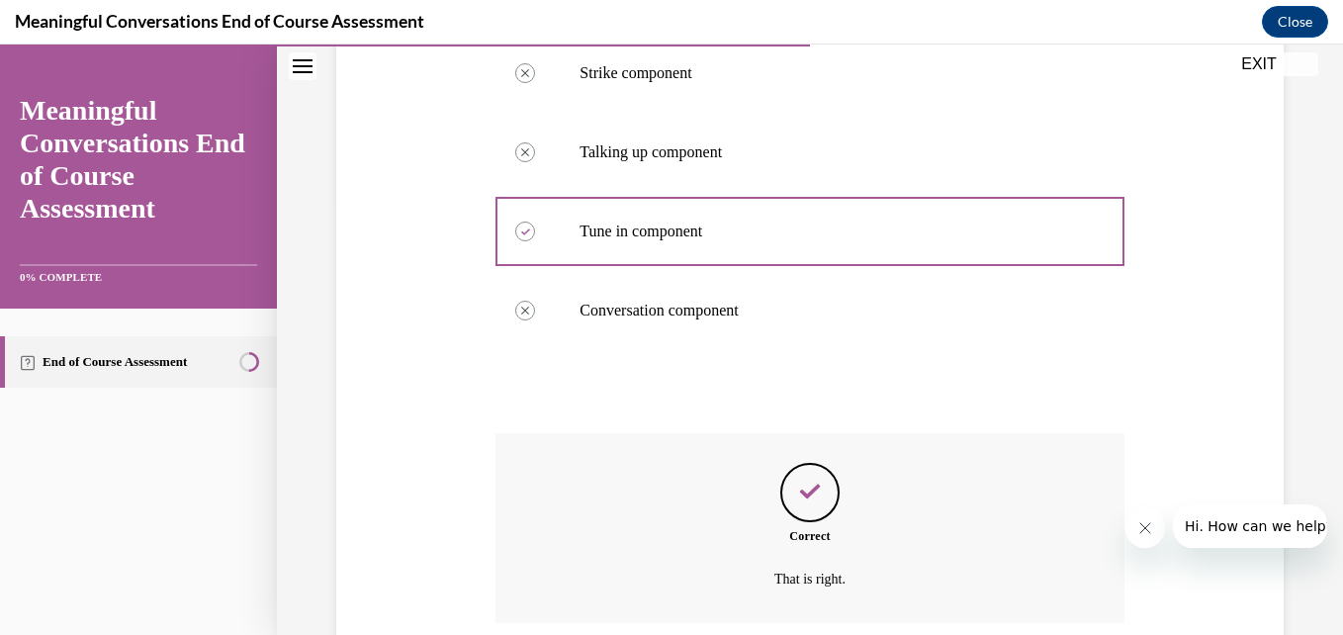
scroll to position [601, 0]
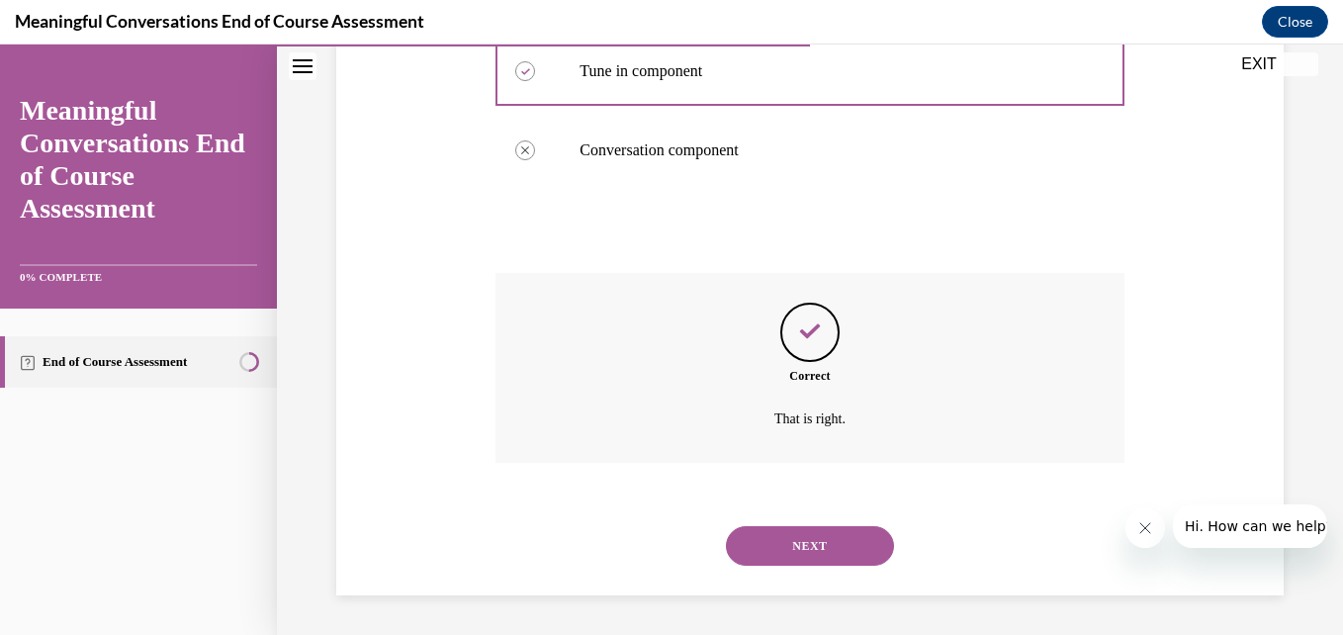
click at [809, 552] on button "NEXT" at bounding box center [810, 546] width 168 height 40
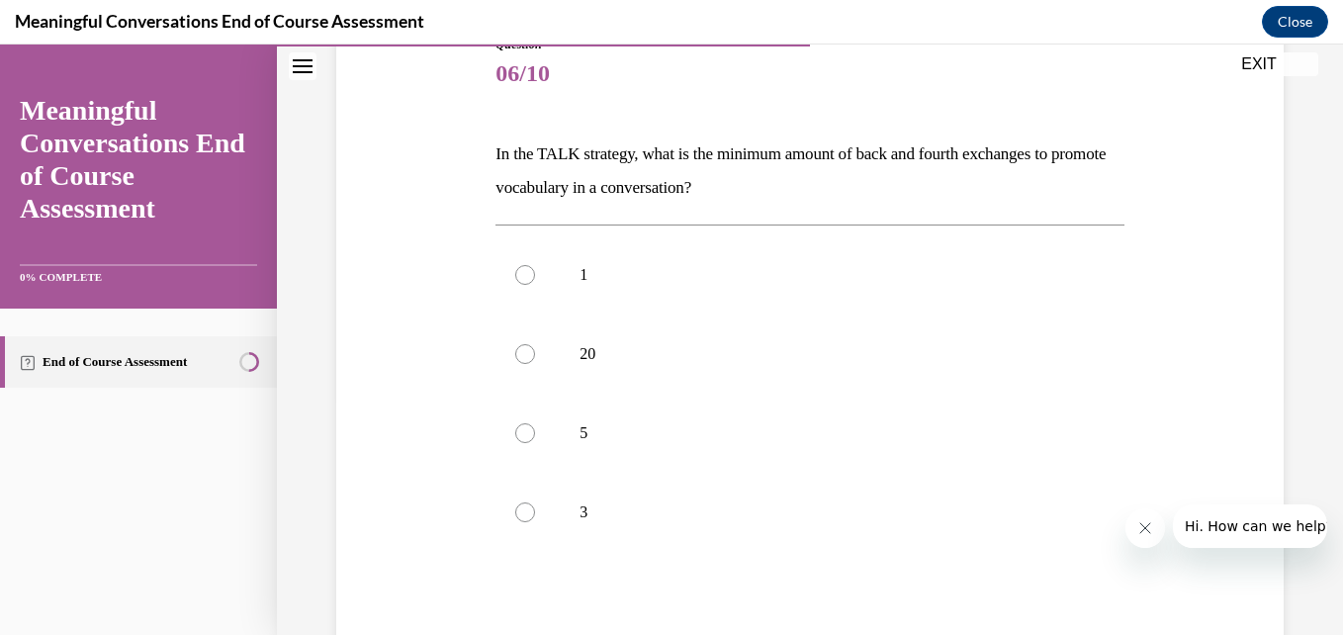
scroll to position [250, 0]
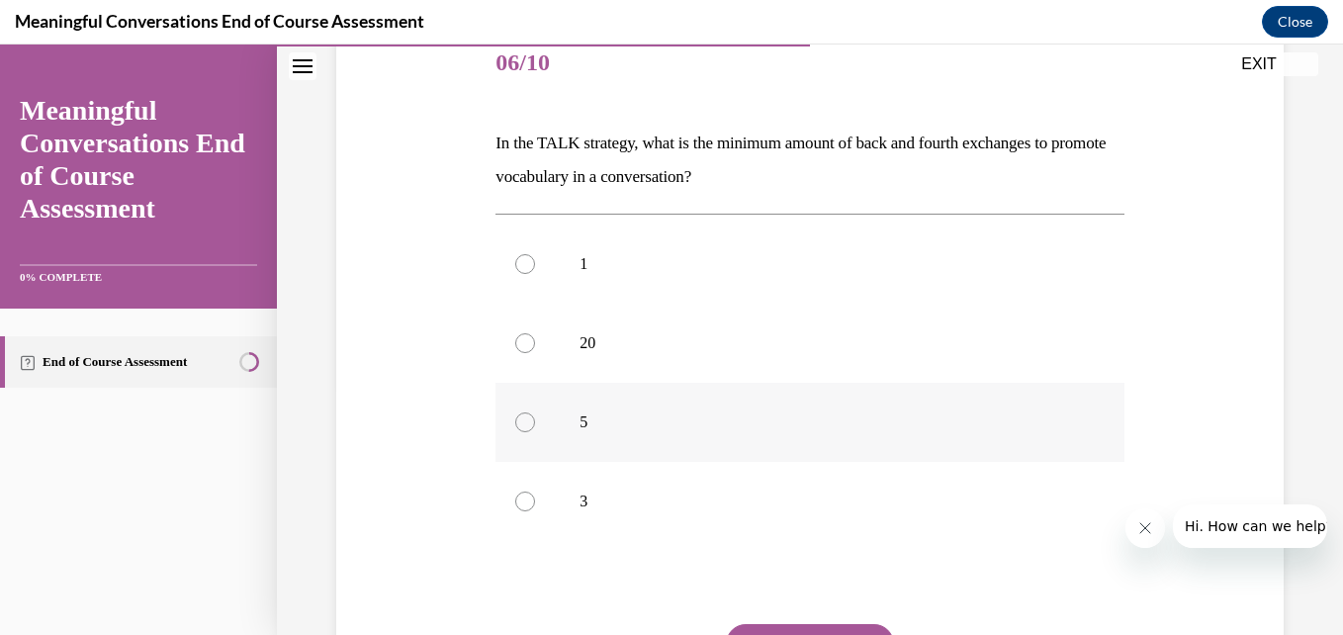
click at [526, 425] on div at bounding box center [525, 422] width 20 height 20
click at [526, 425] on input "5" at bounding box center [525, 422] width 20 height 20
radio input "true"
click at [868, 624] on button "SUBMIT" at bounding box center [810, 644] width 168 height 40
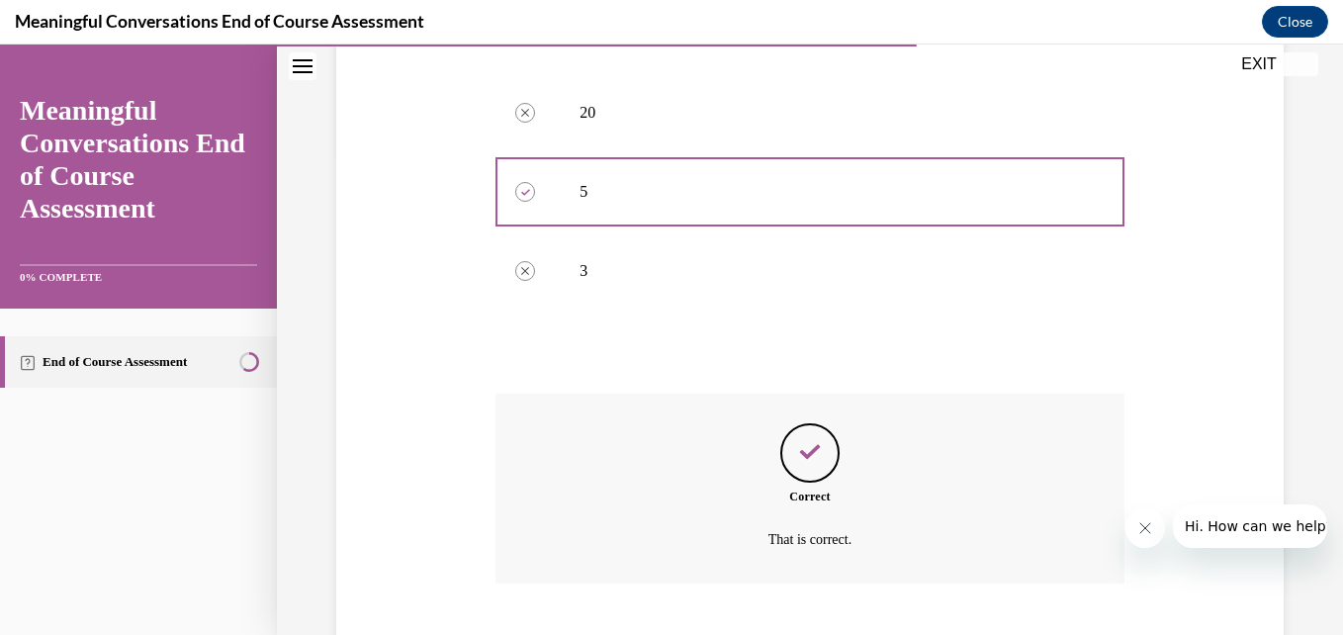
scroll to position [601, 0]
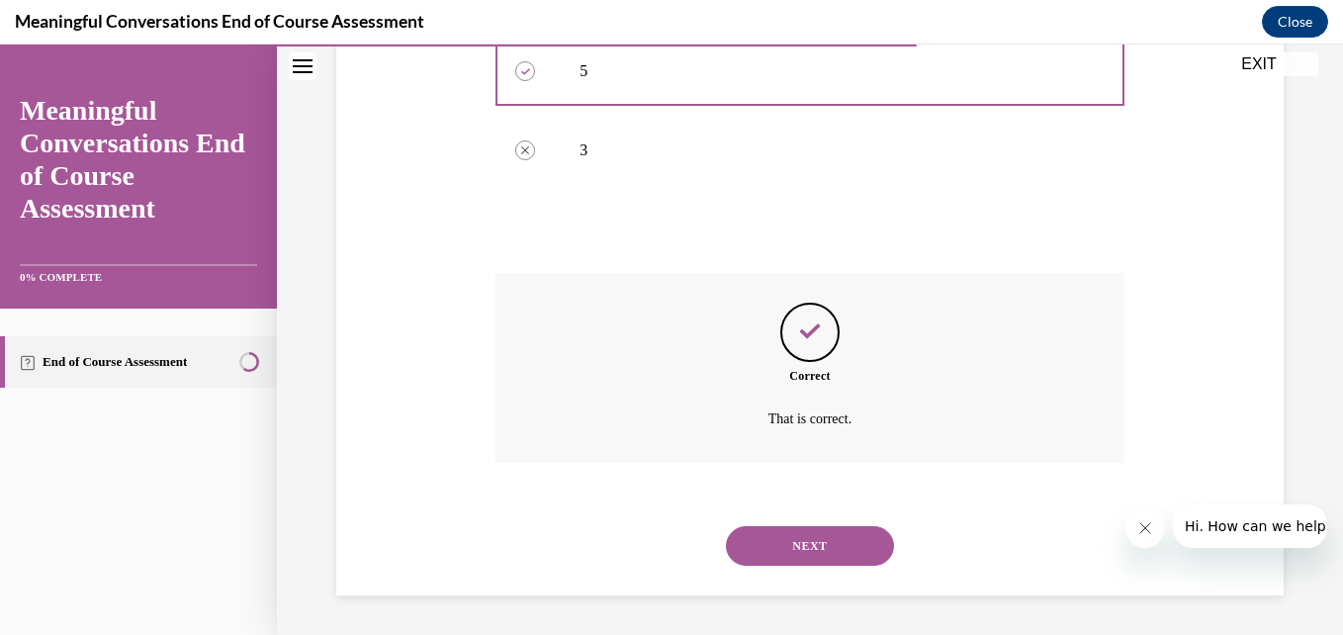
click at [804, 548] on button "NEXT" at bounding box center [810, 546] width 168 height 40
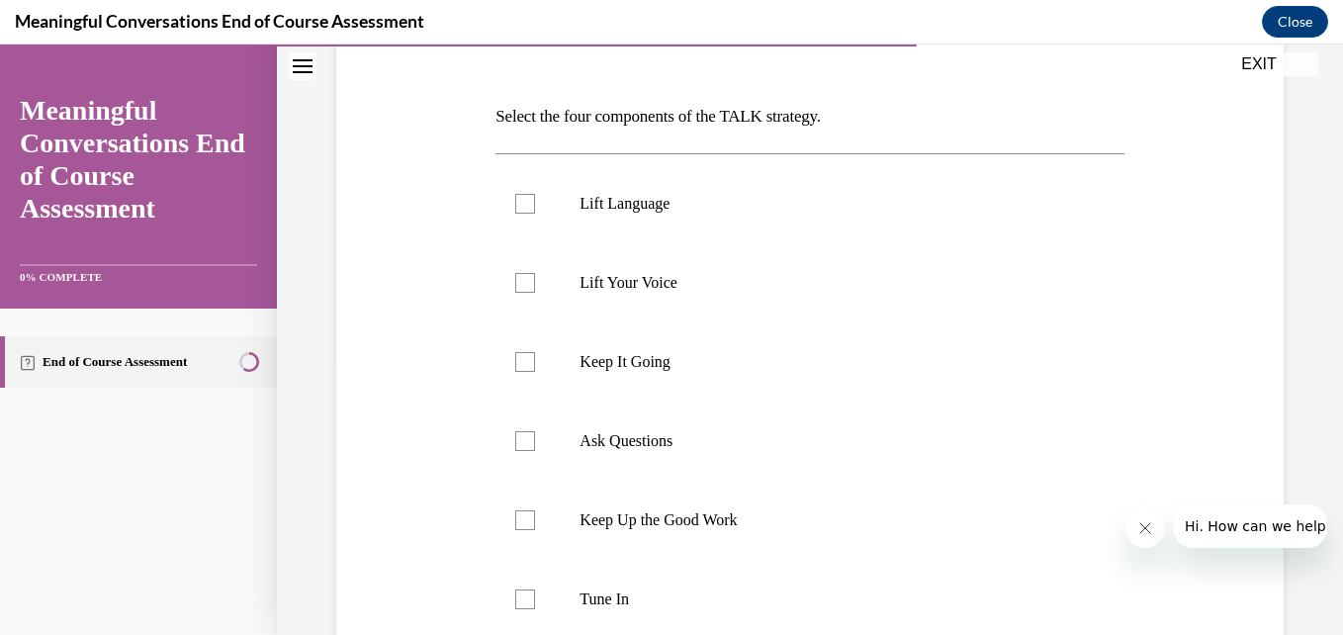
scroll to position [287, 0]
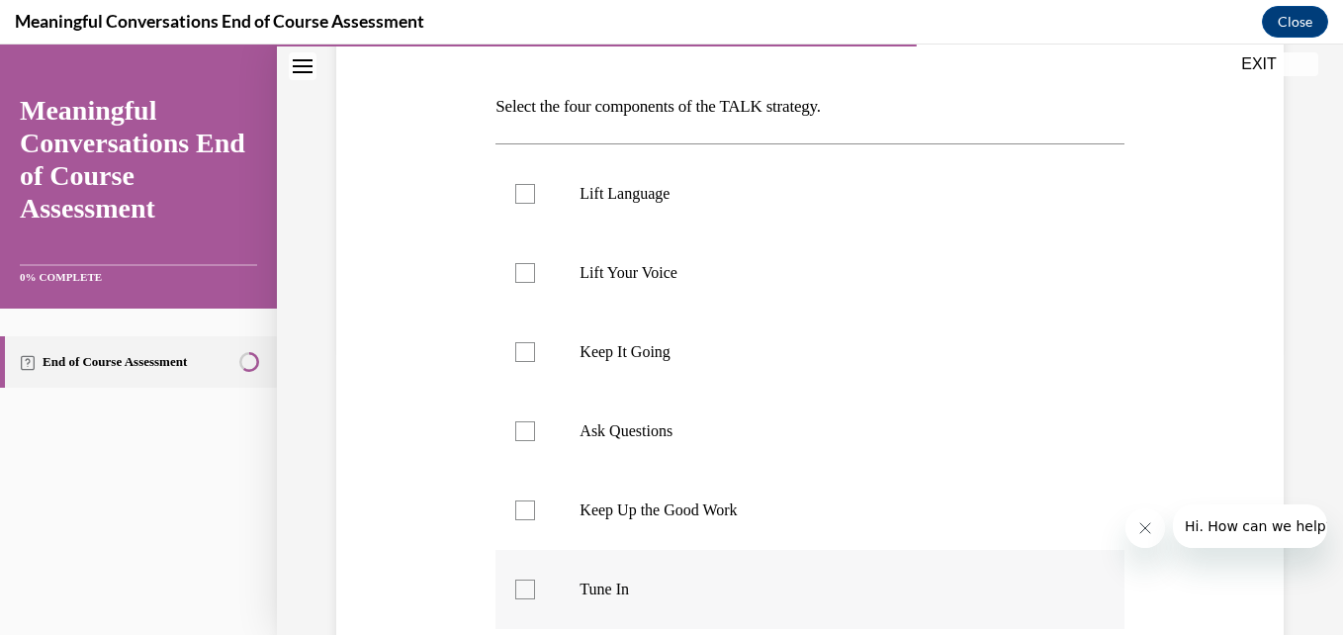
click at [527, 587] on div at bounding box center [525, 589] width 20 height 20
click at [527, 587] on input "Tune In" at bounding box center [525, 589] width 20 height 20
checkbox input "true"
click at [521, 434] on div at bounding box center [525, 431] width 20 height 20
click at [521, 434] on input "Ask Questions" at bounding box center [525, 431] width 20 height 20
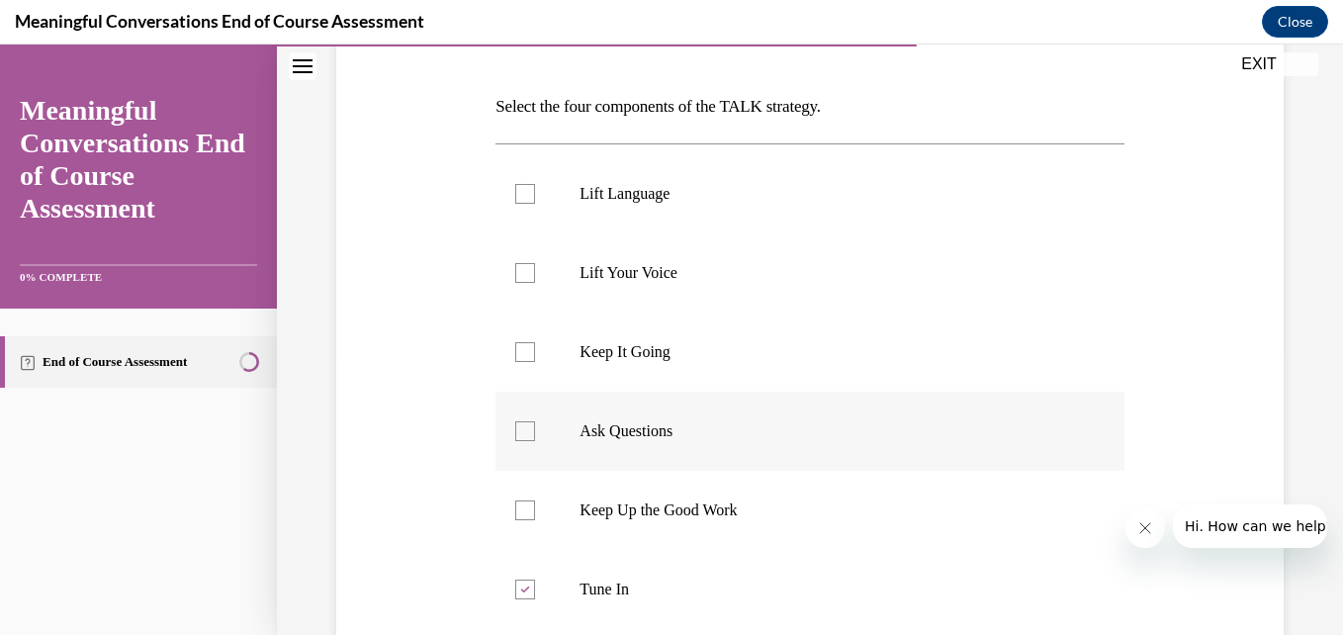
checkbox input "true"
click at [517, 186] on div at bounding box center [525, 194] width 20 height 20
click at [517, 186] on input "Lift Language" at bounding box center [525, 194] width 20 height 20
checkbox input "true"
click at [525, 502] on div at bounding box center [525, 510] width 20 height 20
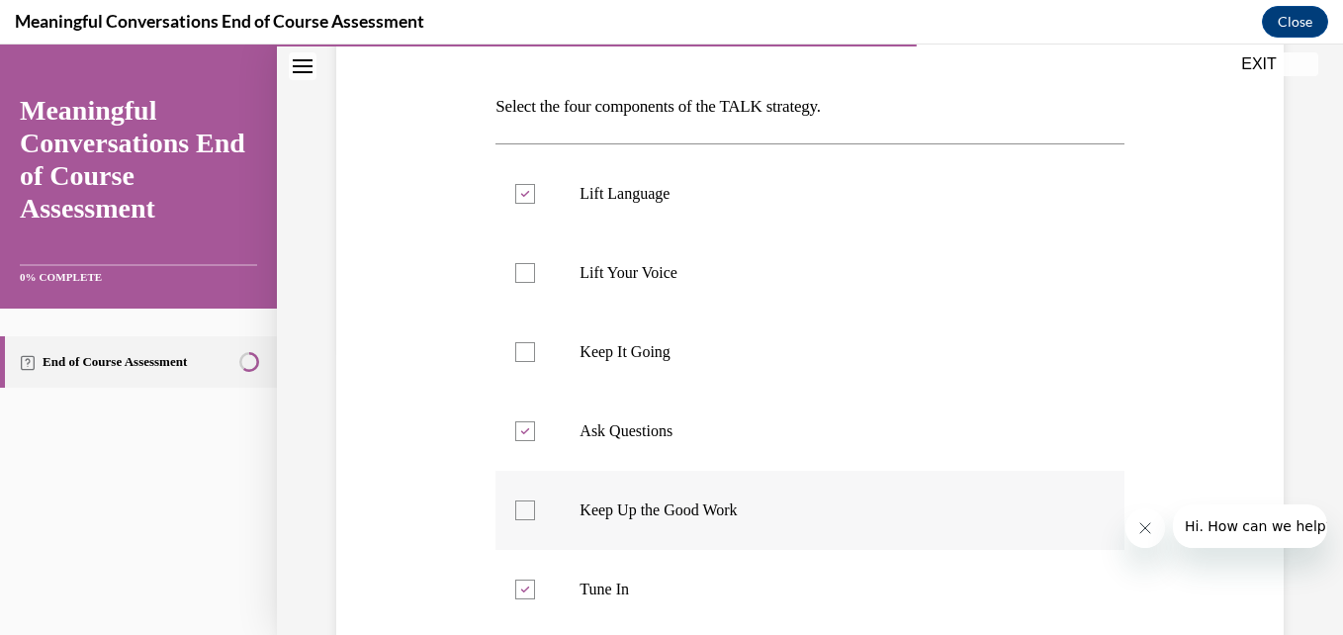
click at [525, 502] on input "Keep Up the Good Work" at bounding box center [525, 510] width 20 height 20
checkbox input "true"
click at [522, 351] on div at bounding box center [525, 352] width 20 height 20
click at [522, 351] on input "Keep It Going" at bounding box center [525, 352] width 20 height 20
checkbox input "true"
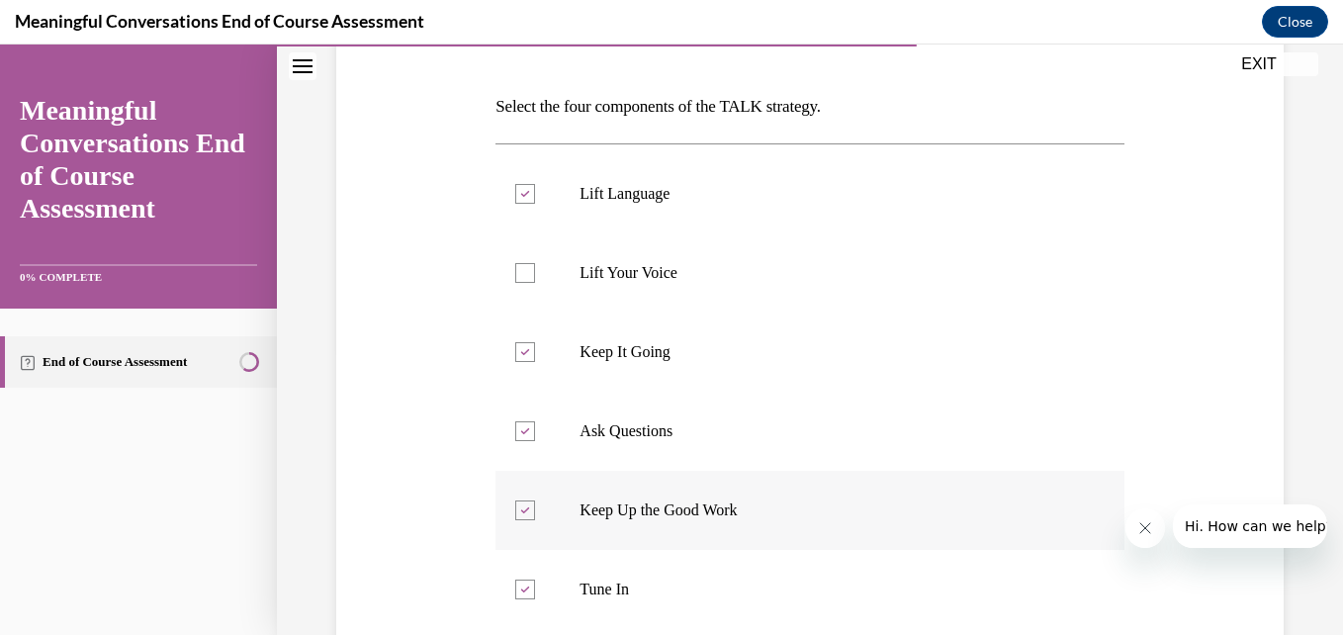
click at [522, 512] on icon at bounding box center [525, 510] width 9 height 7
click at [522, 512] on input "Keep Up the Good Work" at bounding box center [525, 510] width 20 height 20
checkbox input "false"
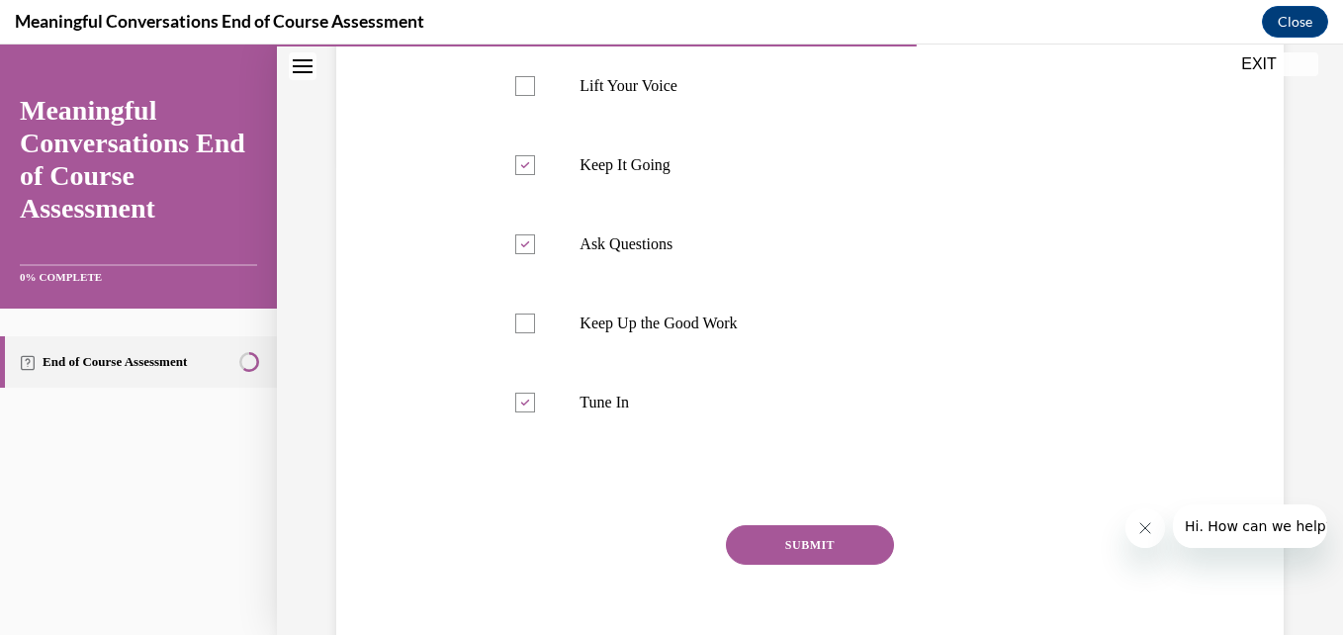
scroll to position [482, 0]
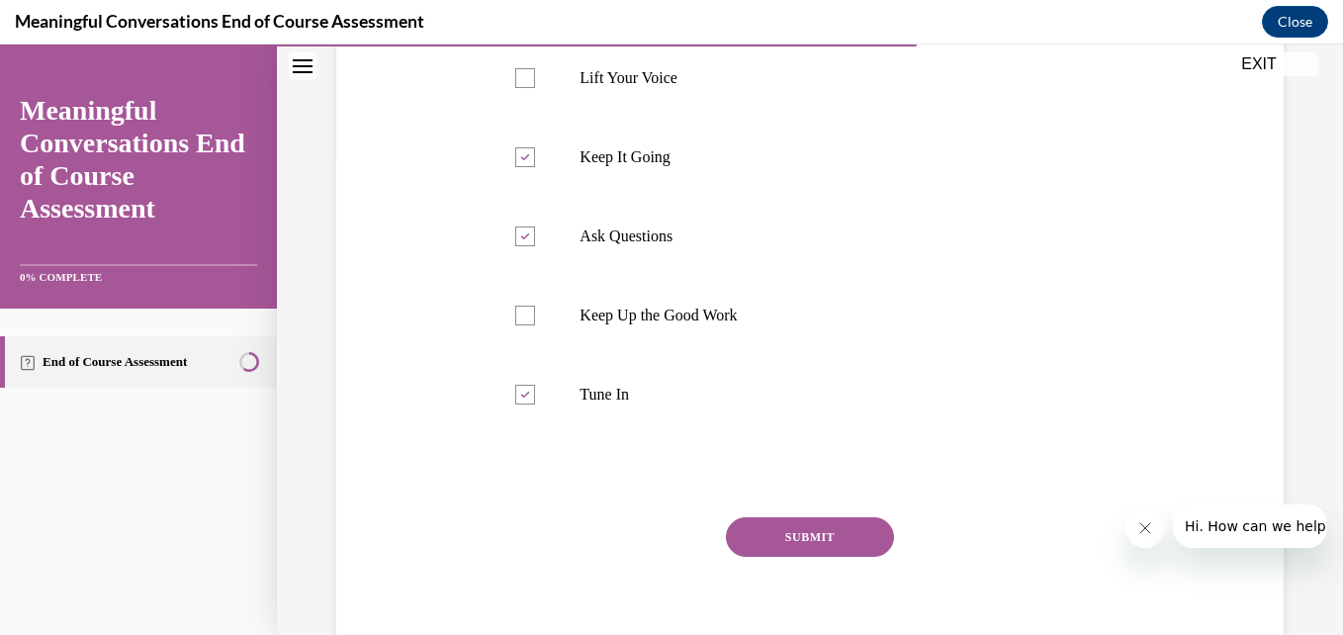
click at [821, 535] on button "SUBMIT" at bounding box center [810, 537] width 168 height 40
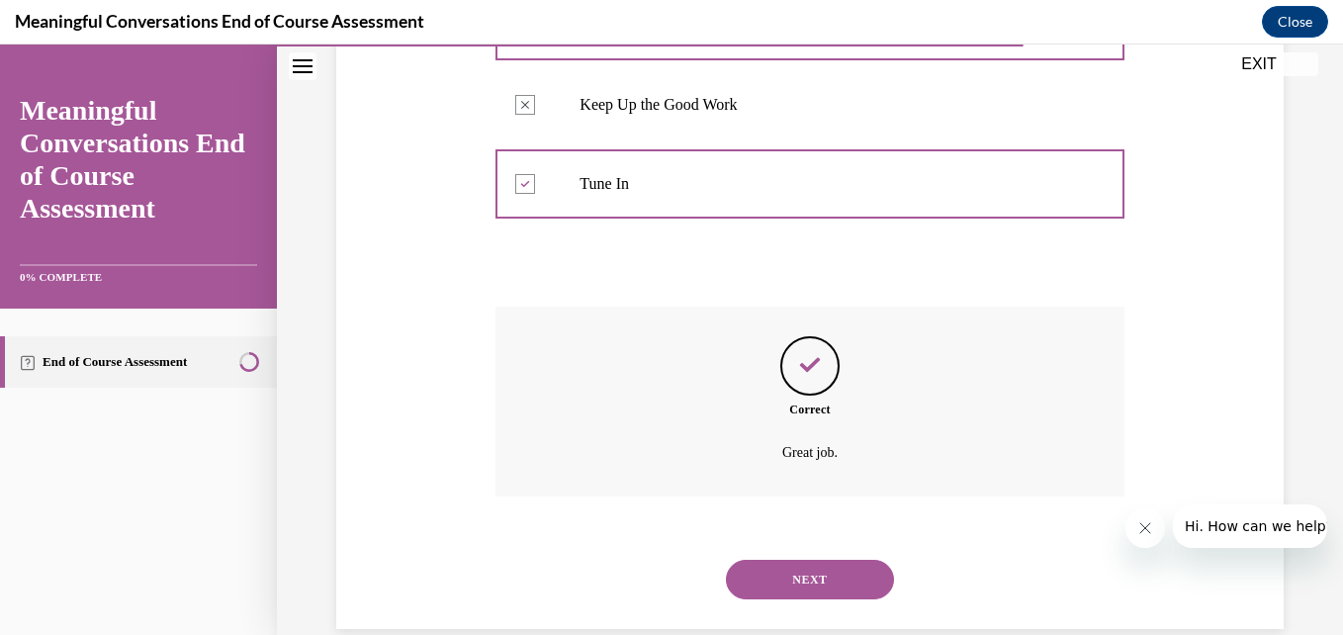
scroll to position [726, 0]
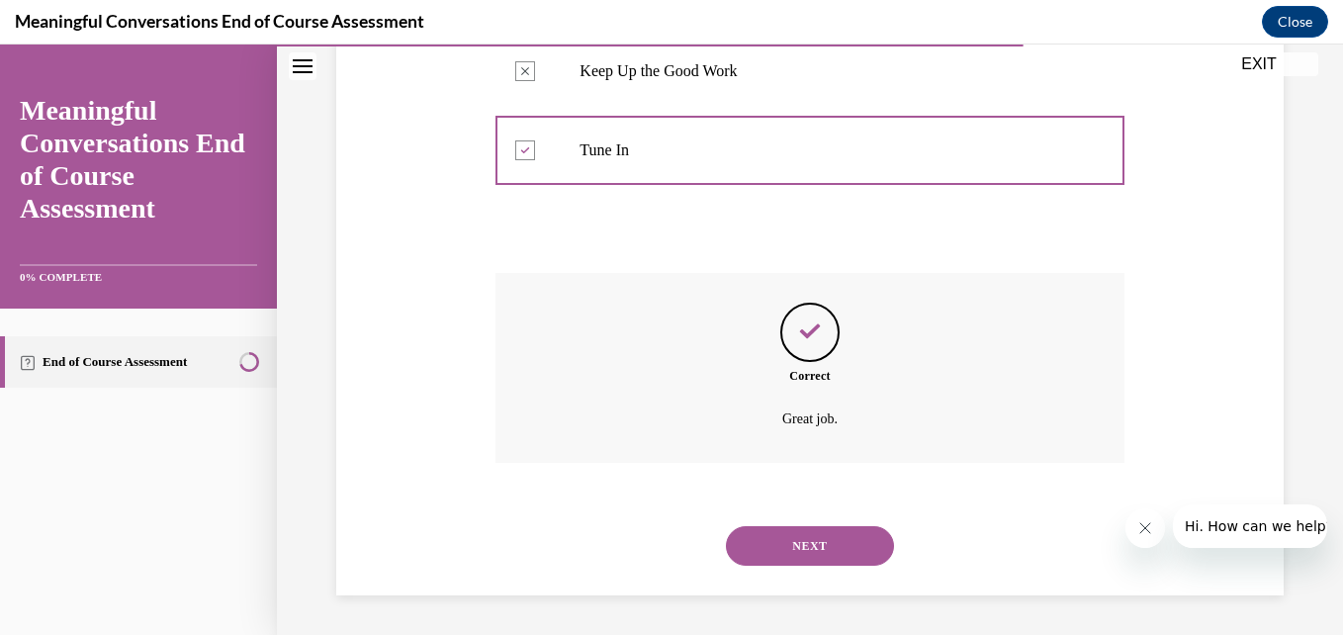
click at [820, 555] on button "NEXT" at bounding box center [810, 546] width 168 height 40
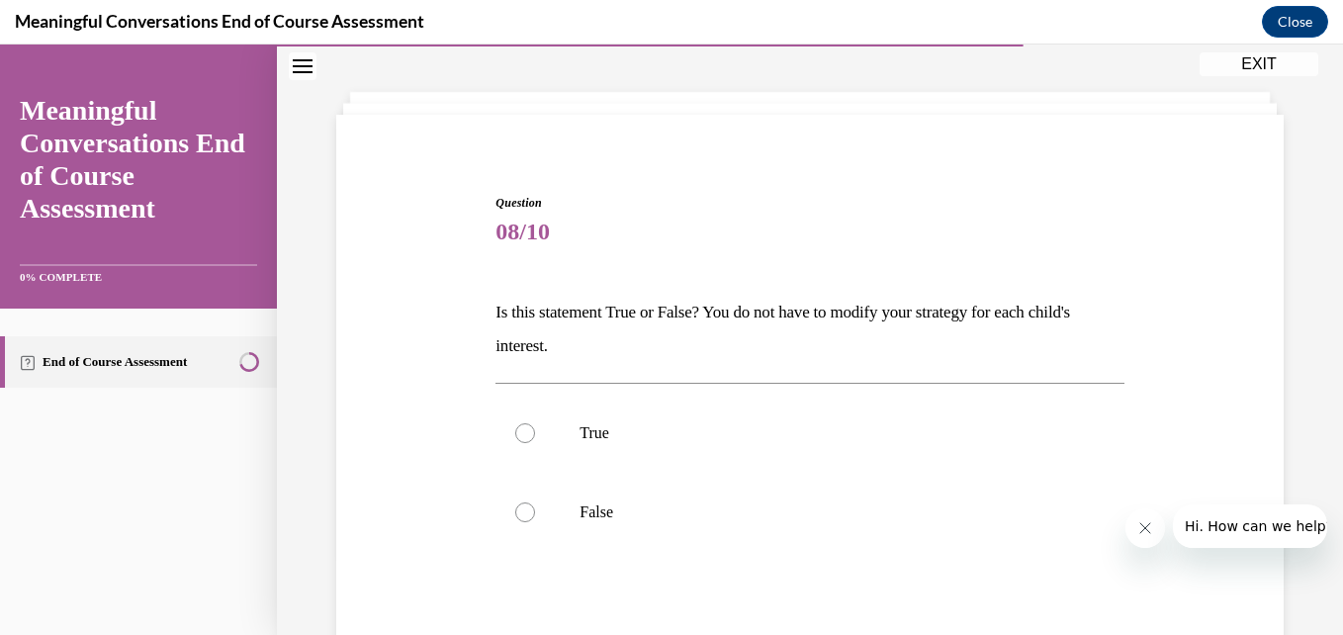
scroll to position [110, 0]
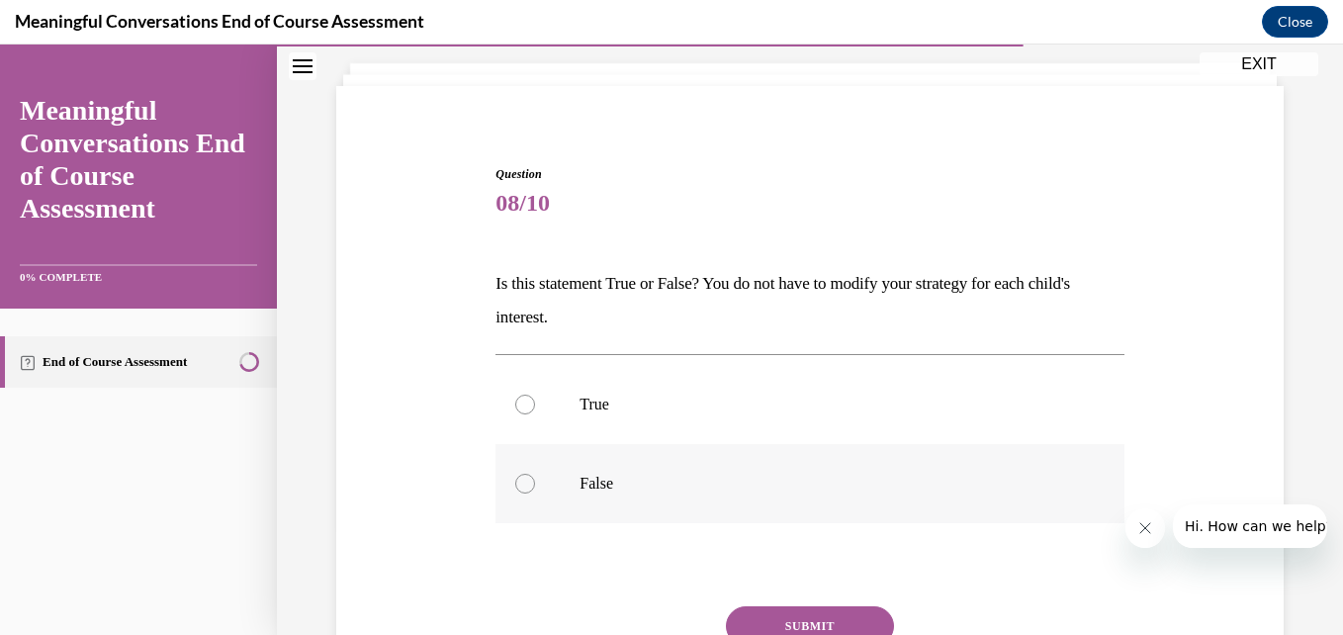
click at [523, 487] on div at bounding box center [525, 484] width 20 height 20
click at [523, 487] on input "False" at bounding box center [525, 484] width 20 height 20
radio input "true"
click at [761, 617] on button "SUBMIT" at bounding box center [810, 626] width 168 height 40
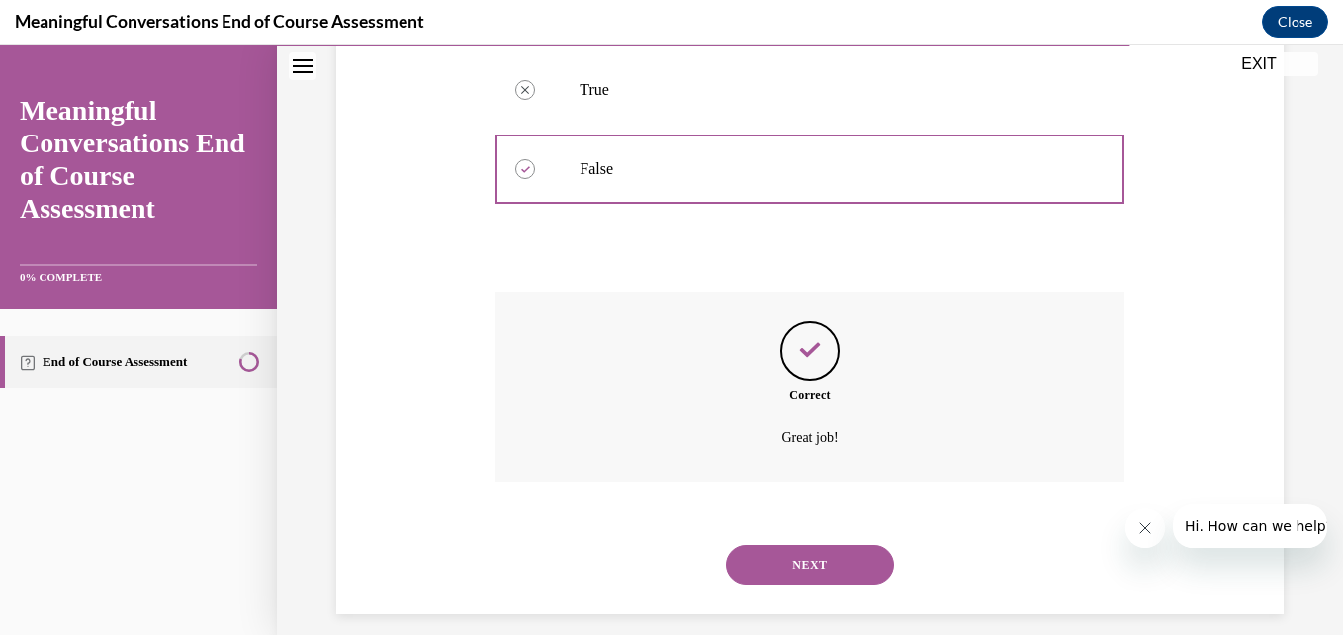
scroll to position [443, 0]
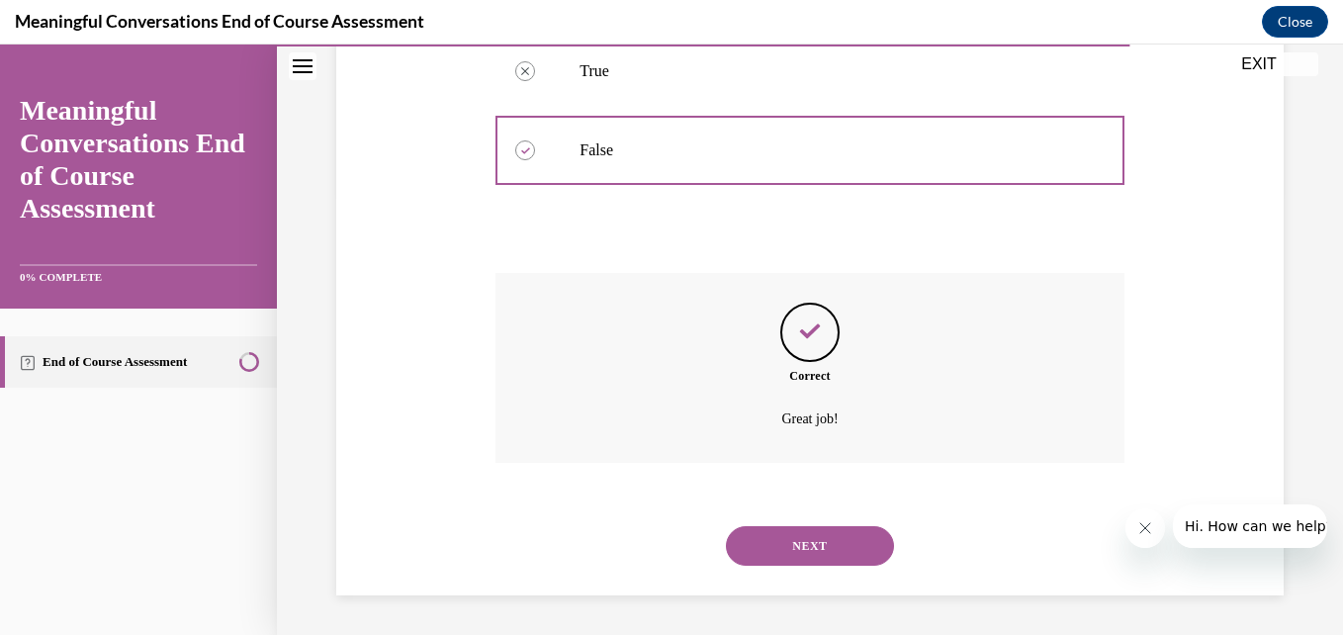
click at [826, 540] on button "NEXT" at bounding box center [810, 546] width 168 height 40
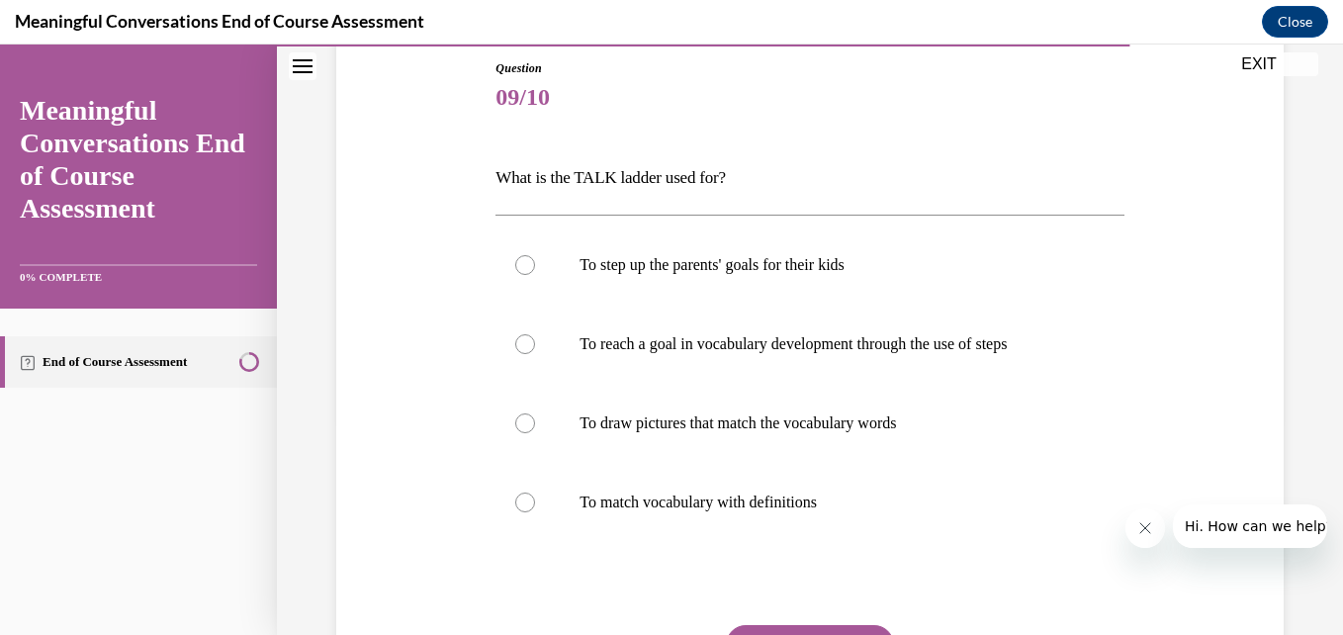
scroll to position [220, 0]
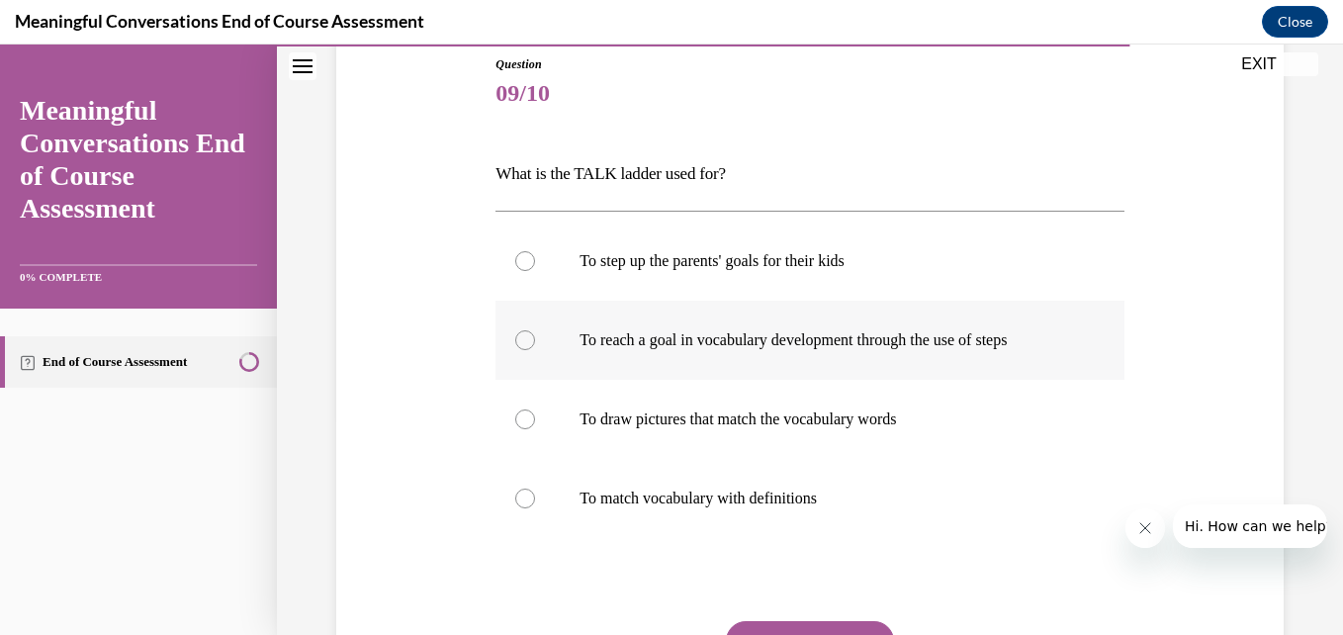
click at [528, 339] on div at bounding box center [525, 340] width 20 height 20
click at [528, 339] on input "To reach a goal in vocabulary development through the use of steps" at bounding box center [525, 340] width 20 height 20
radio input "true"
click at [806, 623] on button "SUBMIT" at bounding box center [810, 641] width 168 height 40
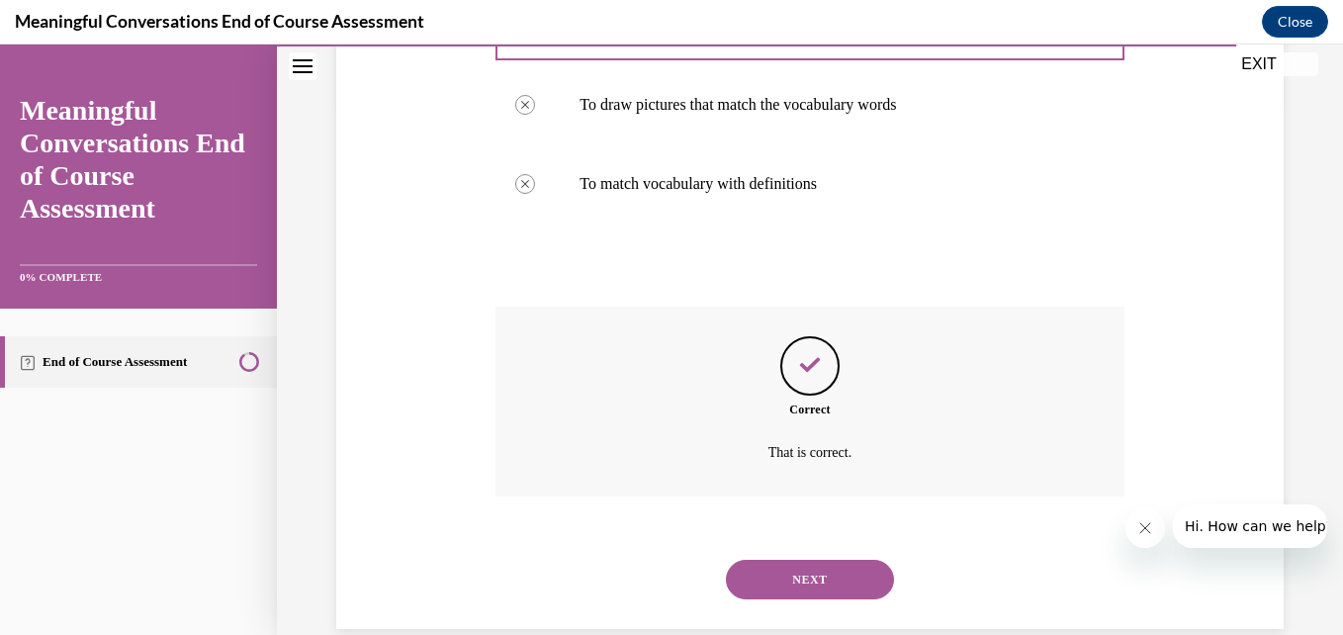
scroll to position [568, 0]
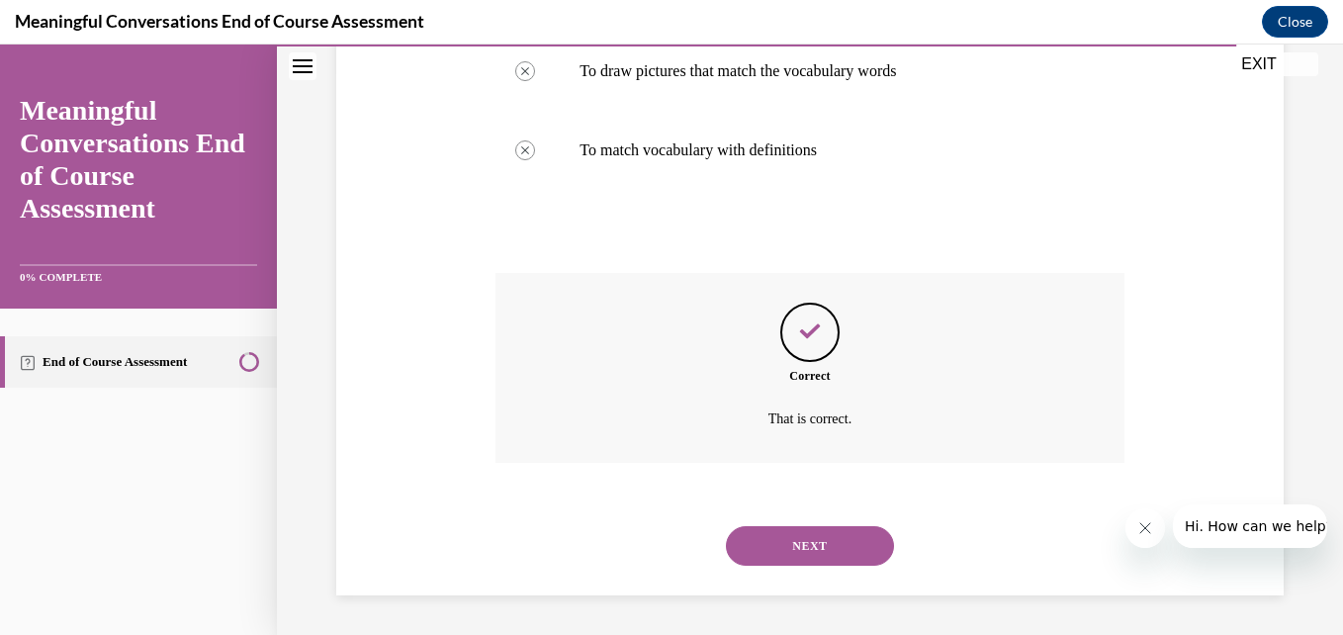
click at [793, 537] on button "NEXT" at bounding box center [810, 546] width 168 height 40
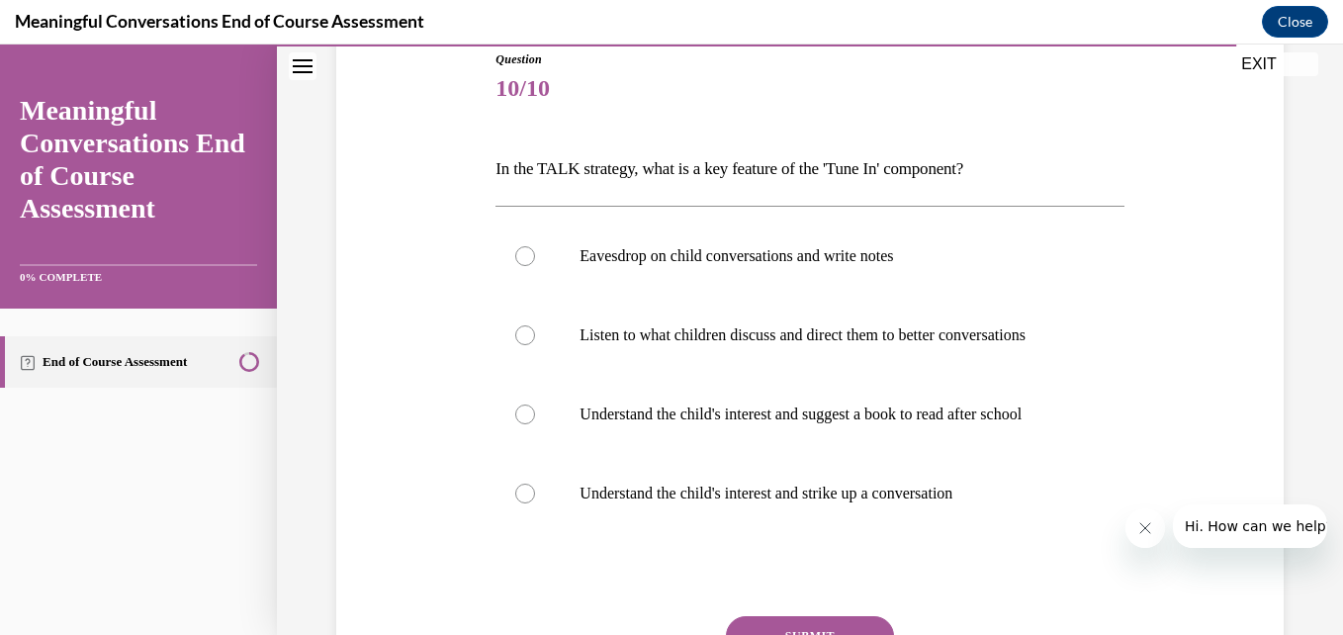
scroll to position [241, 0]
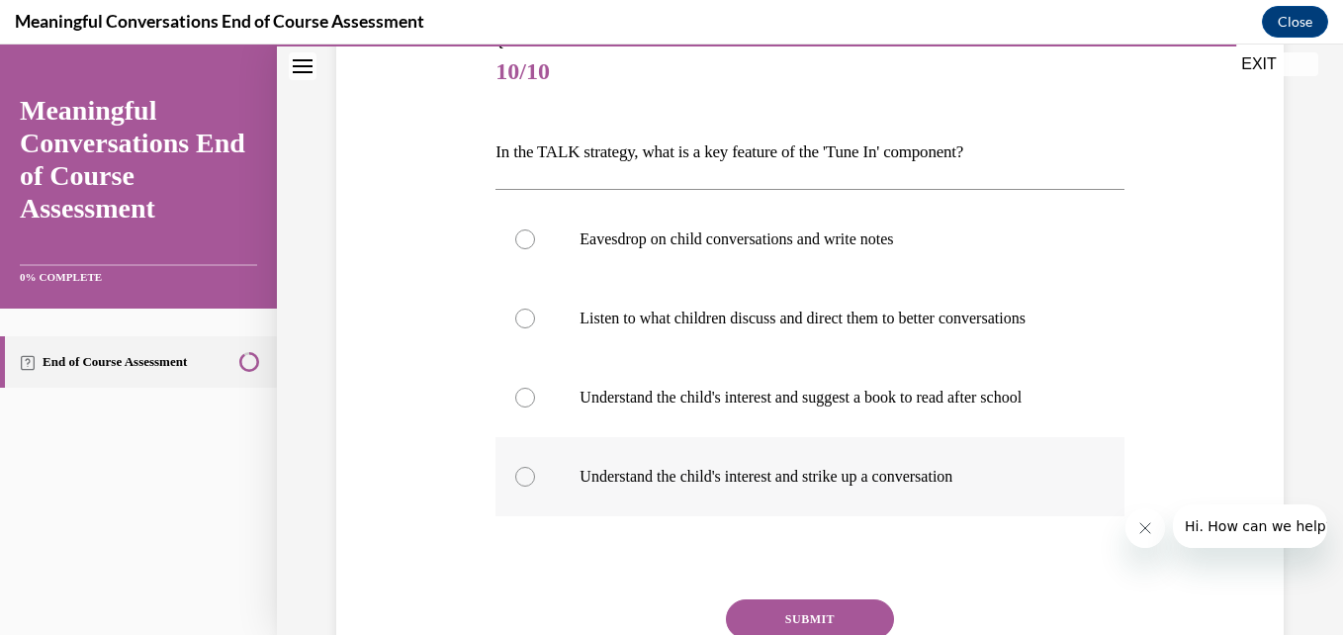
click at [520, 487] on div at bounding box center [525, 477] width 20 height 20
click at [520, 487] on input "Understand the child's interest and strike up a conversation" at bounding box center [525, 477] width 20 height 20
radio input "true"
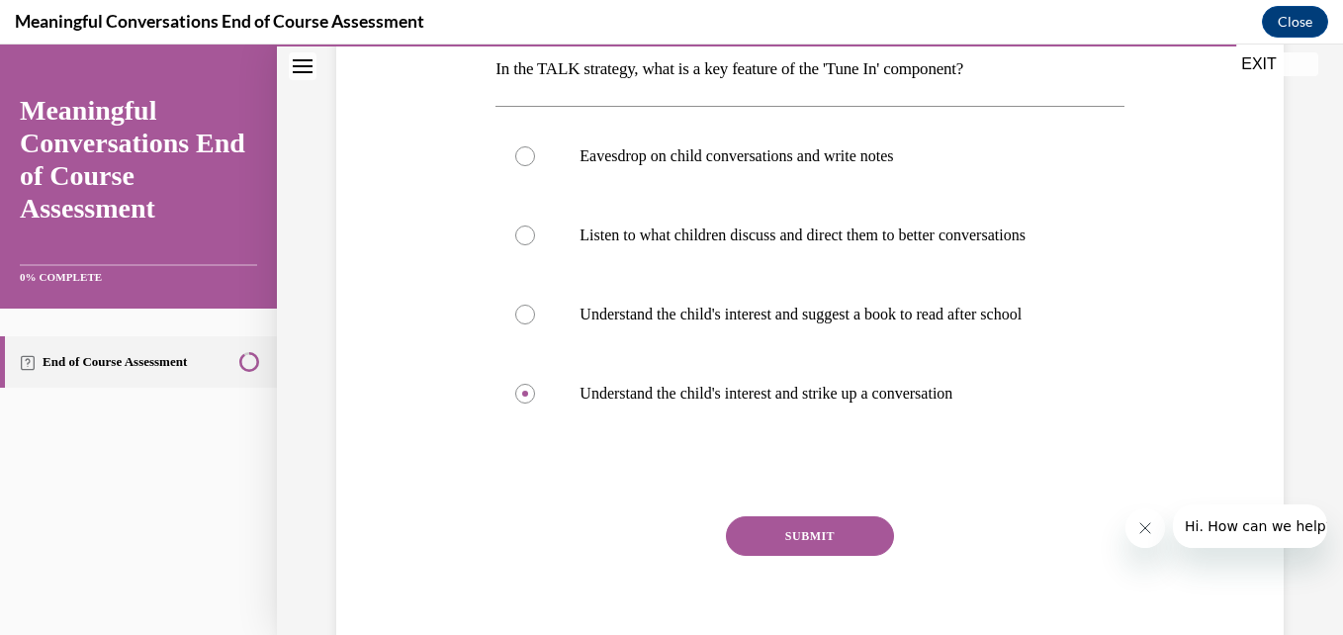
scroll to position [328, 0]
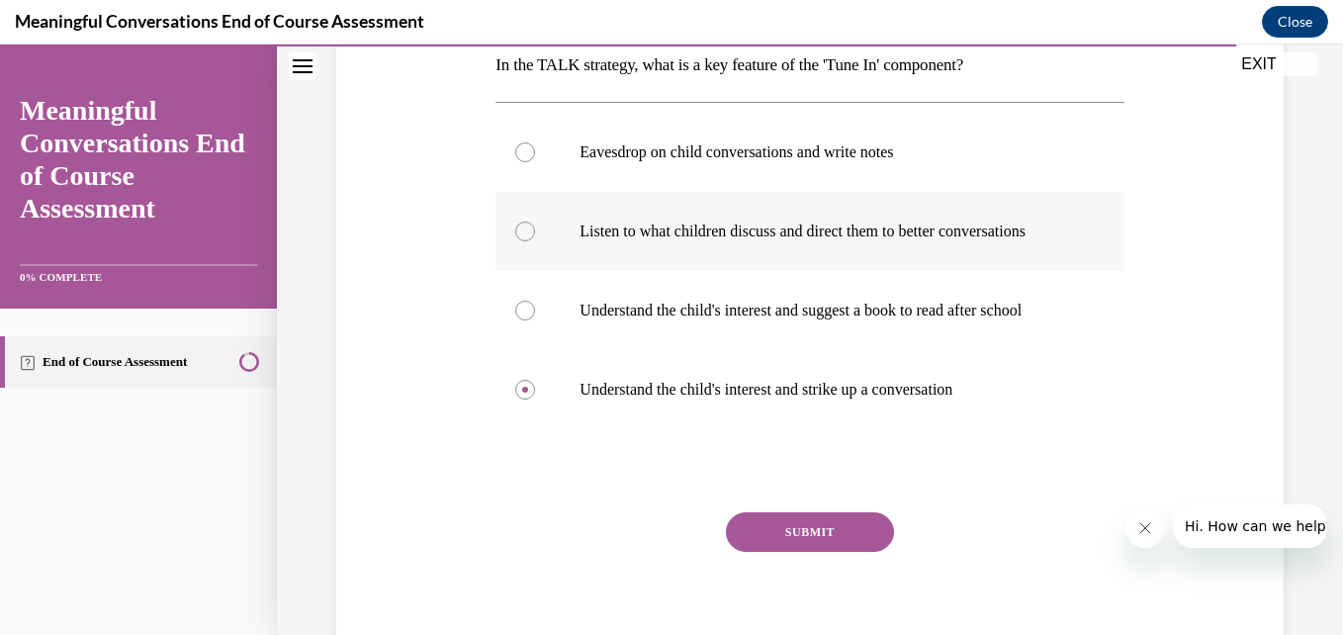
click at [525, 239] on div at bounding box center [525, 232] width 20 height 20
click at [525, 239] on input "Listen to what children discuss and direct them to better conversations" at bounding box center [525, 232] width 20 height 20
radio input "true"
click at [778, 552] on button "SUBMIT" at bounding box center [810, 532] width 168 height 40
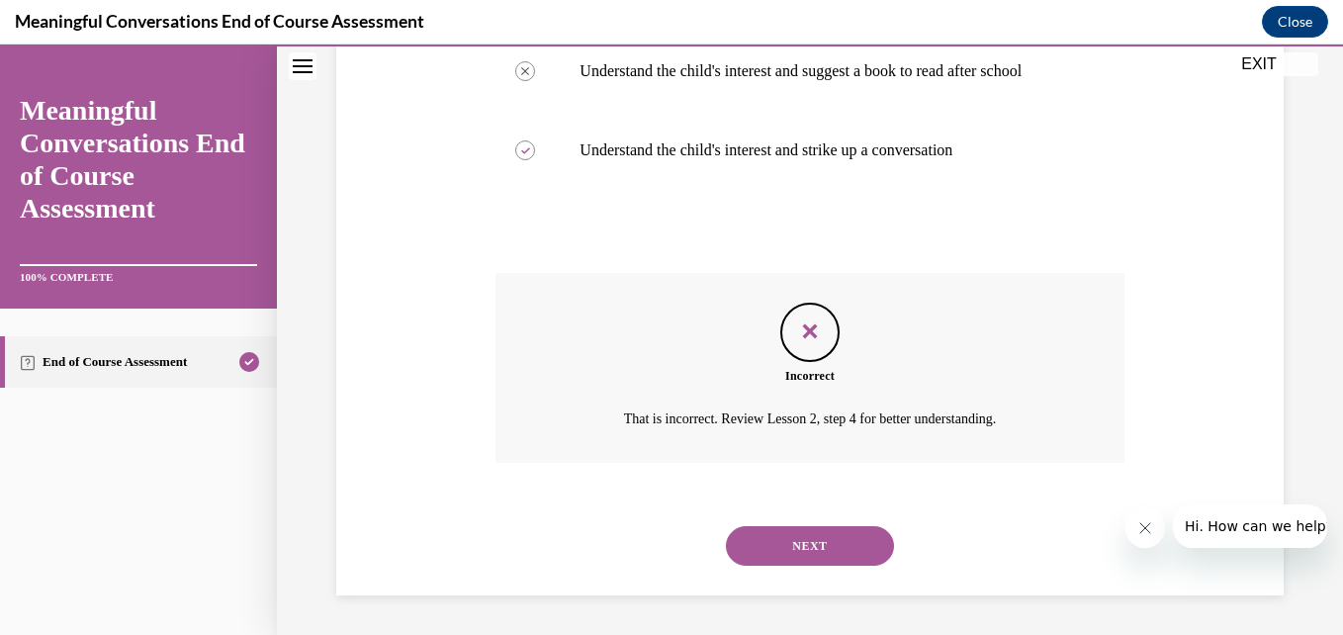
scroll to position [607, 0]
click at [818, 543] on button "NEXT" at bounding box center [810, 546] width 168 height 40
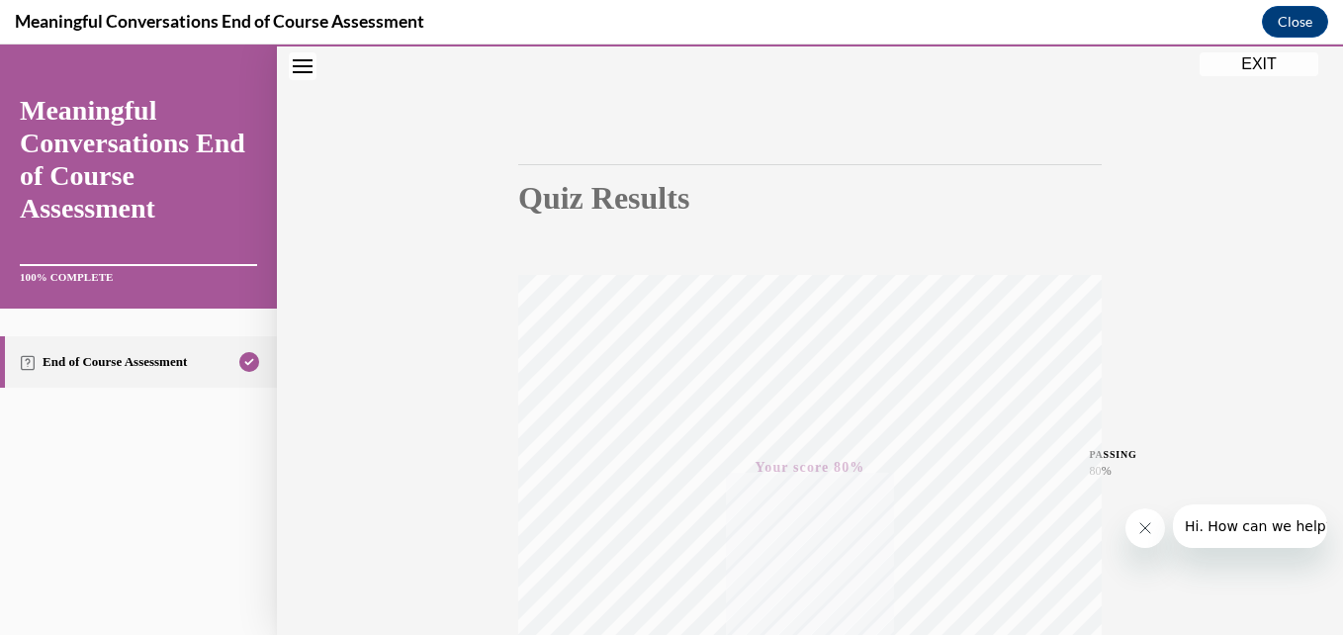
scroll to position [0, 0]
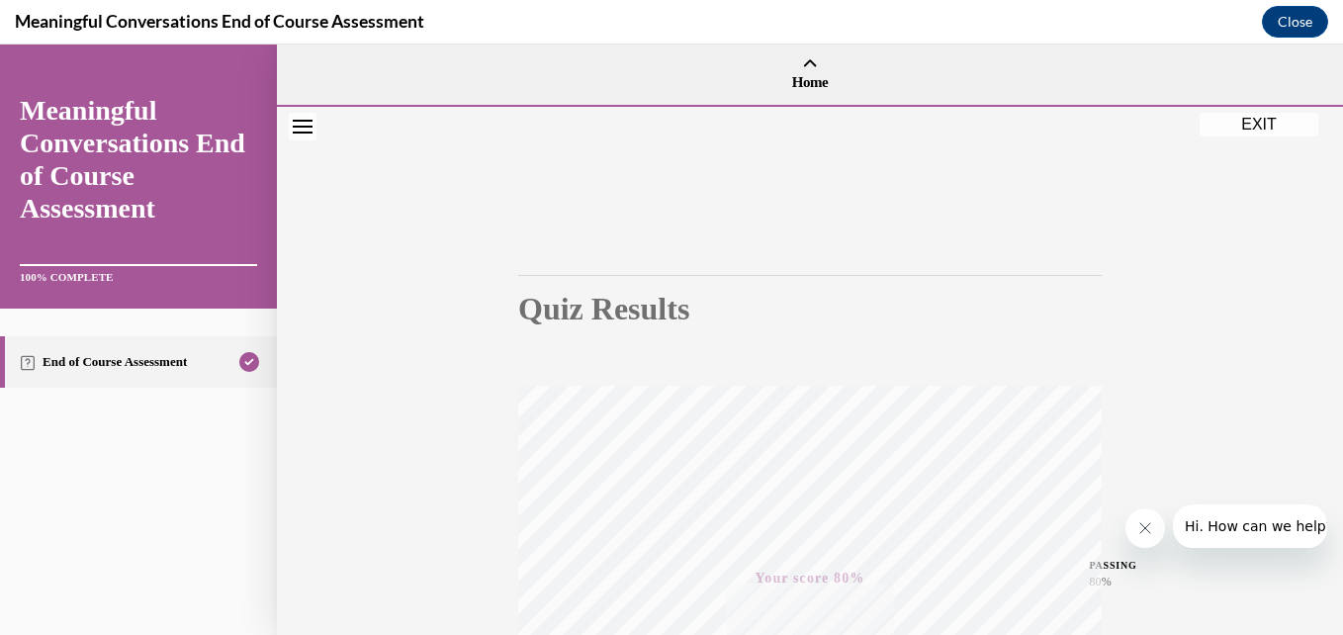
click at [1267, 136] on div "Quiz Results PASSING 80% Your score 80% Passed PASSING 80% Your score Your scor…" at bounding box center [810, 582] width 1066 height 951
click at [1258, 120] on button "EXIT" at bounding box center [1258, 125] width 119 height 24
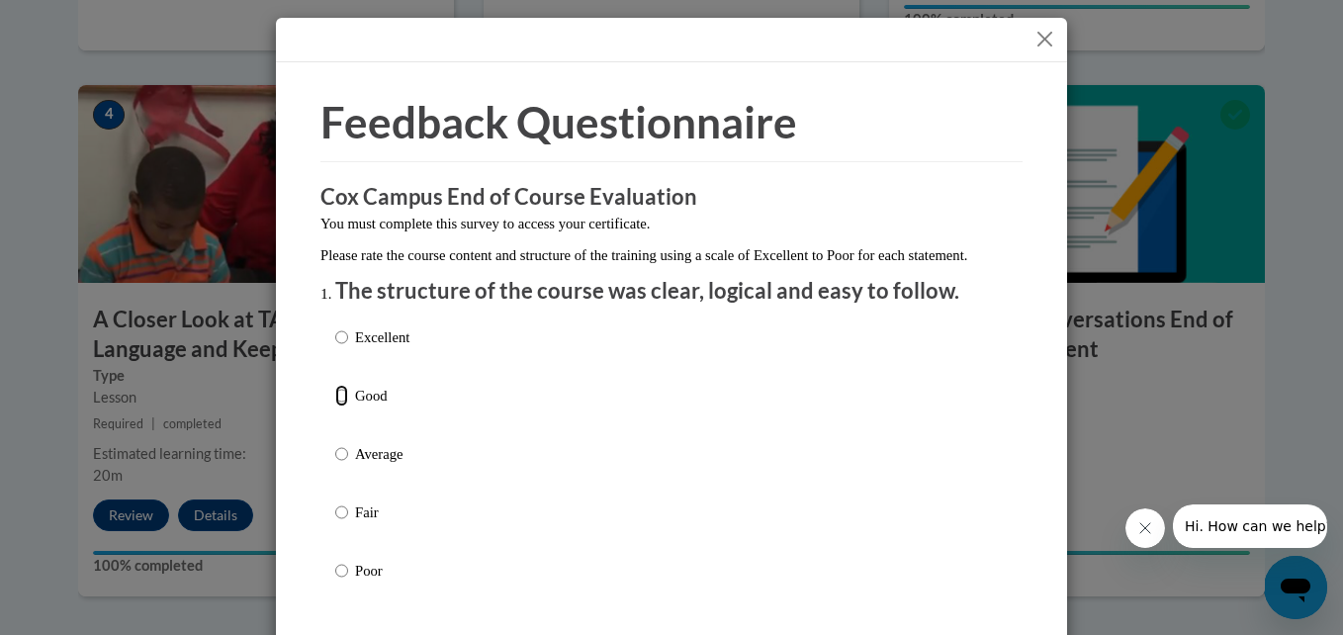
click at [335, 406] on input "Good" at bounding box center [341, 396] width 13 height 22
radio input "true"
click at [335, 443] on input "Average" at bounding box center [341, 454] width 13 height 22
radio input "true"
click at [335, 501] on input "Fair" at bounding box center [341, 512] width 13 height 22
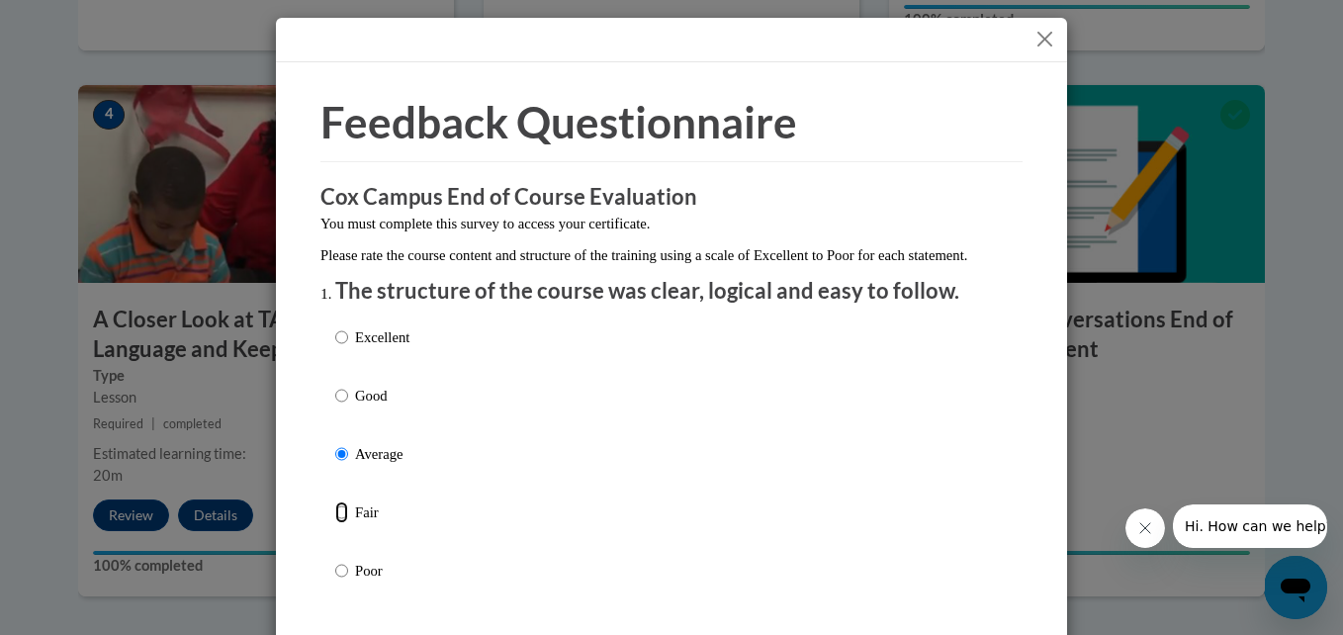
radio input "true"
click at [335, 443] on input "Average" at bounding box center [341, 454] width 13 height 22
radio input "true"
click at [335, 385] on input "Good" at bounding box center [341, 396] width 13 height 22
radio input "true"
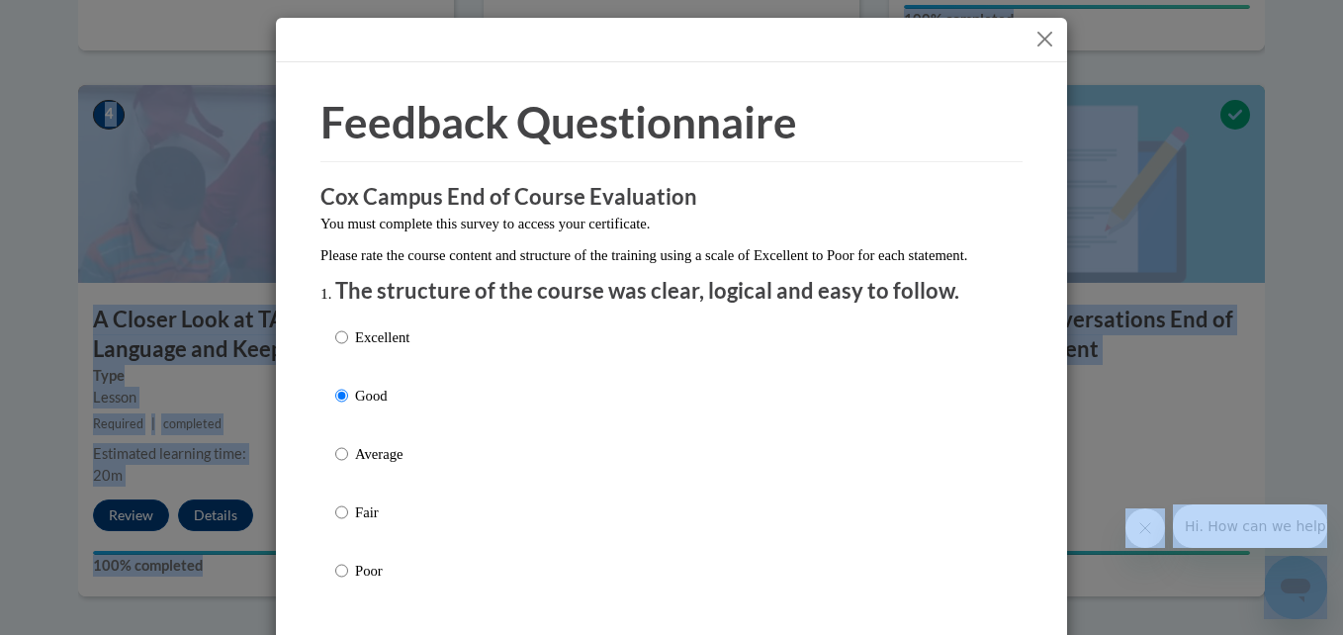
drag, startPoint x: 930, startPoint y: 44, endPoint x: 984, endPoint y: -73, distance: 129.6
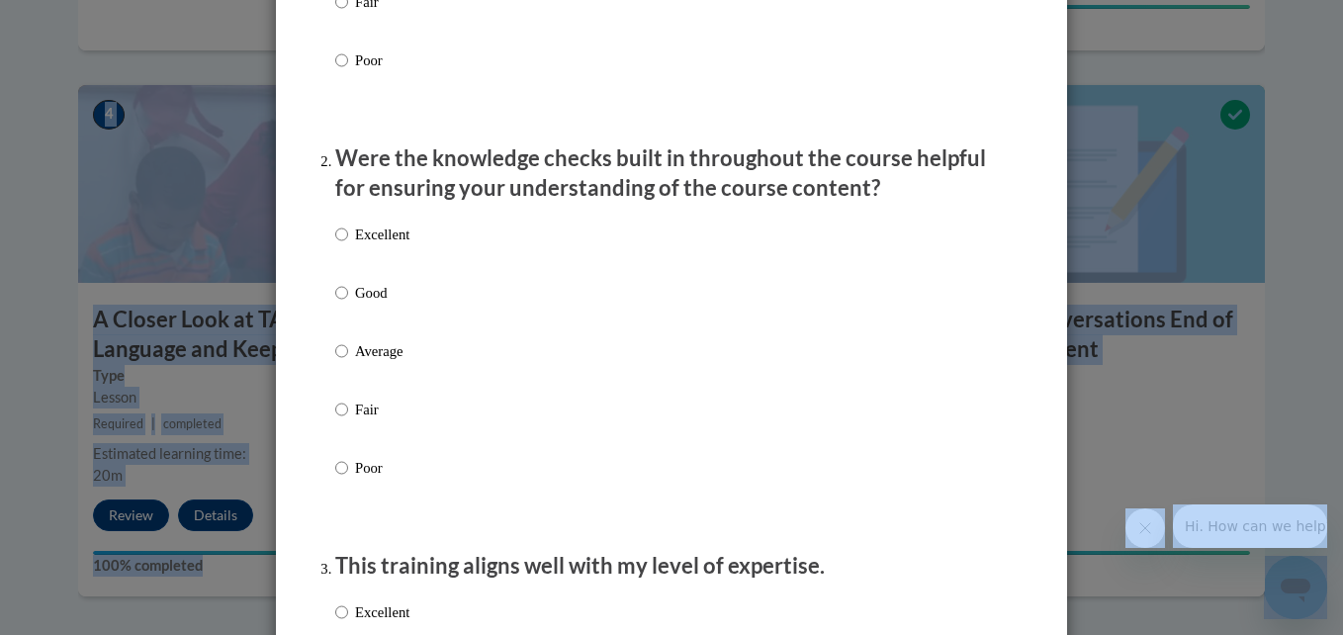
scroll to position [566, 0]
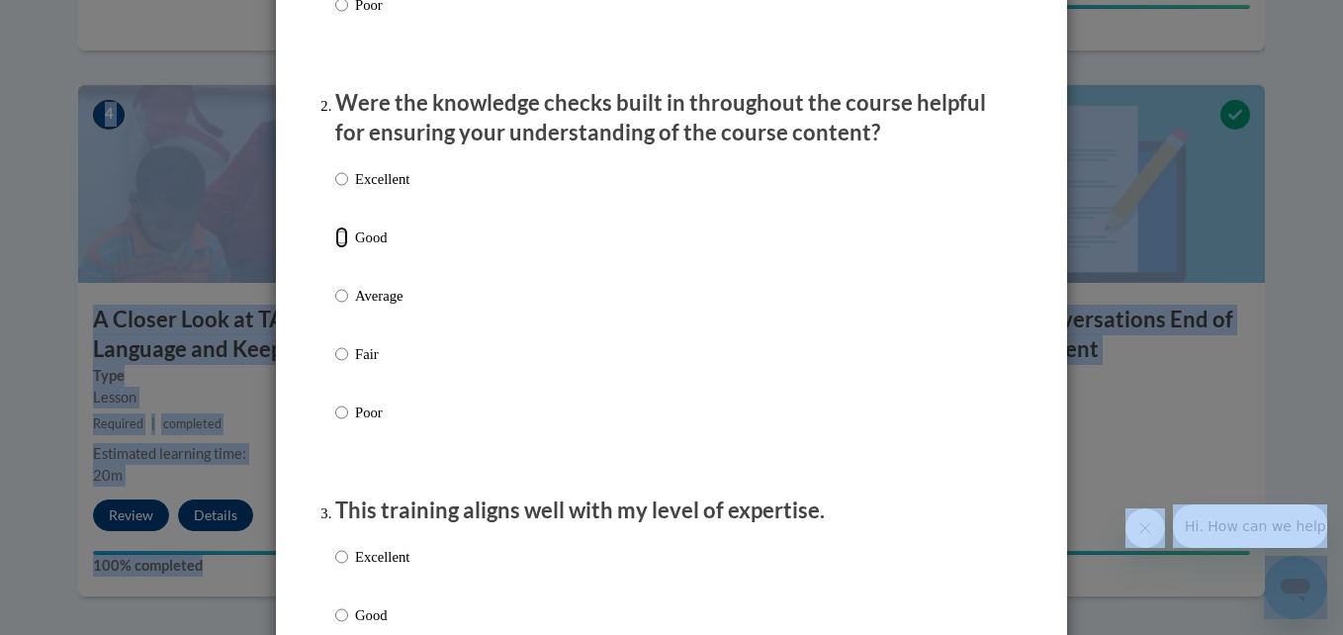
click at [336, 248] on input "Good" at bounding box center [341, 237] width 13 height 22
radio input "true"
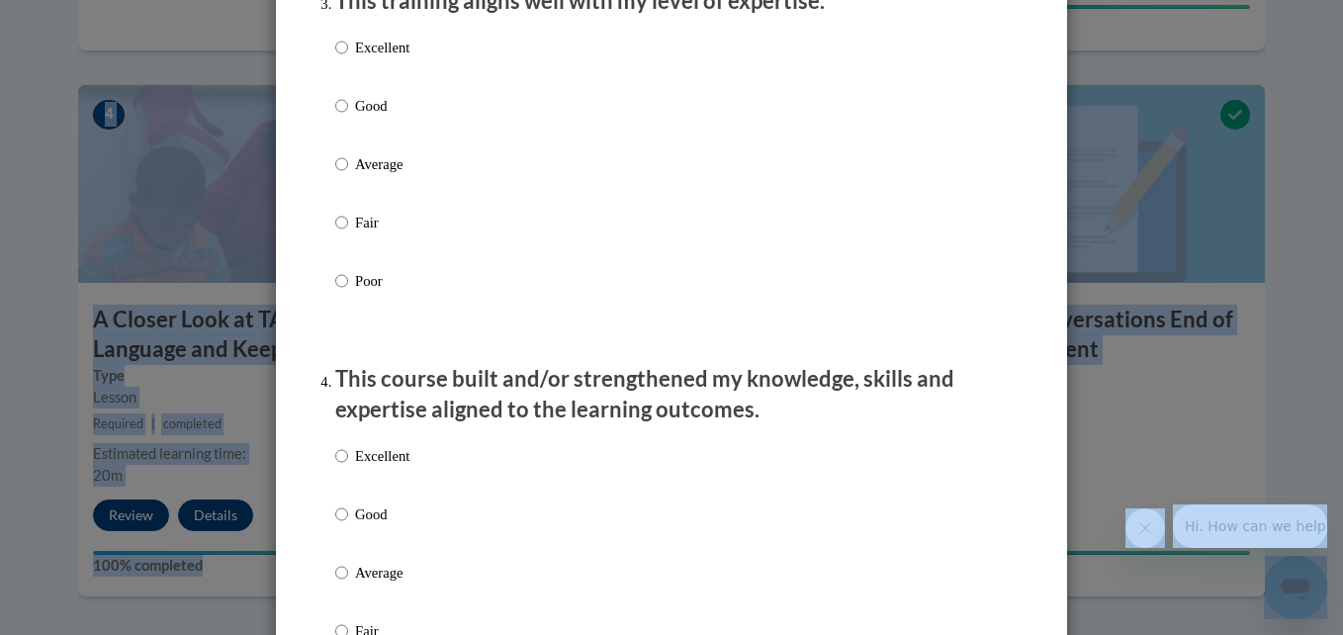
scroll to position [1096, 0]
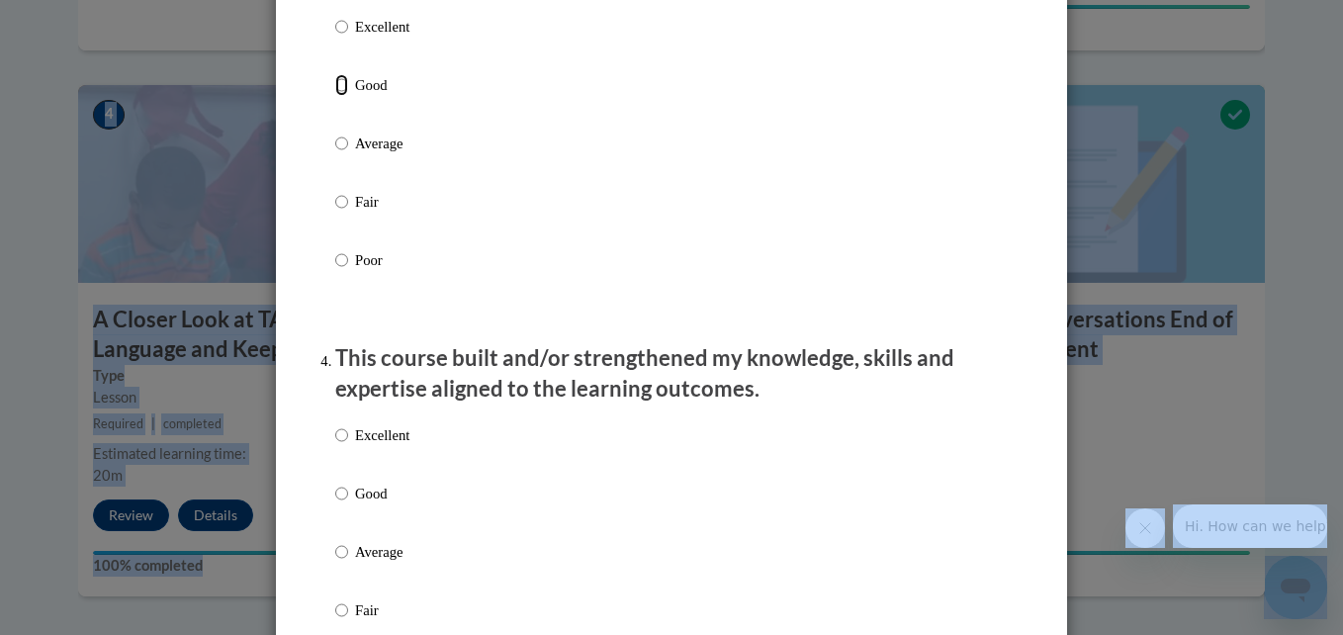
click at [335, 96] on input "Good" at bounding box center [341, 85] width 13 height 22
radio input "true"
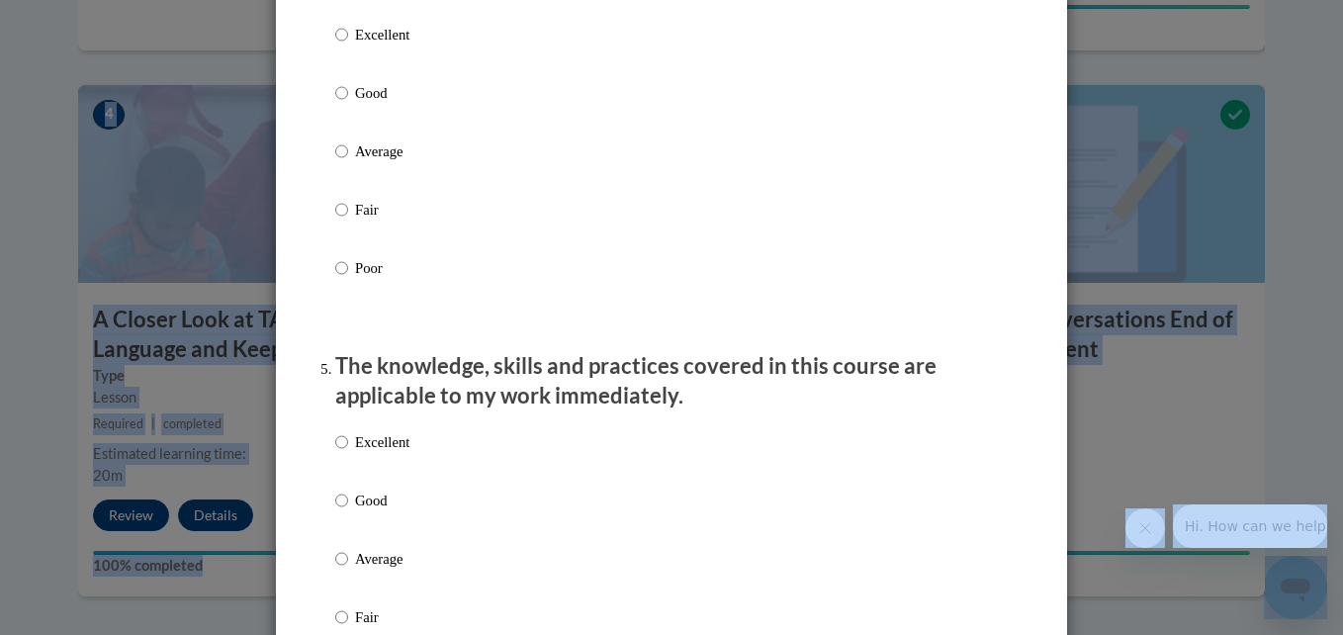
scroll to position [1489, 0]
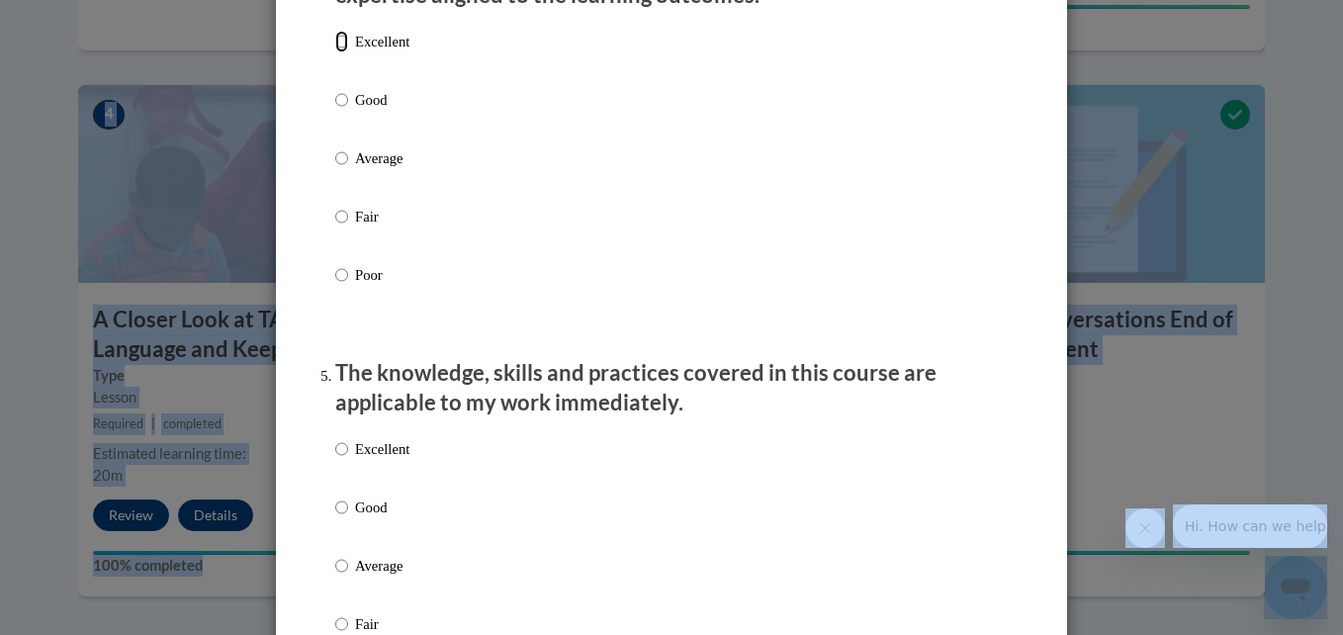
click at [335, 52] on input "Excellent" at bounding box center [341, 42] width 13 height 22
radio input "true"
click at [339, 460] on input "Excellent" at bounding box center [341, 449] width 13 height 22
radio input "true"
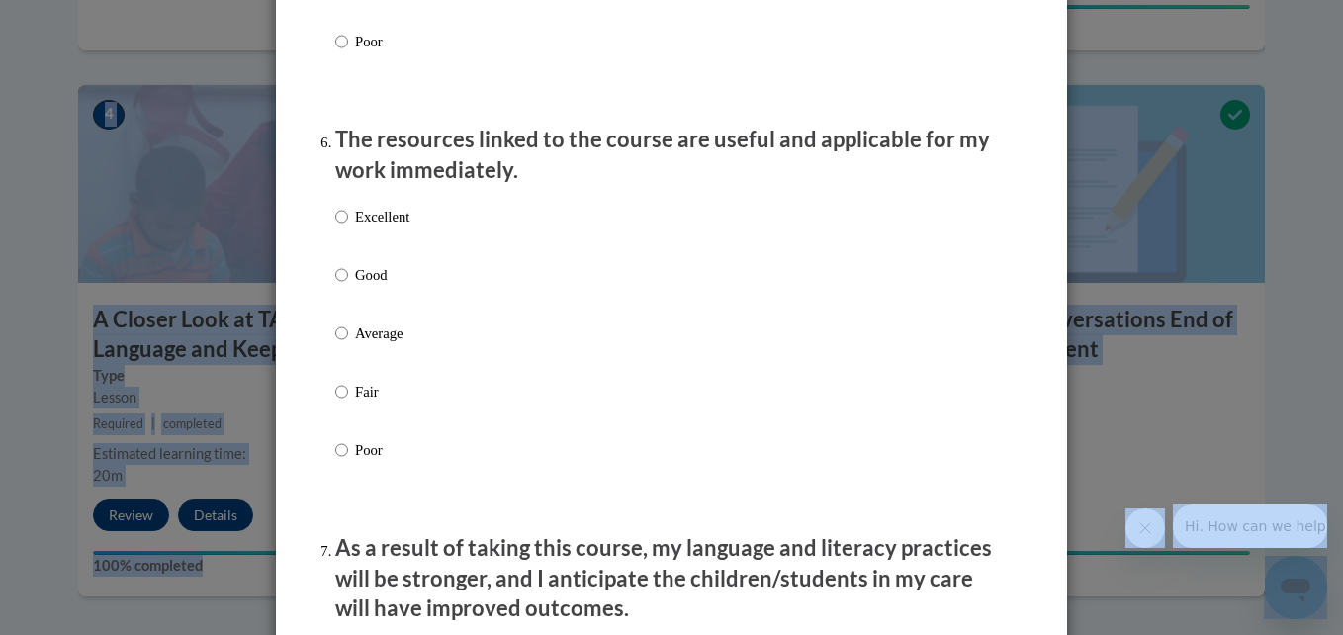
scroll to position [2185, 0]
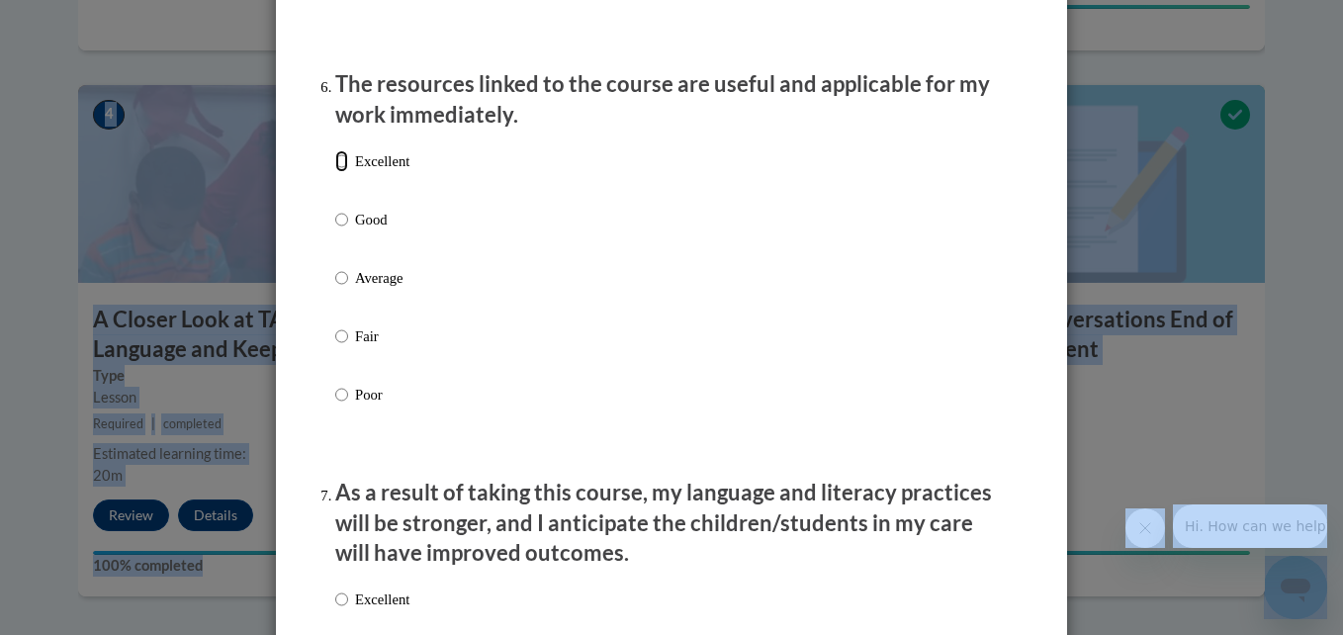
click at [335, 172] on input "Excellent" at bounding box center [341, 161] width 13 height 22
radio input "true"
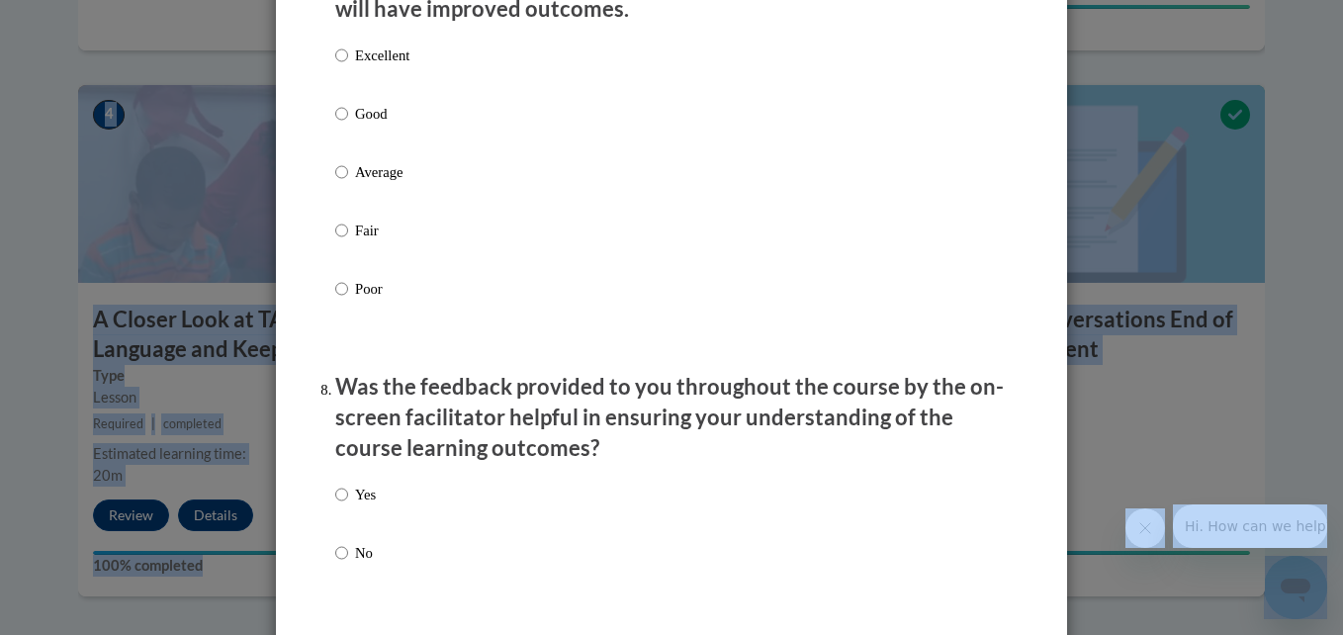
scroll to position [2736, 0]
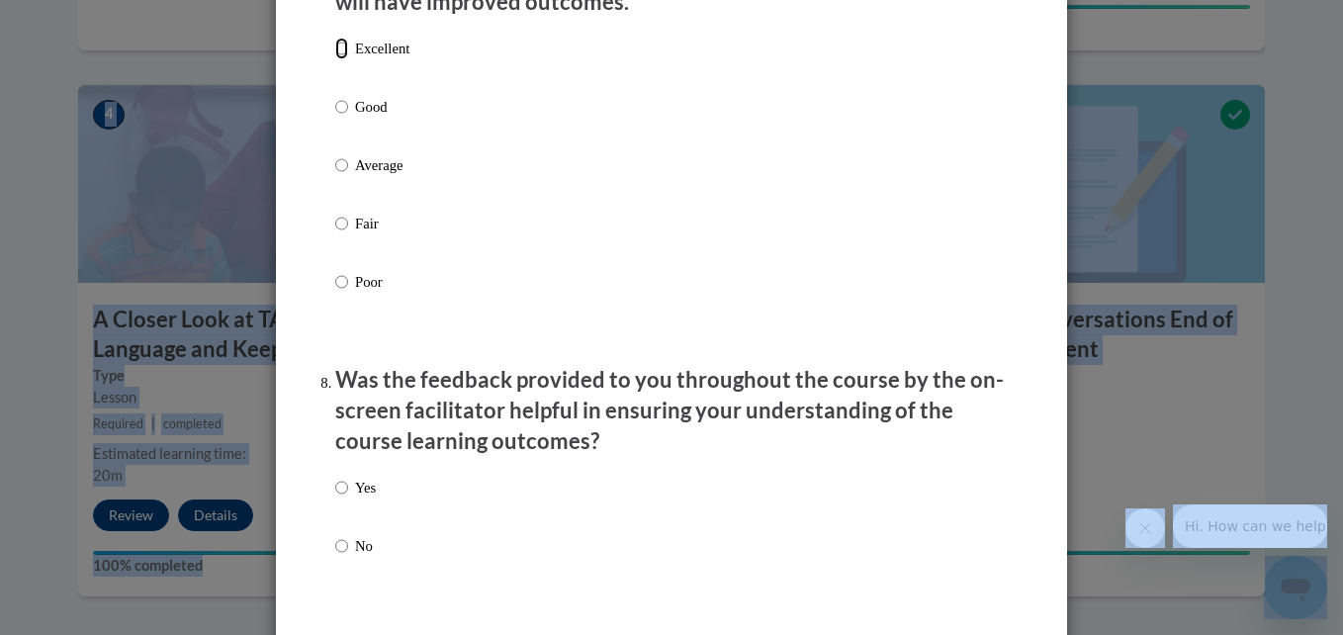
click at [335, 59] on input "Excellent" at bounding box center [341, 49] width 13 height 22
radio input "true"
click at [338, 498] on input "Yes" at bounding box center [341, 488] width 13 height 22
radio input "true"
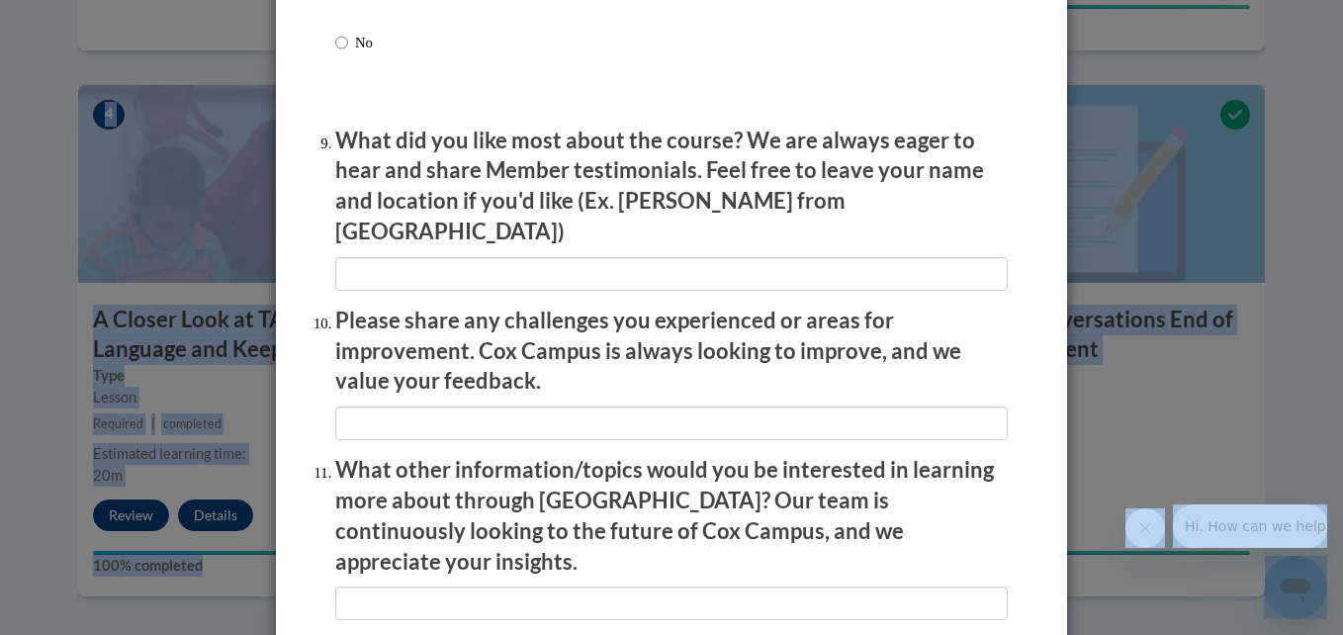
scroll to position [3246, 0]
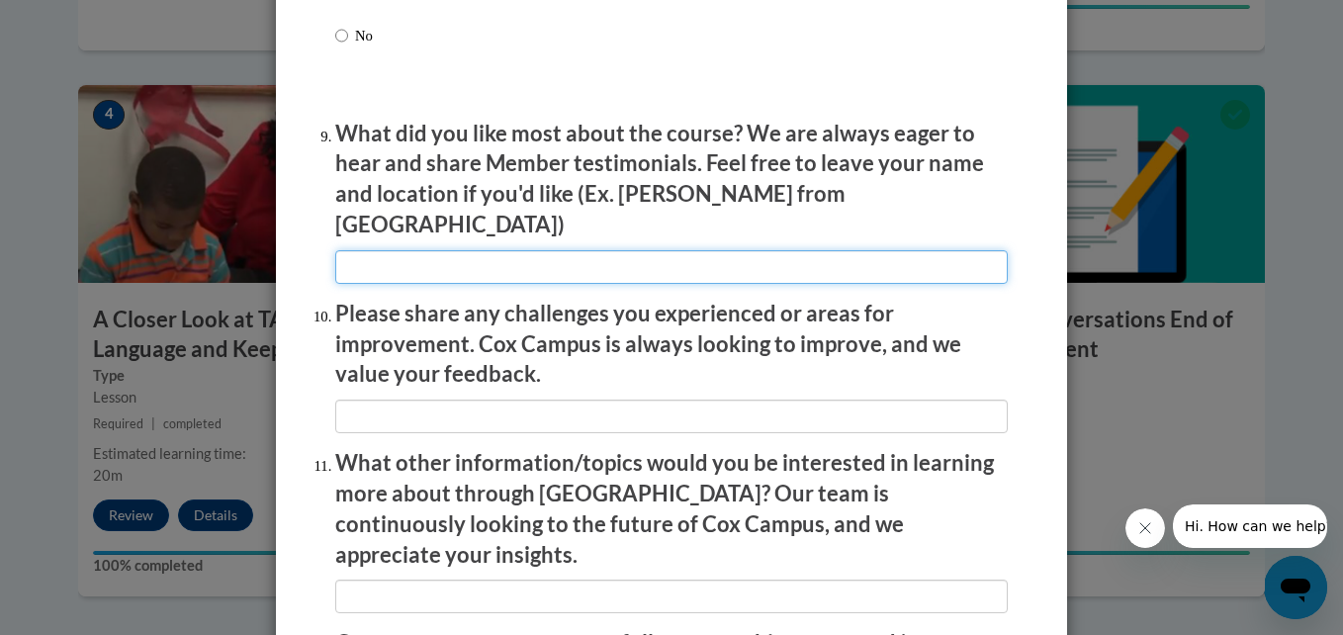
click at [596, 250] on input "textbox" at bounding box center [671, 267] width 672 height 34
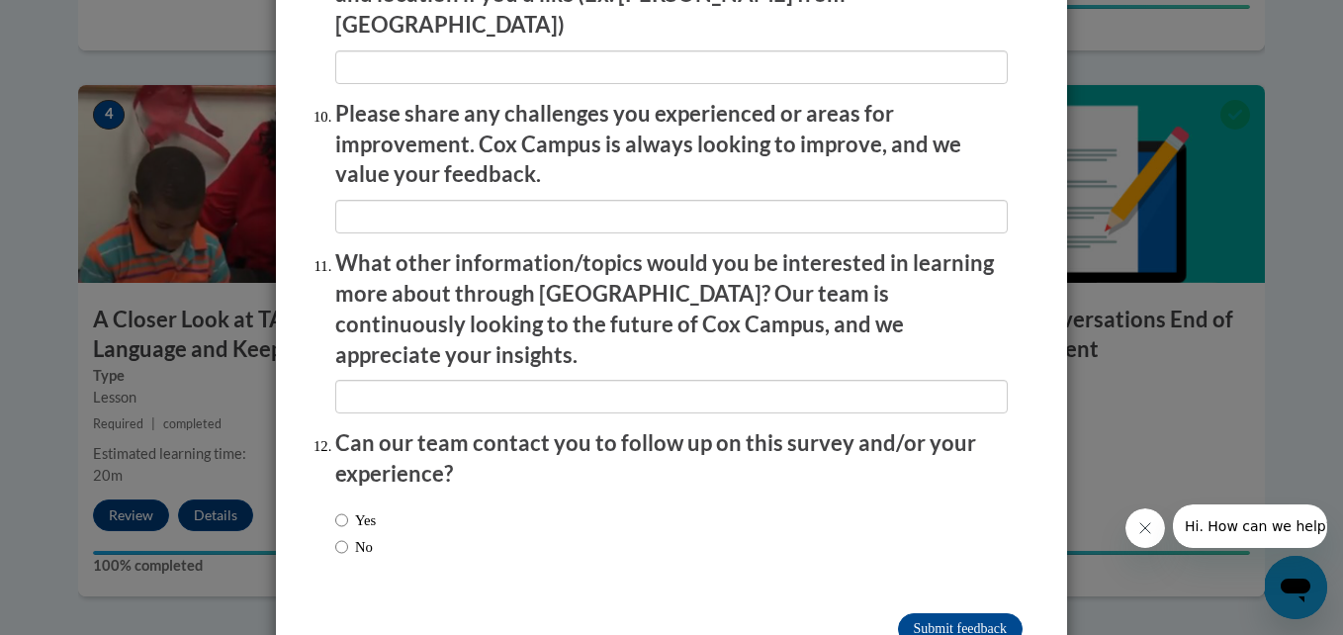
scroll to position [3474, 0]
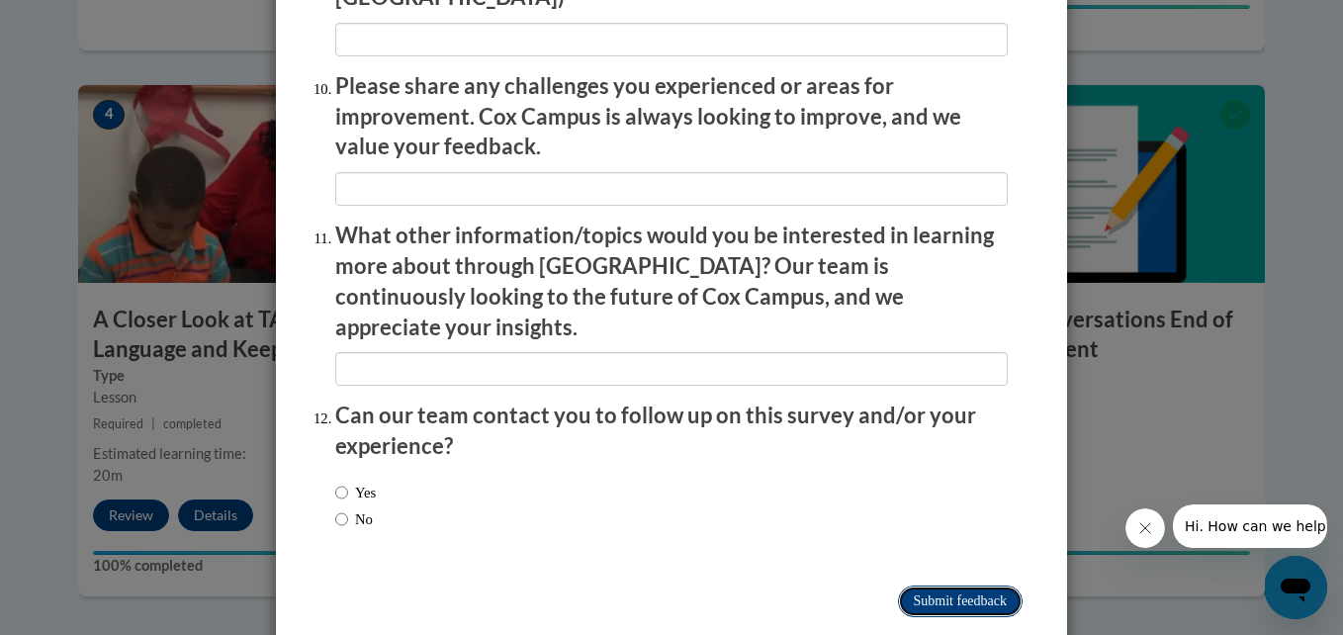
click at [947, 585] on input "Submit feedback" at bounding box center [960, 601] width 125 height 32
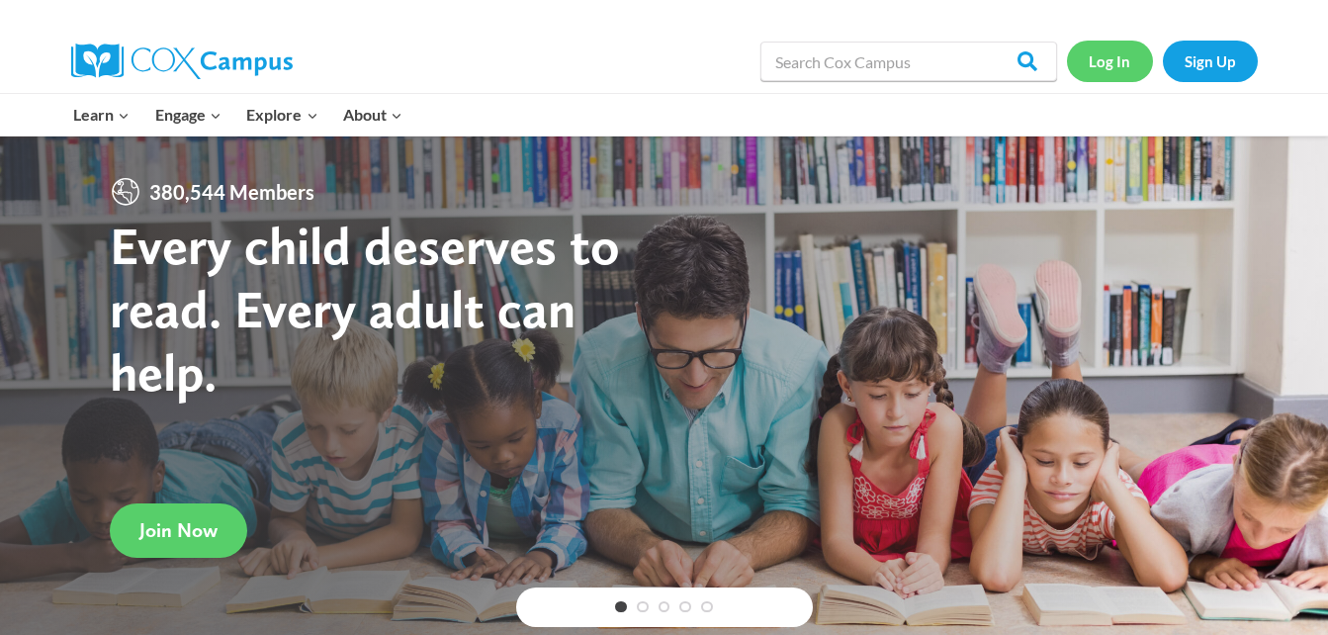
click at [1121, 61] on link "Log In" at bounding box center [1110, 61] width 86 height 41
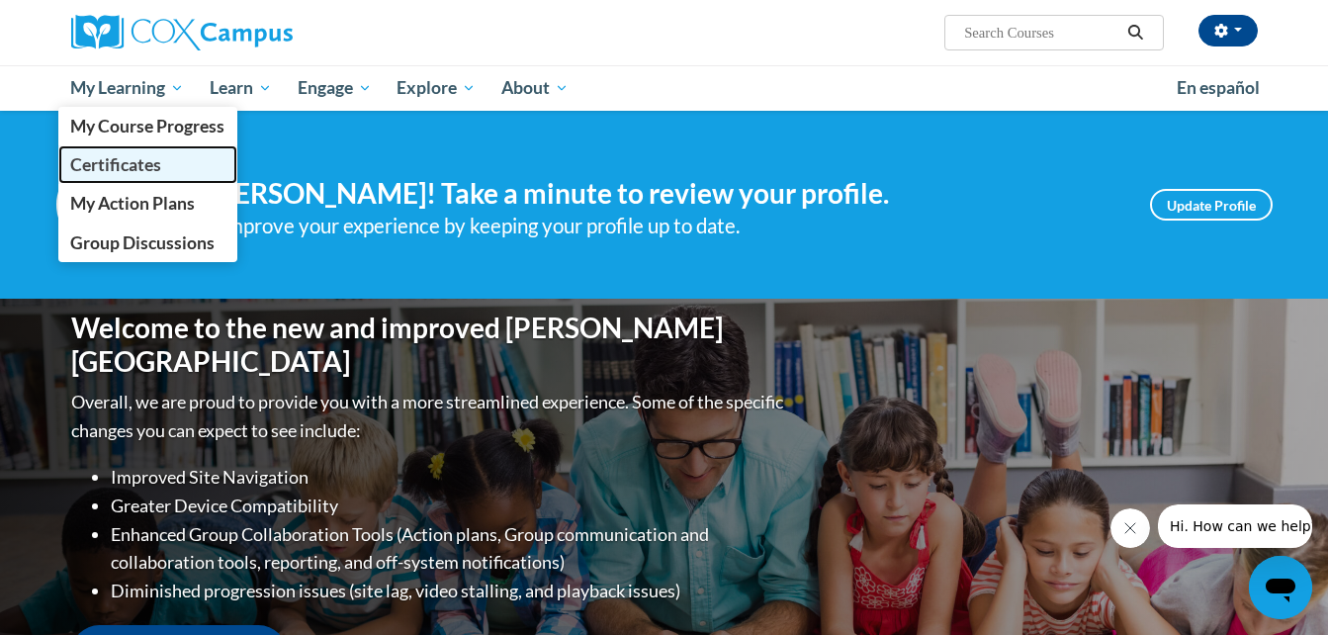
click at [144, 173] on span "Certificates" at bounding box center [115, 164] width 91 height 21
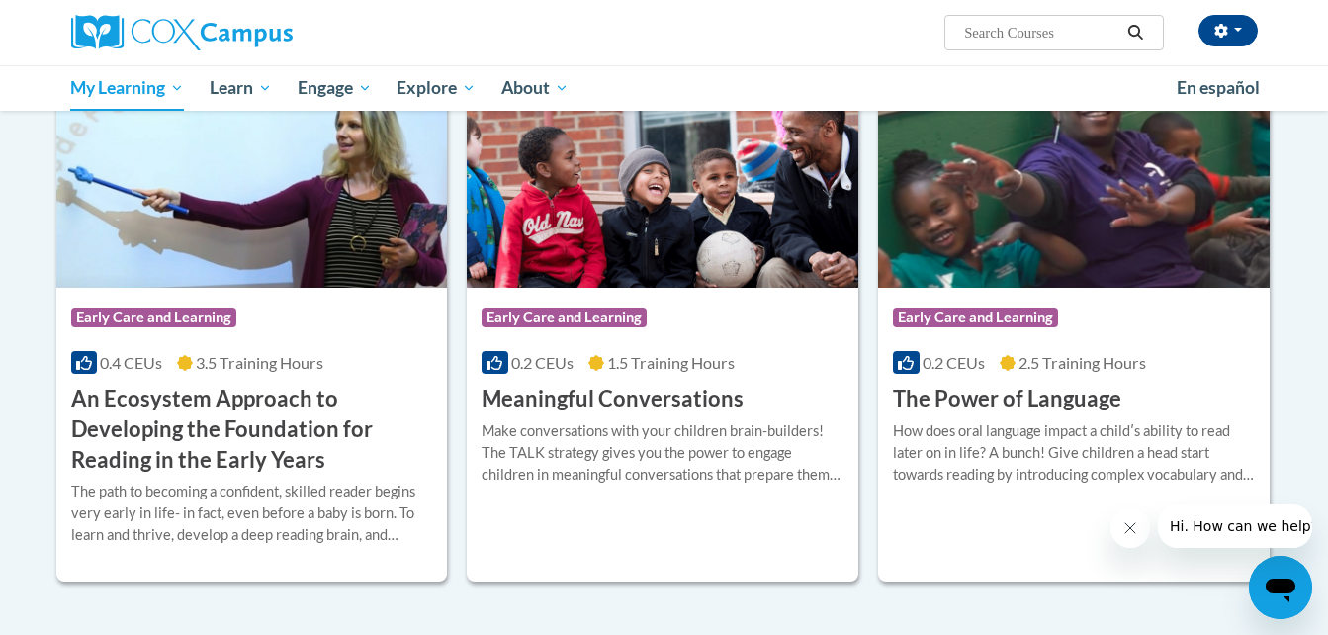
scroll to position [393, 0]
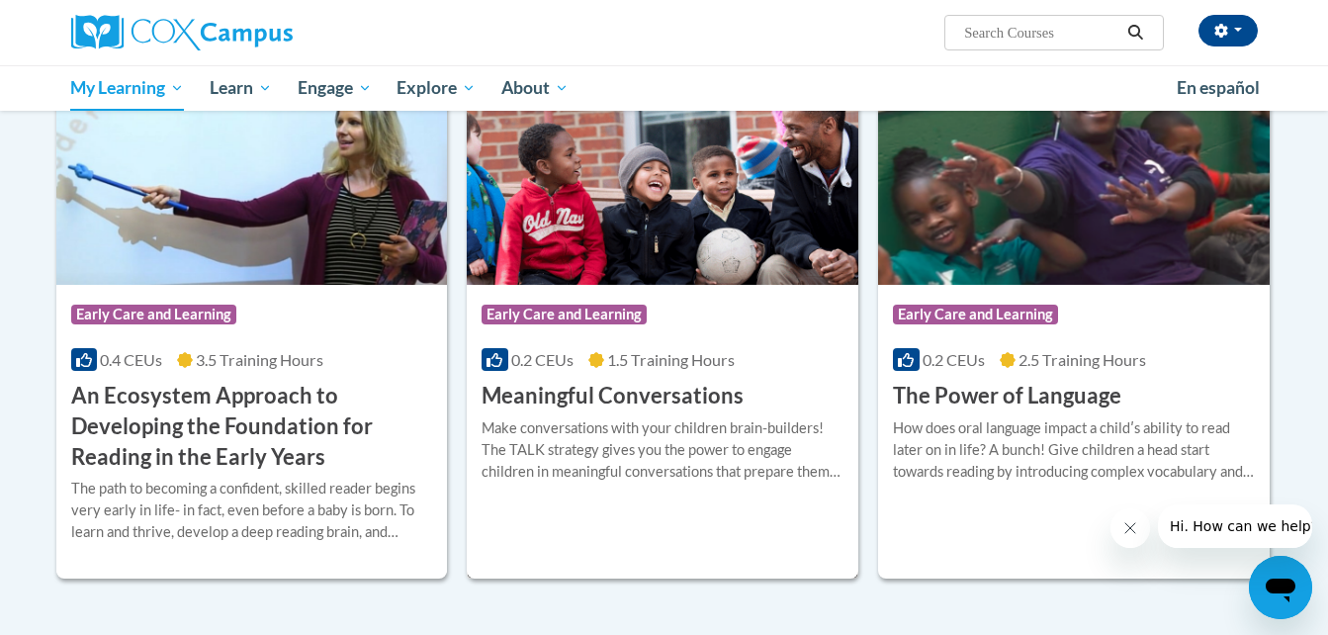
click at [576, 394] on h3 "Meaningful Conversations" at bounding box center [613, 396] width 262 height 31
